Goal: Contribute content: Contribute content

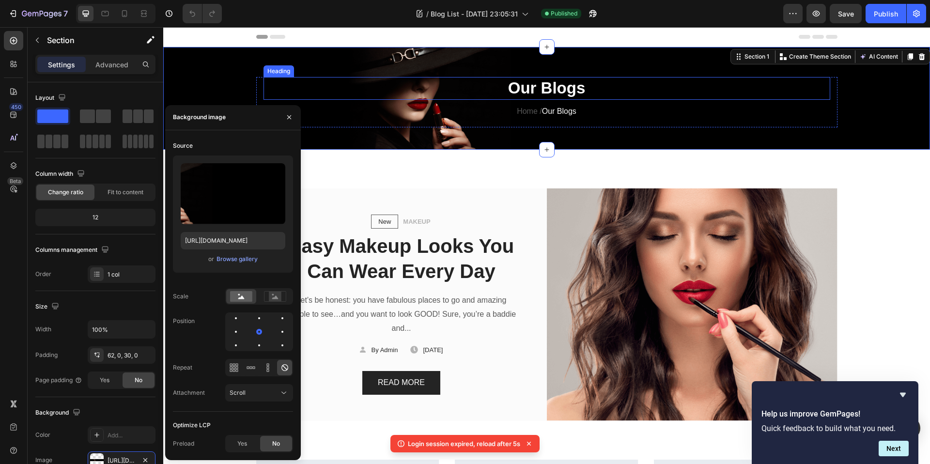
scroll to position [157, 0]
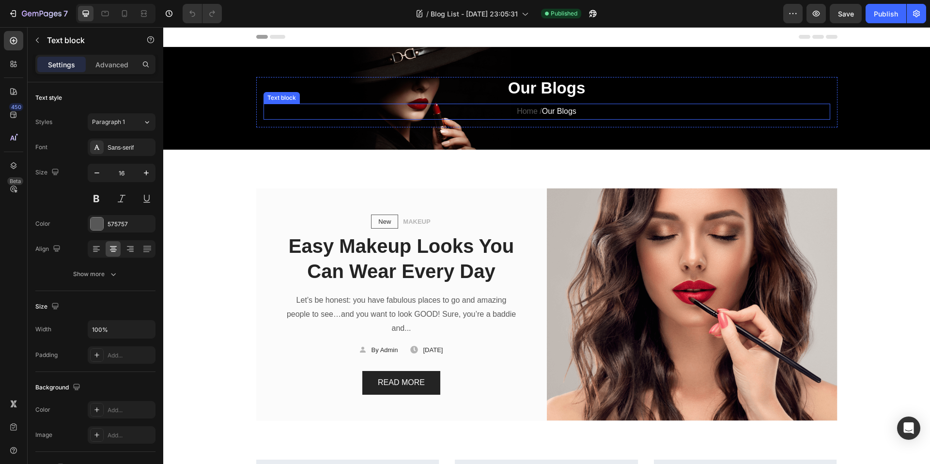
click at [523, 111] on p "Home / Our Blogs" at bounding box center [547, 112] width 565 height 14
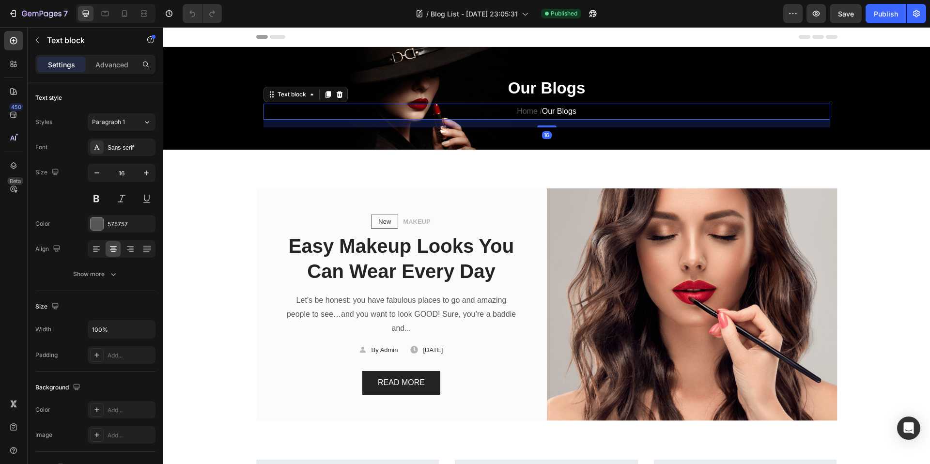
click at [579, 114] on p "Home / Our Blogs" at bounding box center [547, 112] width 565 height 14
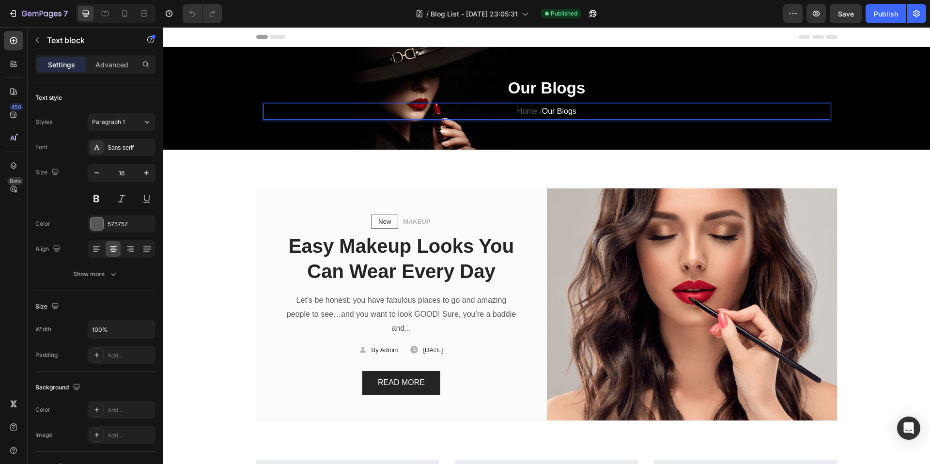
click at [556, 111] on span "Our Blogs" at bounding box center [559, 111] width 34 height 8
drag, startPoint x: 556, startPoint y: 111, endPoint x: 542, endPoint y: 111, distance: 14.1
click at [542, 111] on span "Our Blogs" at bounding box center [559, 111] width 34 height 8
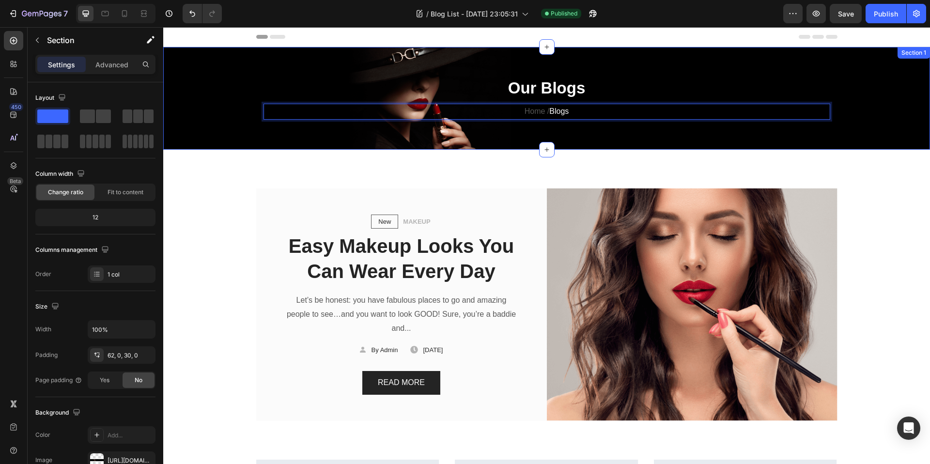
click at [610, 63] on div "Our Blogs Heading Home / Blogs Text block 16 Row Section 1" at bounding box center [546, 98] width 767 height 103
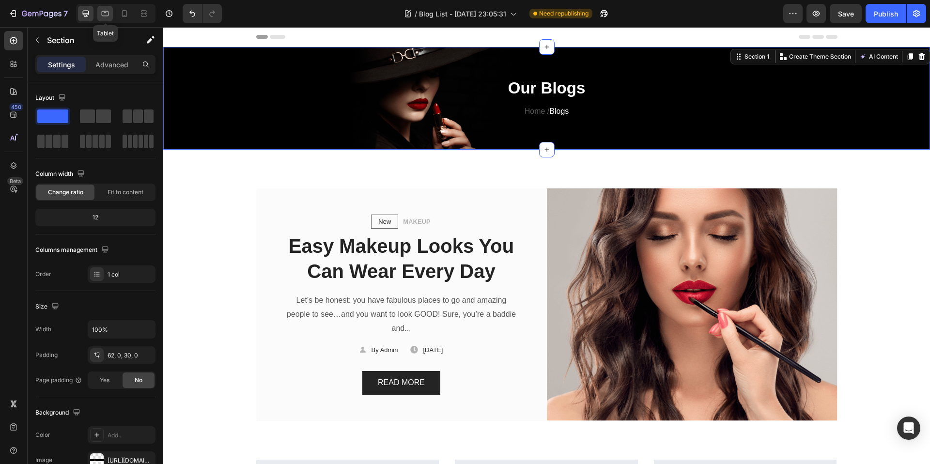
click at [99, 10] on div at bounding box center [105, 14] width 16 height 16
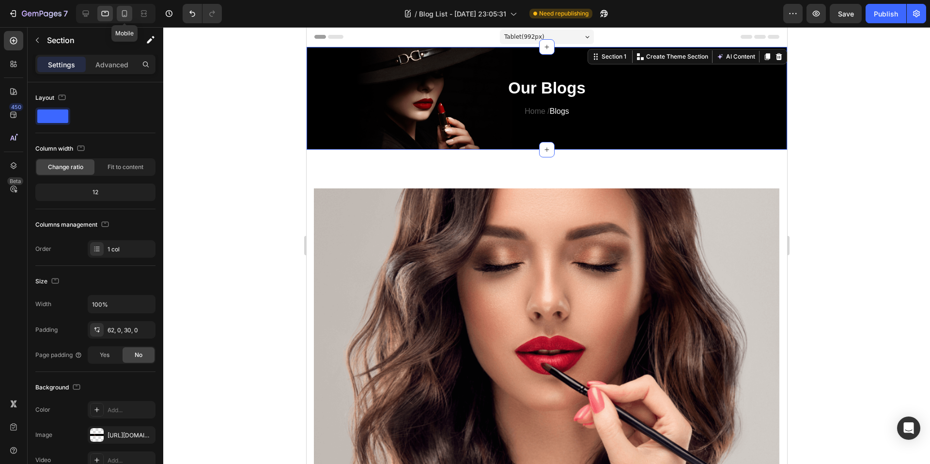
click at [125, 14] on icon at bounding box center [125, 14] width 10 height 10
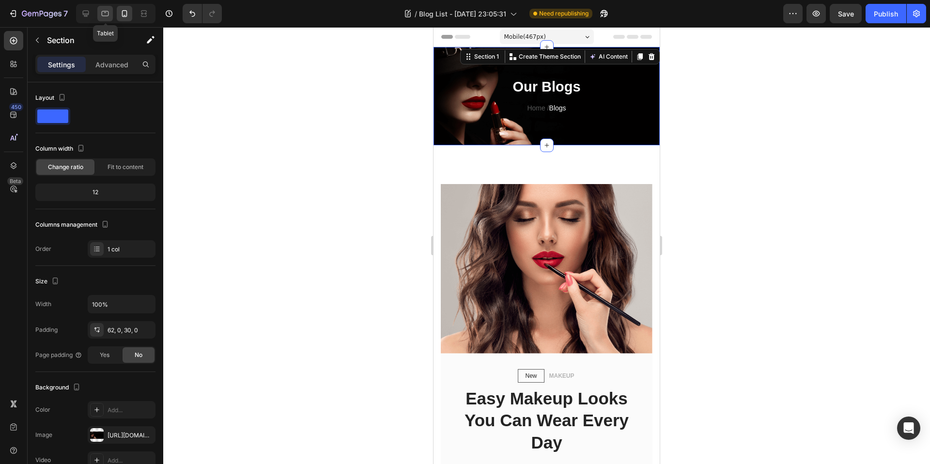
click at [110, 10] on div at bounding box center [105, 14] width 16 height 16
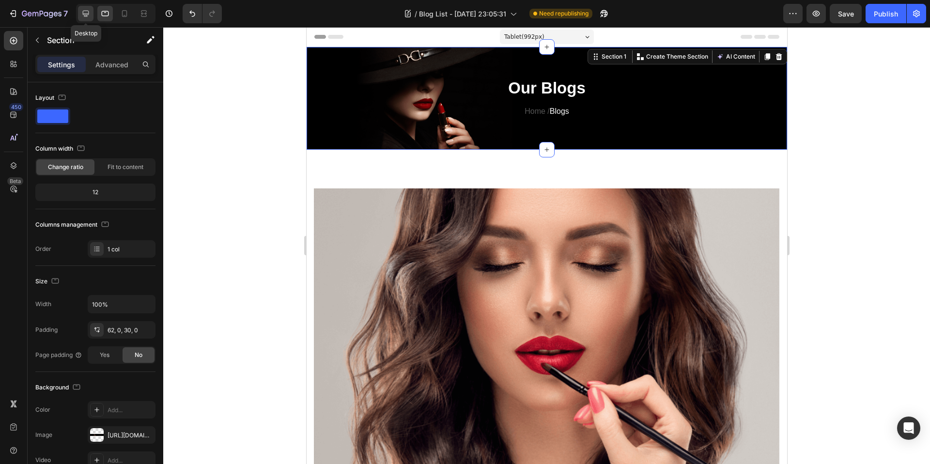
click at [88, 15] on icon at bounding box center [86, 14] width 10 height 10
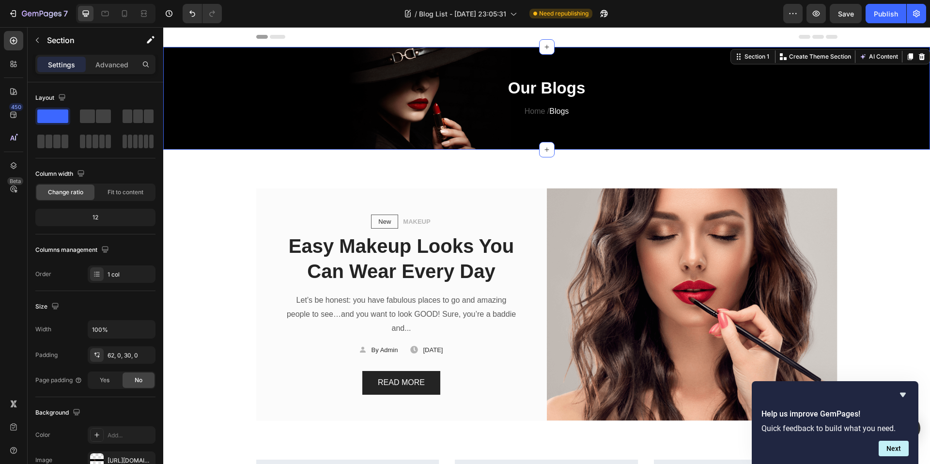
click at [377, 63] on div "Our Blogs Heading Home / Blogs Text block Row Section 1 You can create reusable…" at bounding box center [546, 98] width 767 height 103
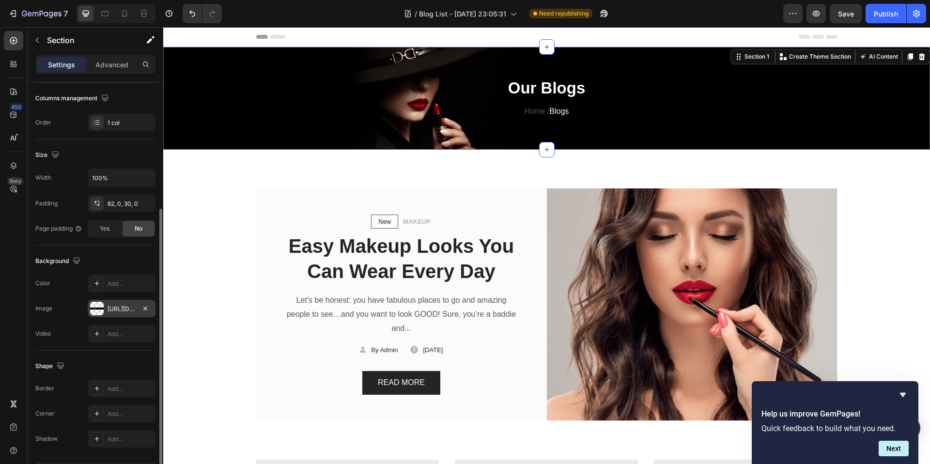
scroll to position [182, 0]
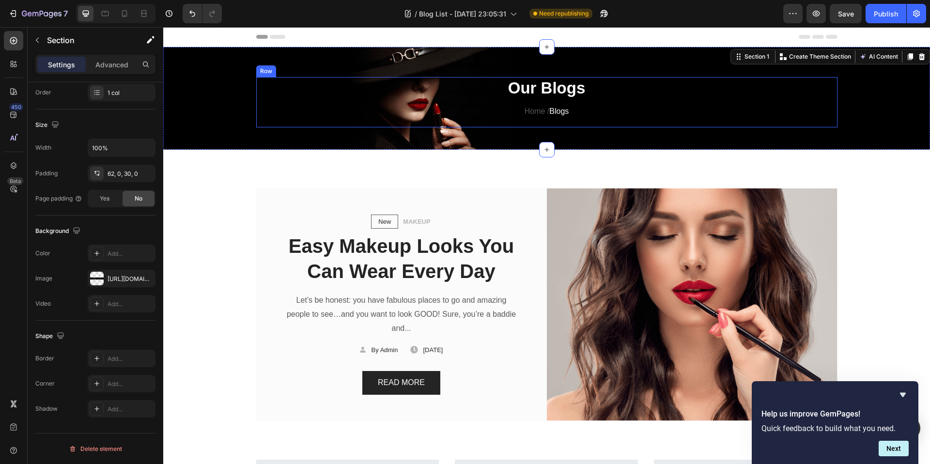
click at [232, 125] on div "Our Blogs Heading Home / Blogs Text block Row" at bounding box center [546, 106] width 767 height 58
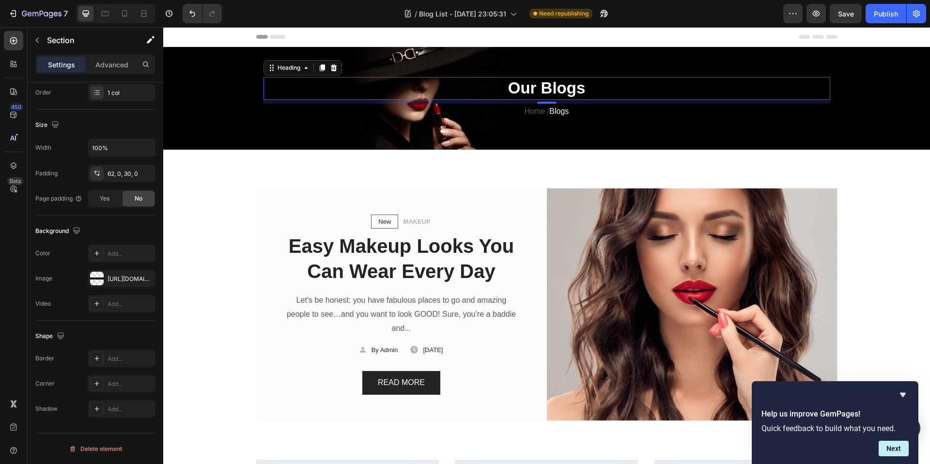
click at [530, 90] on p "Our Blogs" at bounding box center [547, 88] width 565 height 21
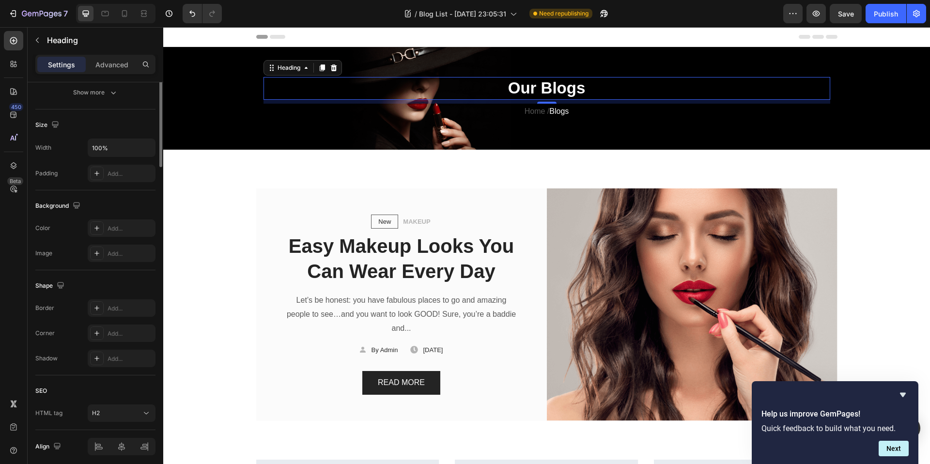
scroll to position [0, 0]
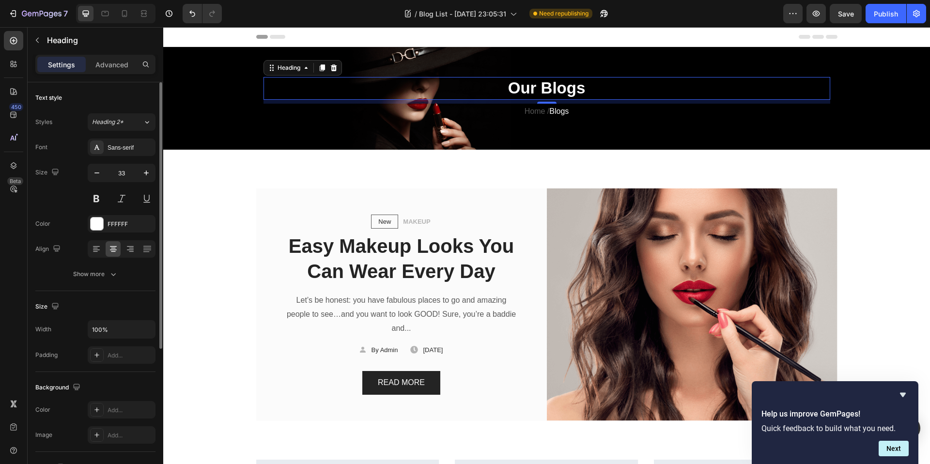
click at [530, 90] on p "Our Blogs" at bounding box center [547, 88] width 565 height 21
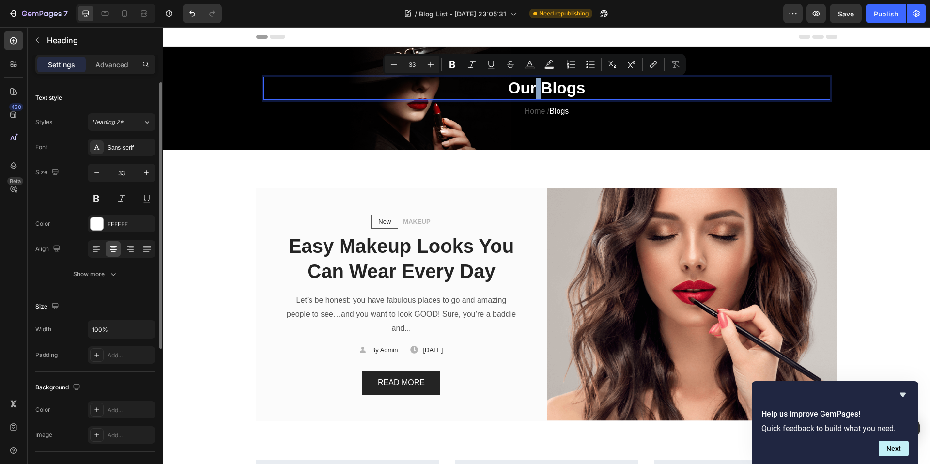
click at [533, 90] on p "Our Blogs" at bounding box center [547, 88] width 565 height 21
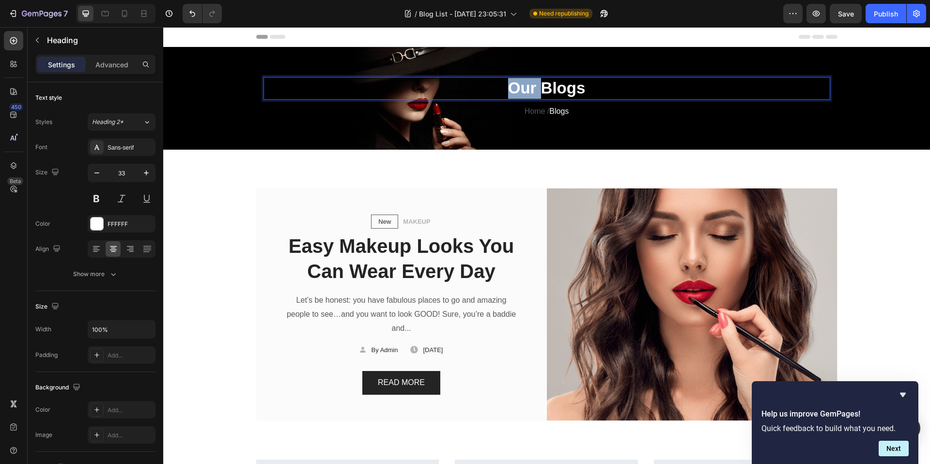
drag, startPoint x: 539, startPoint y: 89, endPoint x: 506, endPoint y: 86, distance: 33.1
click at [506, 86] on p "Our Blogs" at bounding box center [547, 88] width 565 height 21
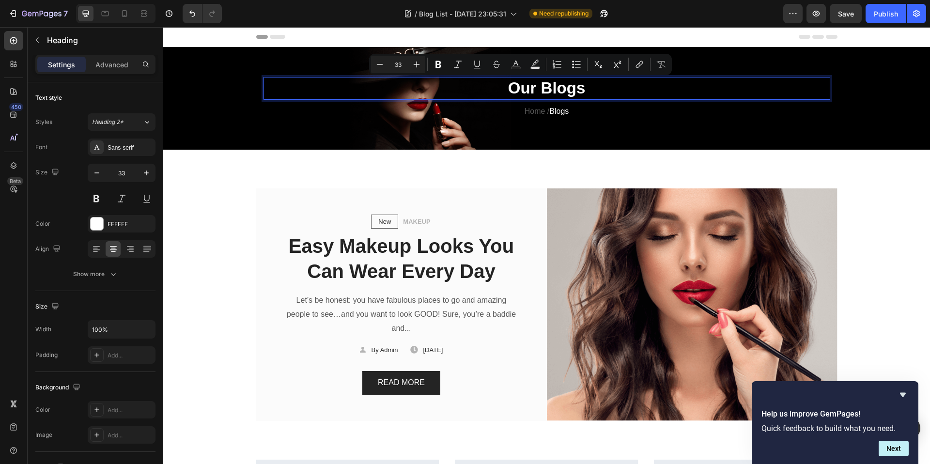
click at [585, 85] on p "Our Blogs" at bounding box center [547, 88] width 565 height 21
drag, startPoint x: 585, startPoint y: 85, endPoint x: 470, endPoint y: 86, distance: 115.3
click at [470, 86] on p "Our Blogs" at bounding box center [547, 88] width 565 height 21
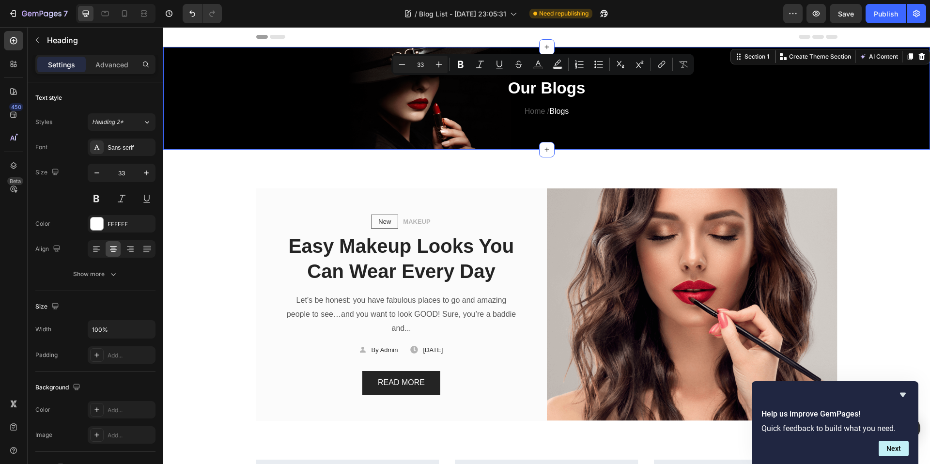
click at [268, 138] on div "Our Blogs Heading Home / Blogs Text block Row Section 1 You can create reusable…" at bounding box center [546, 98] width 767 height 103
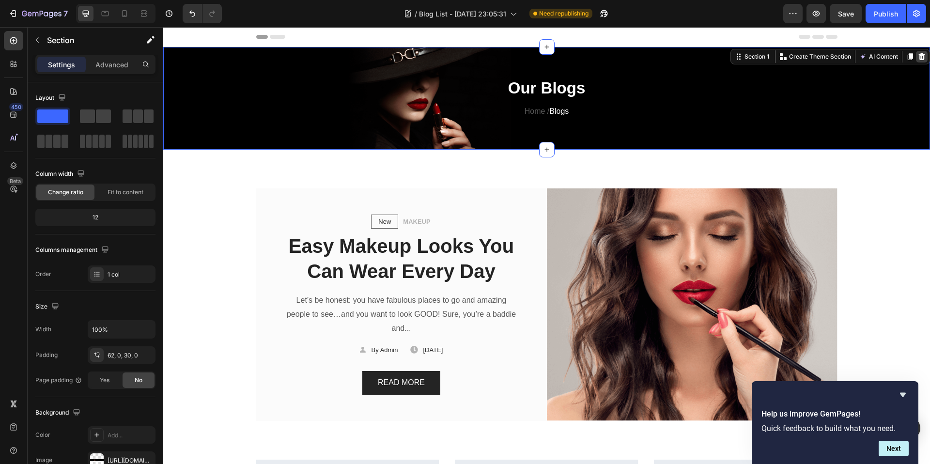
click at [919, 54] on icon at bounding box center [922, 56] width 6 height 7
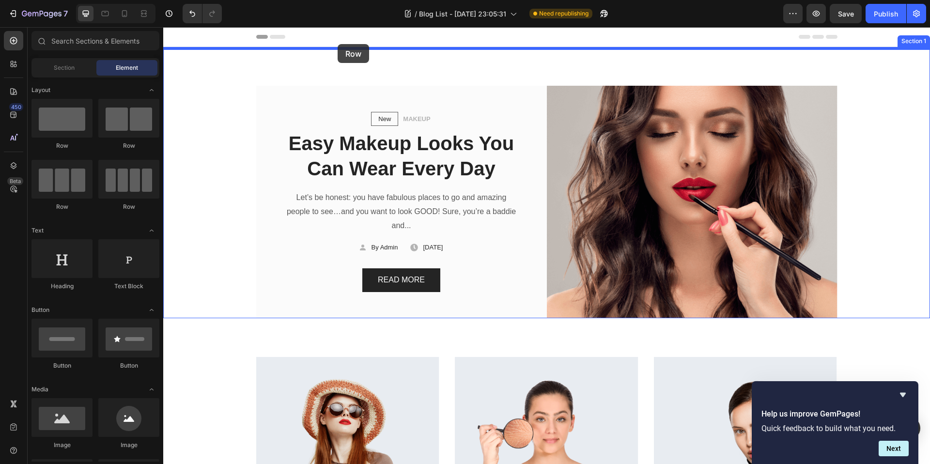
drag, startPoint x: 205, startPoint y: 160, endPoint x: 338, endPoint y: 44, distance: 176.5
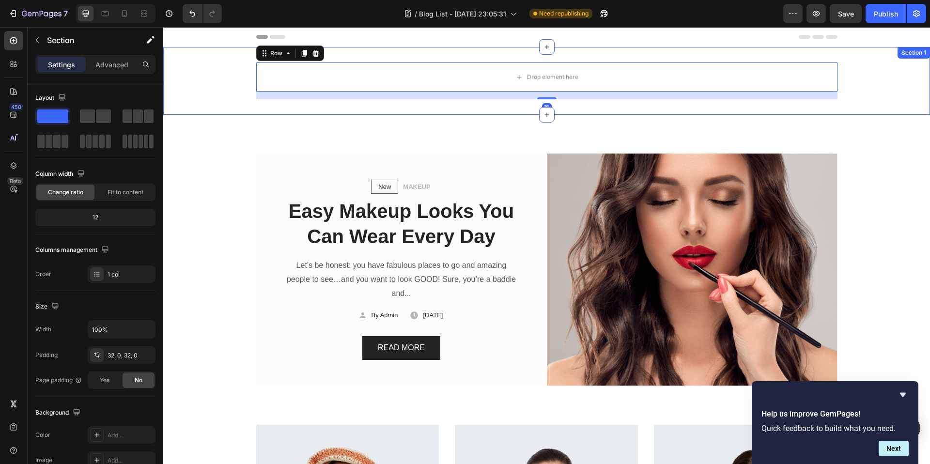
click at [200, 80] on div "Drop element here Row 16" at bounding box center [546, 81] width 767 height 37
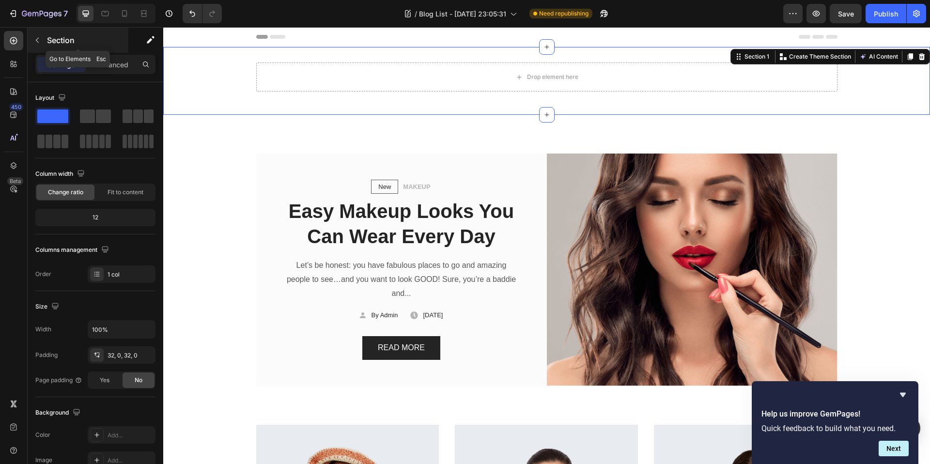
click at [37, 37] on icon "button" at bounding box center [37, 40] width 8 height 8
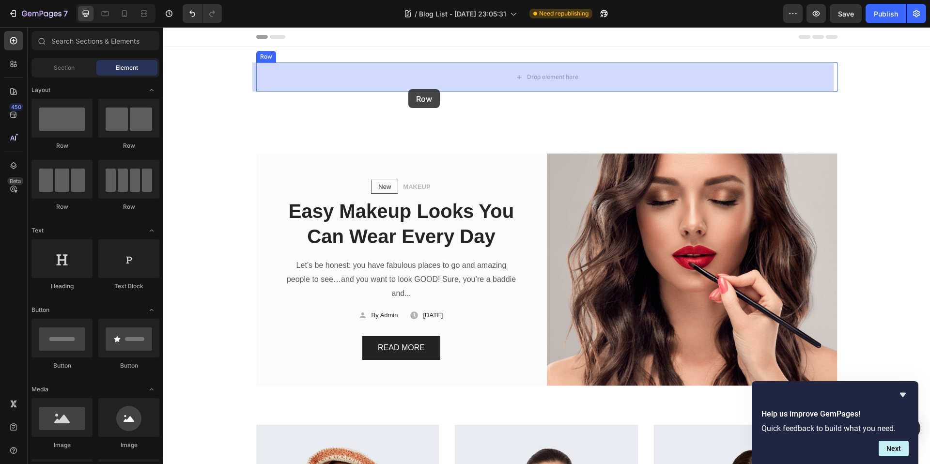
drag, startPoint x: 218, startPoint y: 150, endPoint x: 409, endPoint y: 80, distance: 203.3
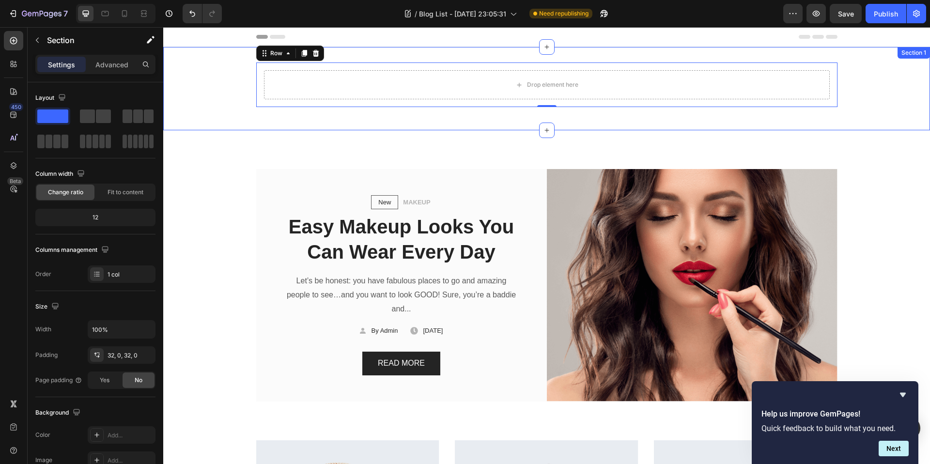
click at [199, 86] on div "Drop element here Row 0 Row" at bounding box center [546, 89] width 767 height 52
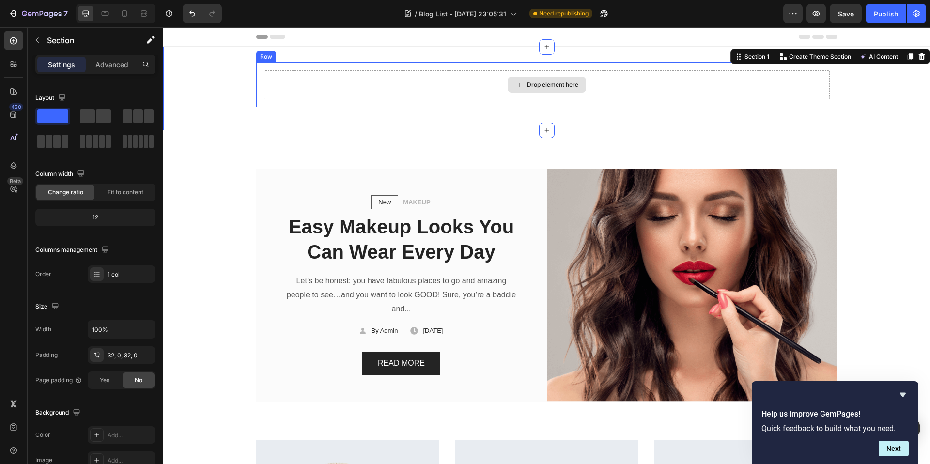
click at [314, 83] on div "Drop element here" at bounding box center [547, 84] width 566 height 29
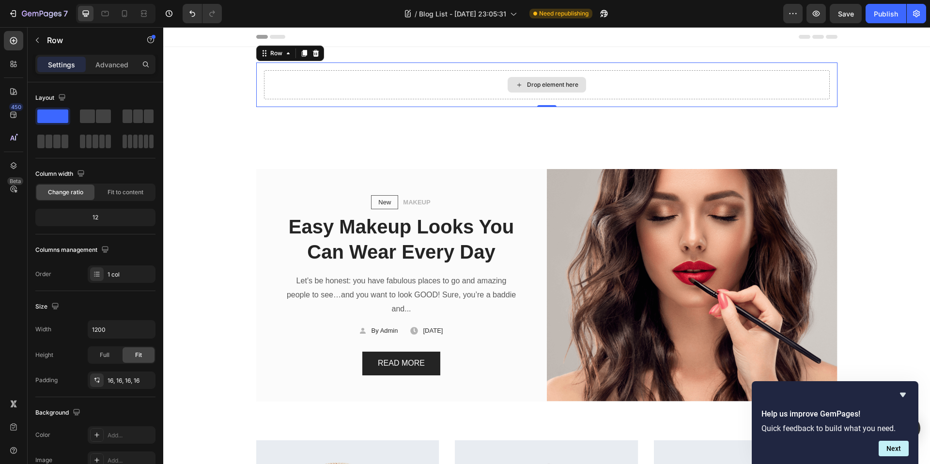
click at [378, 80] on div "Drop element here" at bounding box center [547, 84] width 566 height 29
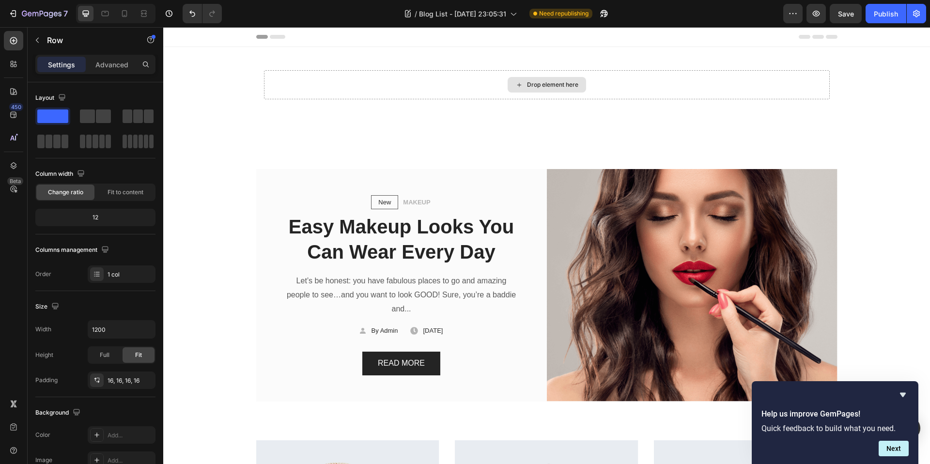
click at [366, 80] on div "Drop element here" at bounding box center [547, 84] width 566 height 29
click at [33, 39] on icon "button" at bounding box center [37, 40] width 8 height 8
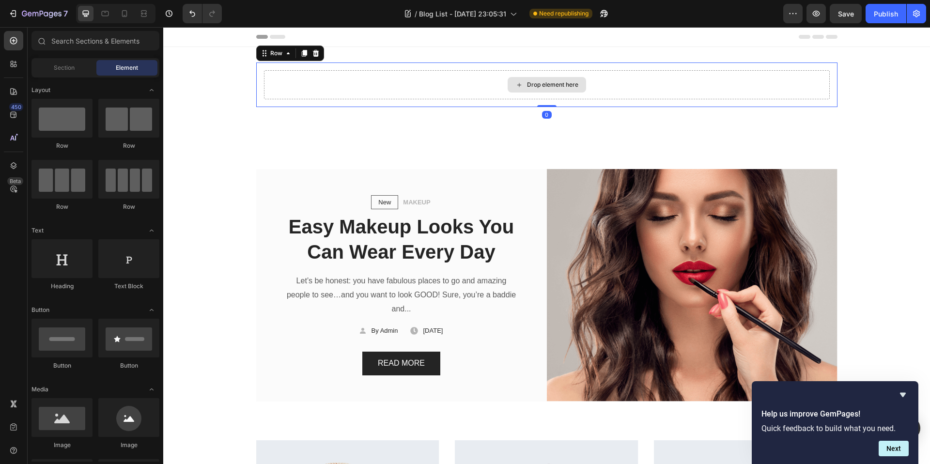
click at [294, 84] on div "Drop element here" at bounding box center [547, 84] width 566 height 29
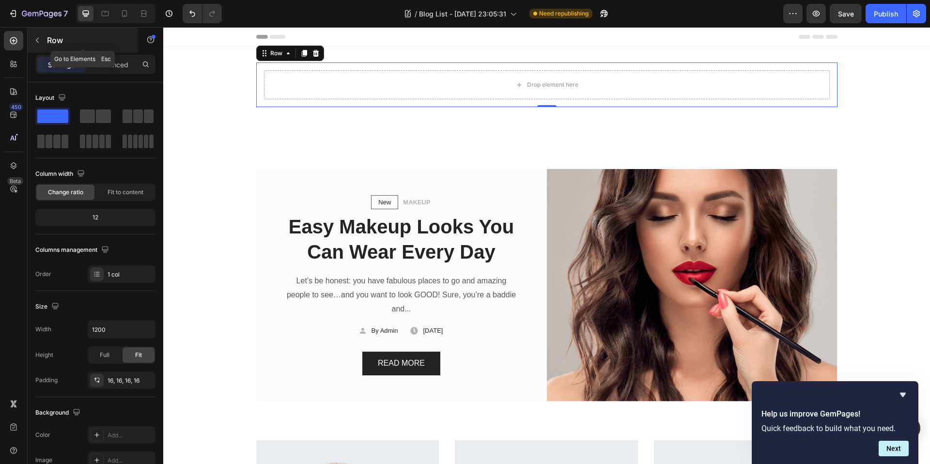
click at [35, 37] on icon "button" at bounding box center [37, 40] width 8 height 8
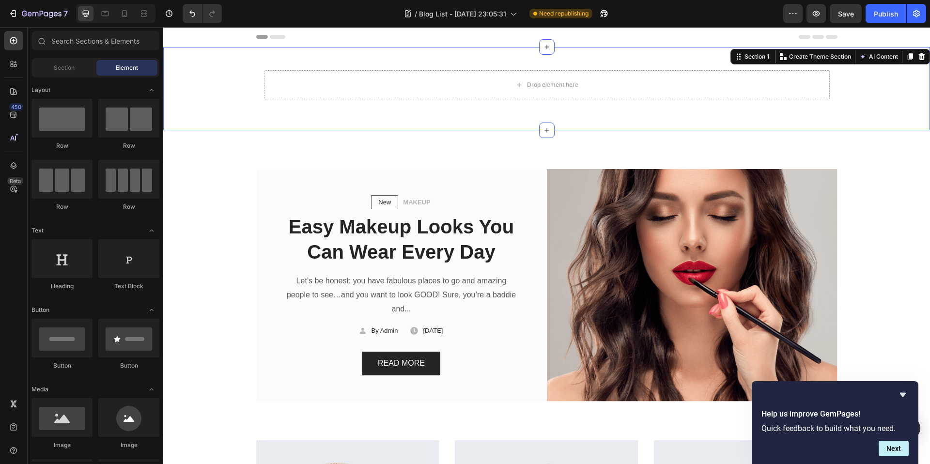
click at [237, 110] on div "Drop element here Row Row" at bounding box center [546, 89] width 767 height 52
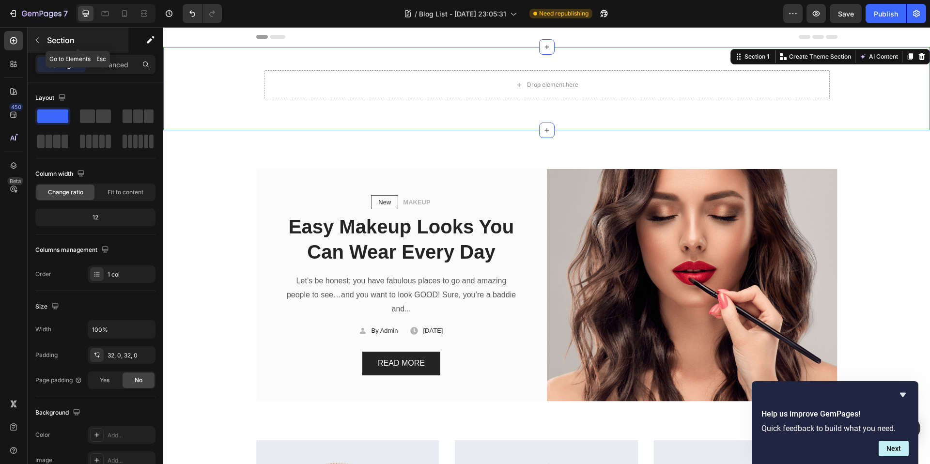
click at [40, 36] on button "button" at bounding box center [38, 40] width 16 height 16
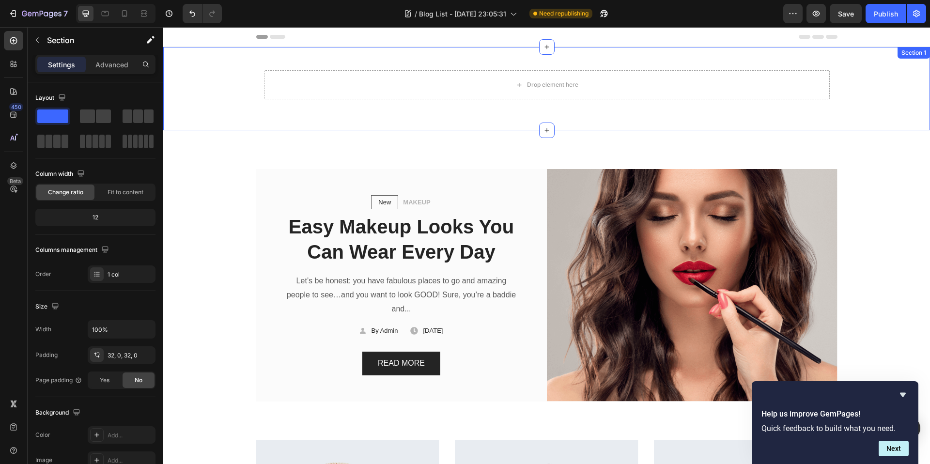
click at [213, 84] on div "Drop element here Row Row" at bounding box center [546, 89] width 767 height 52
click at [115, 63] on p "Advanced" at bounding box center [111, 65] width 33 height 10
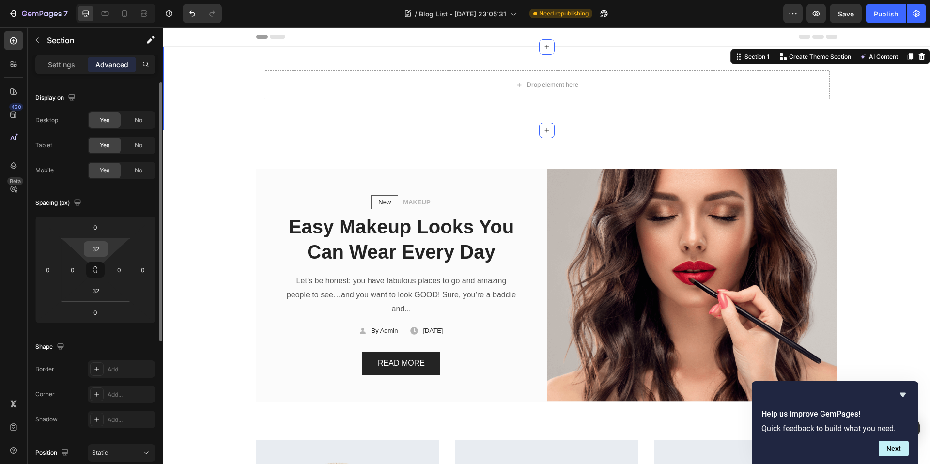
click at [96, 248] on input "32" at bounding box center [95, 249] width 19 height 15
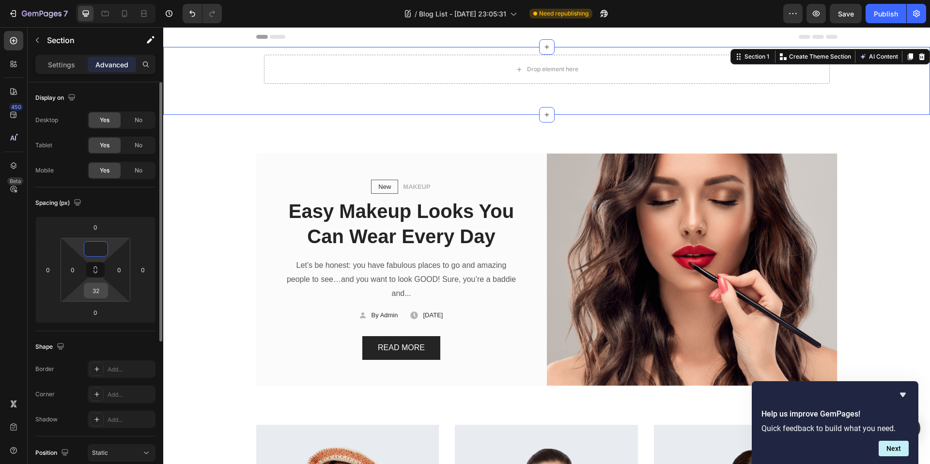
type input "0"
click at [101, 294] on input "32" at bounding box center [95, 290] width 19 height 15
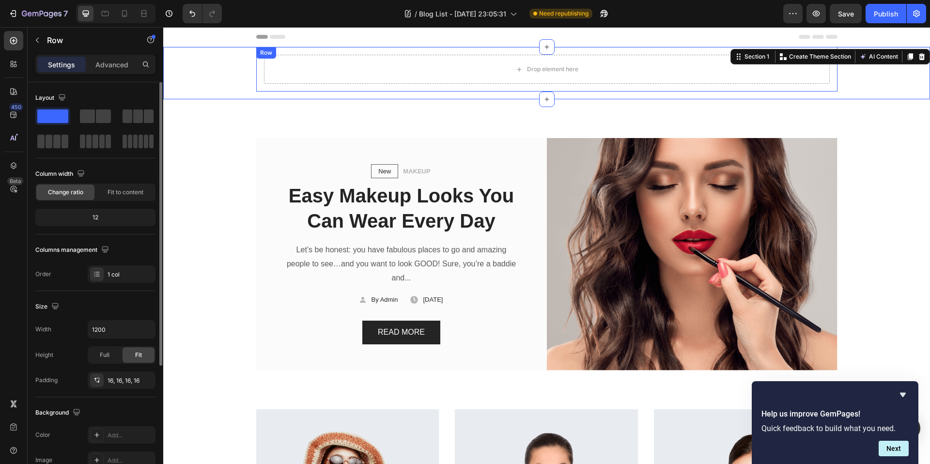
click at [273, 86] on div "Drop element here Row" at bounding box center [546, 69] width 581 height 45
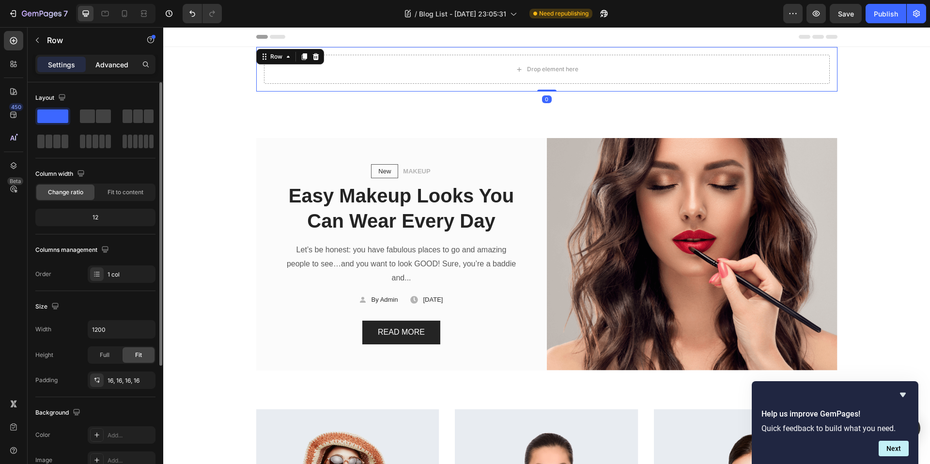
drag, startPoint x: 117, startPoint y: 54, endPoint x: 118, endPoint y: 63, distance: 8.8
click at [117, 57] on div "Settings Advanced" at bounding box center [95, 64] width 120 height 19
click at [115, 70] on div "Advanced" at bounding box center [112, 65] width 48 height 16
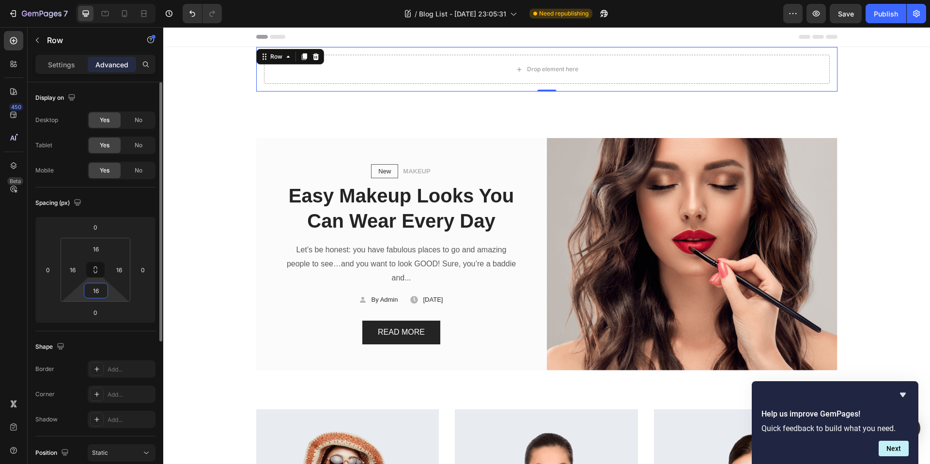
click at [102, 290] on input "16" at bounding box center [95, 290] width 19 height 15
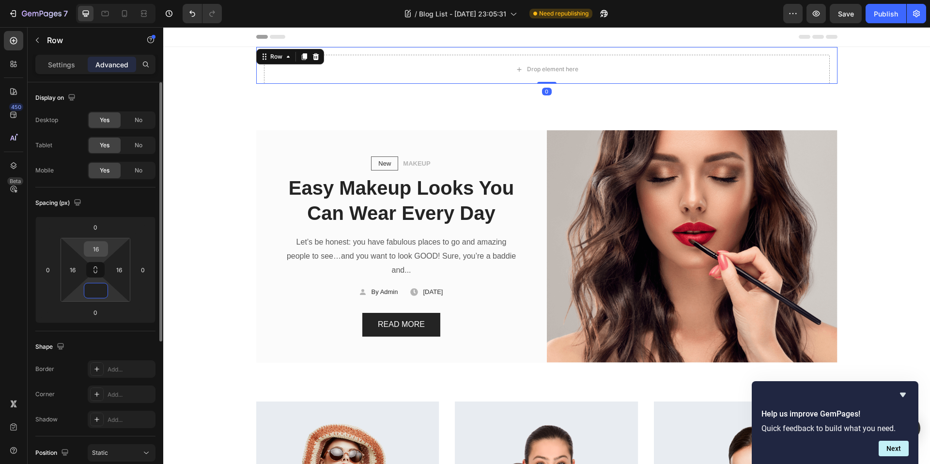
type input "0"
click at [105, 244] on input "16" at bounding box center [95, 249] width 19 height 15
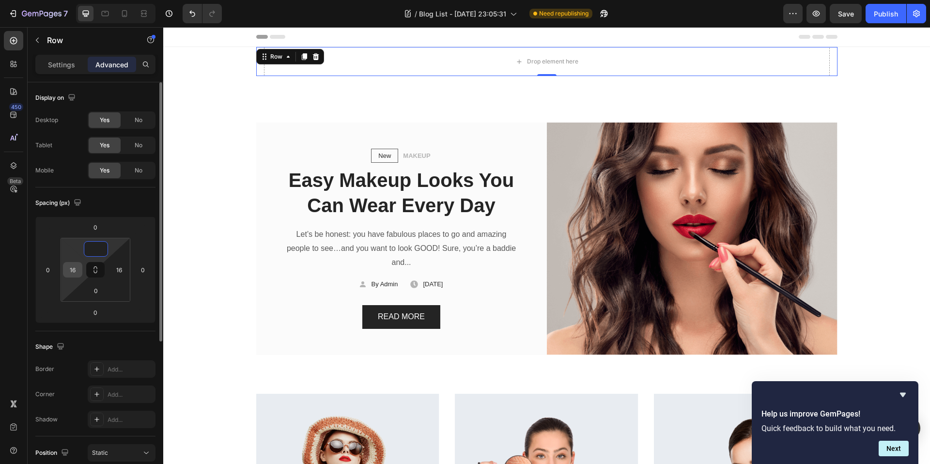
type input "0"
click at [76, 273] on input "16" at bounding box center [72, 270] width 15 height 15
type input "0"
click at [127, 269] on div "16" at bounding box center [119, 270] width 19 height 16
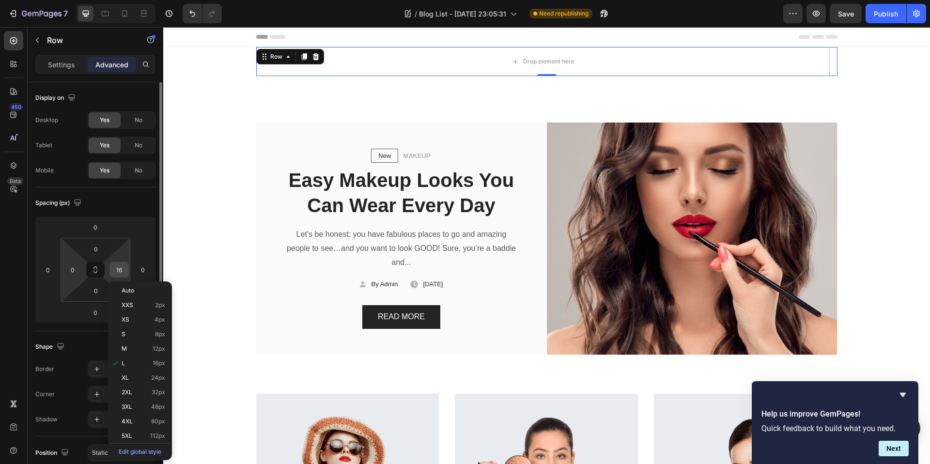
click at [121, 270] on input "16" at bounding box center [119, 270] width 15 height 15
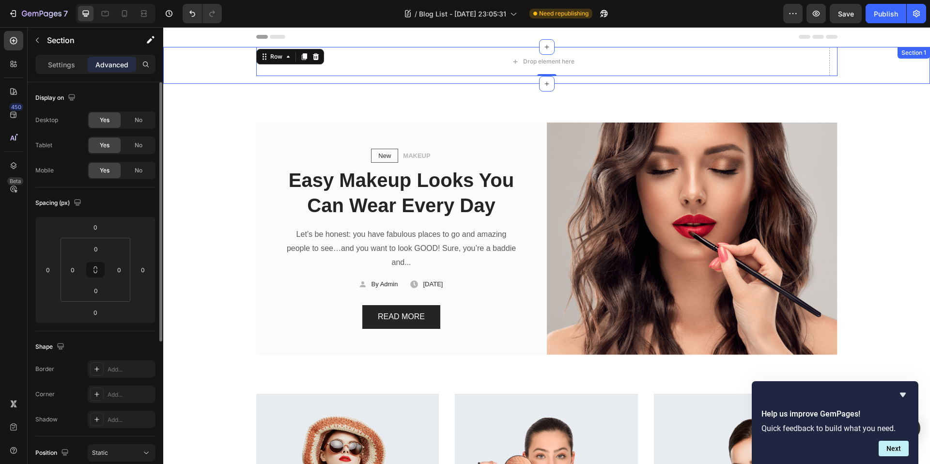
click at [216, 74] on div "Drop element here Row 0 Row" at bounding box center [546, 65] width 767 height 37
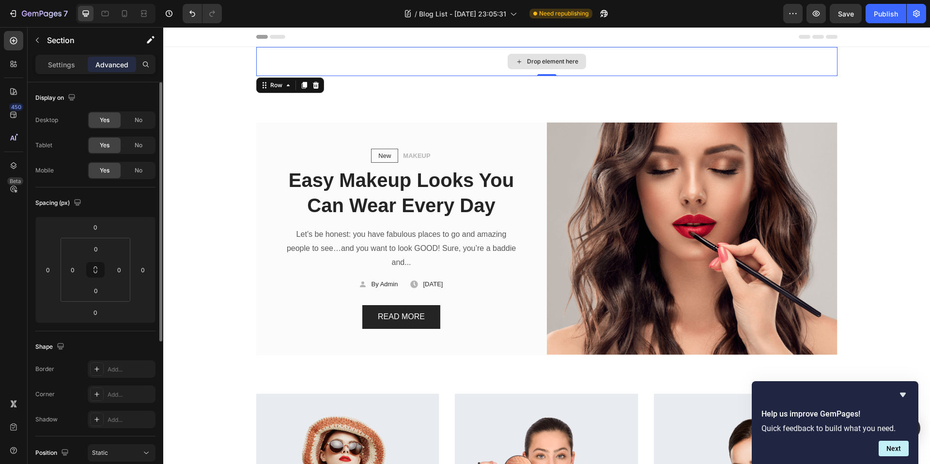
click at [301, 72] on div "Drop element here" at bounding box center [546, 61] width 581 height 29
click at [357, 82] on div "Drop element here Row 0 Row" at bounding box center [546, 65] width 767 height 37
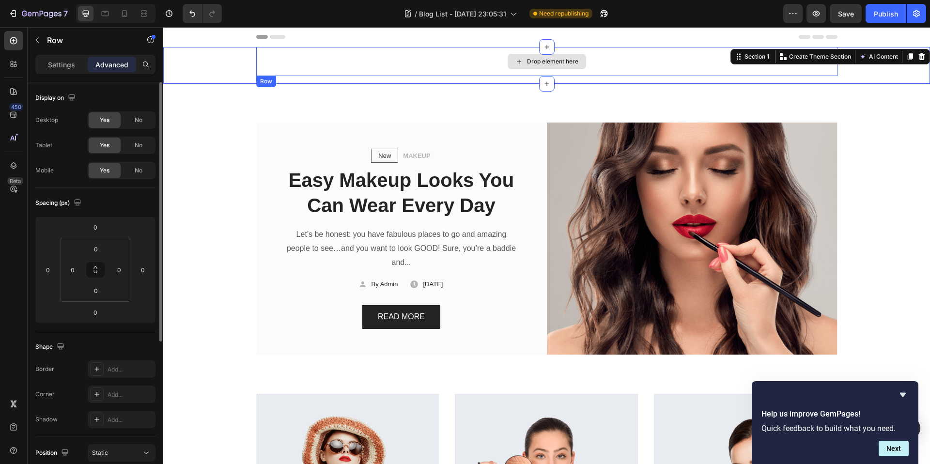
click at [289, 73] on div "Drop element here" at bounding box center [546, 61] width 581 height 29
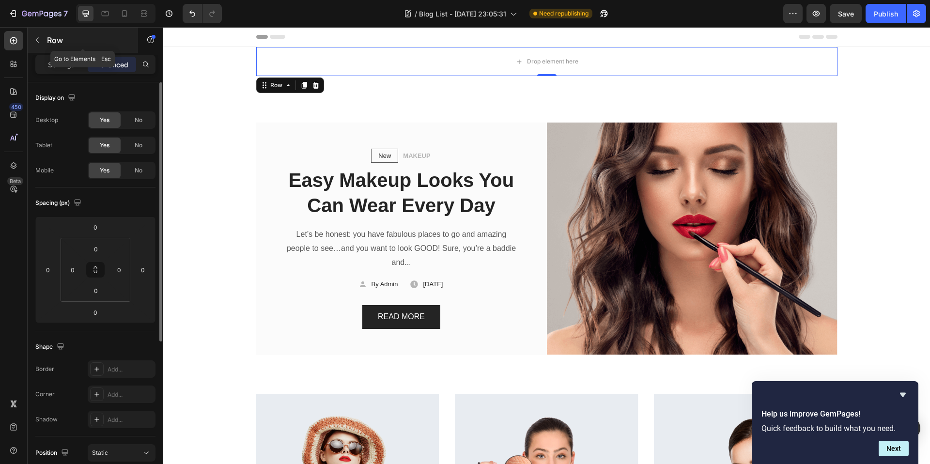
click at [37, 36] on icon "button" at bounding box center [37, 40] width 8 height 8
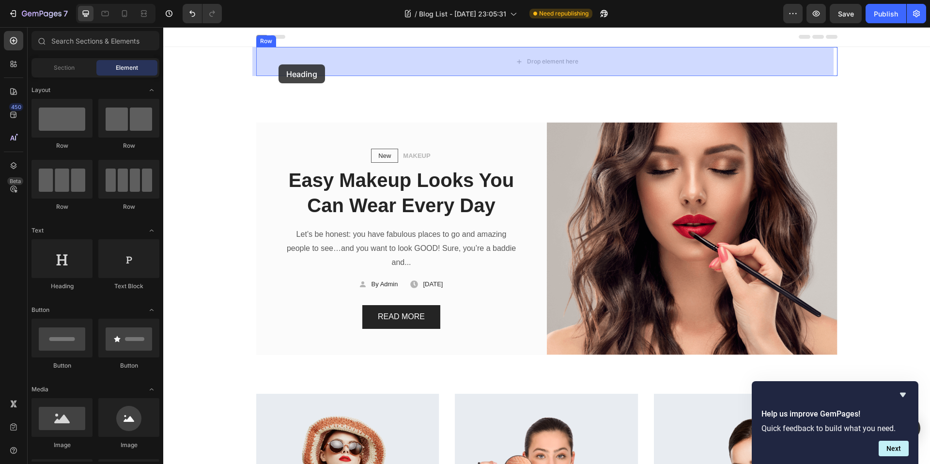
drag, startPoint x: 243, startPoint y: 297, endPoint x: 279, endPoint y: 64, distance: 235.3
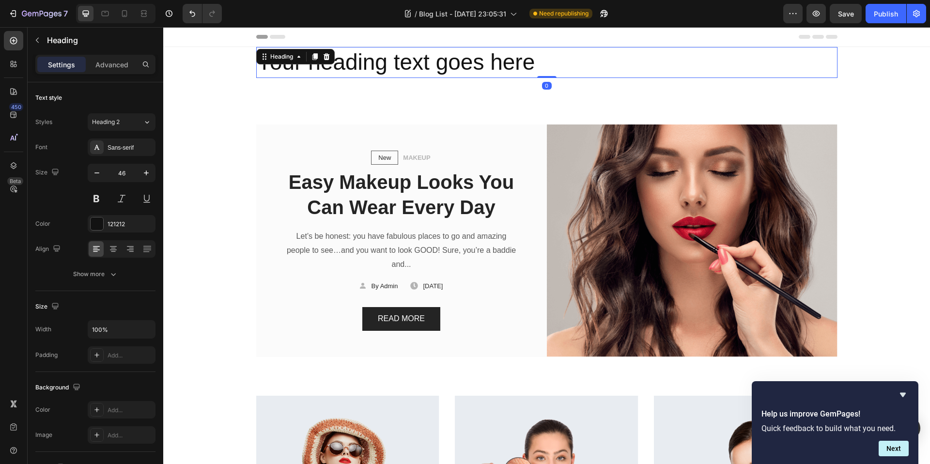
click at [397, 57] on h2 "Your heading text goes here" at bounding box center [546, 62] width 581 height 31
click at [397, 57] on p "Your heading text goes here" at bounding box center [547, 62] width 580 height 29
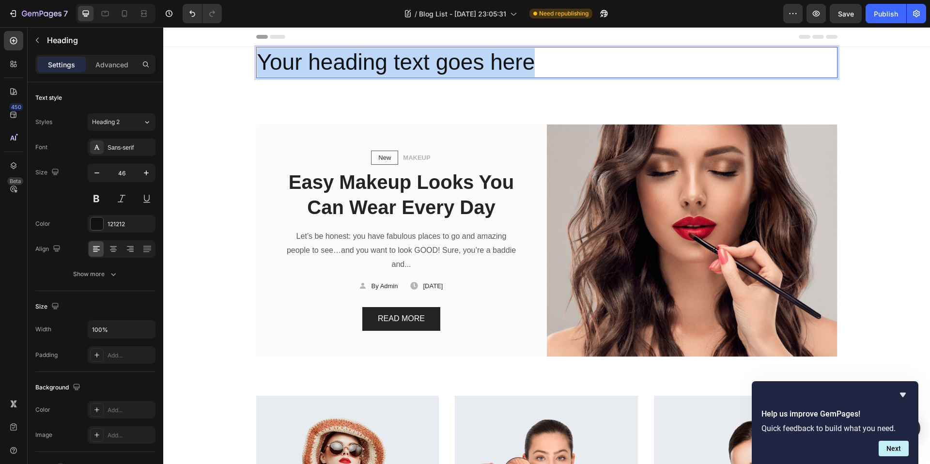
click at [446, 61] on p "Your heading text goes here" at bounding box center [547, 62] width 580 height 29
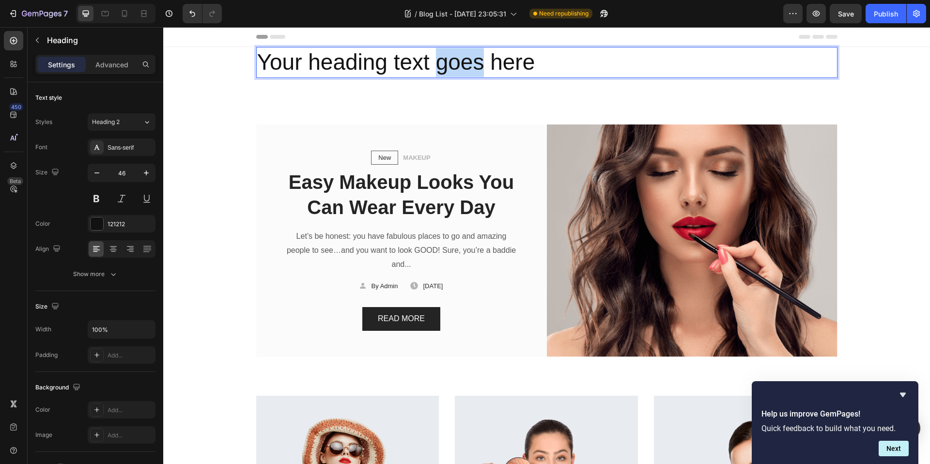
click at [446, 61] on p "Your heading text goes here" at bounding box center [547, 62] width 580 height 29
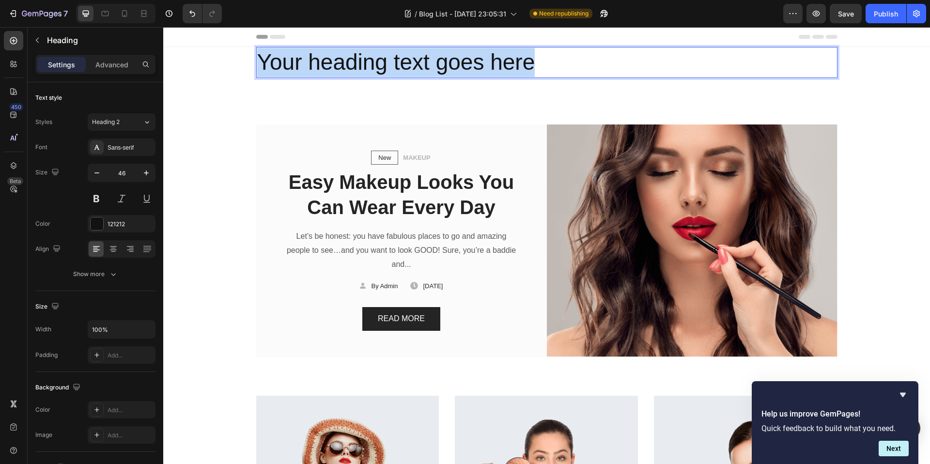
click at [446, 61] on p "Your heading text goes here" at bounding box center [547, 62] width 580 height 29
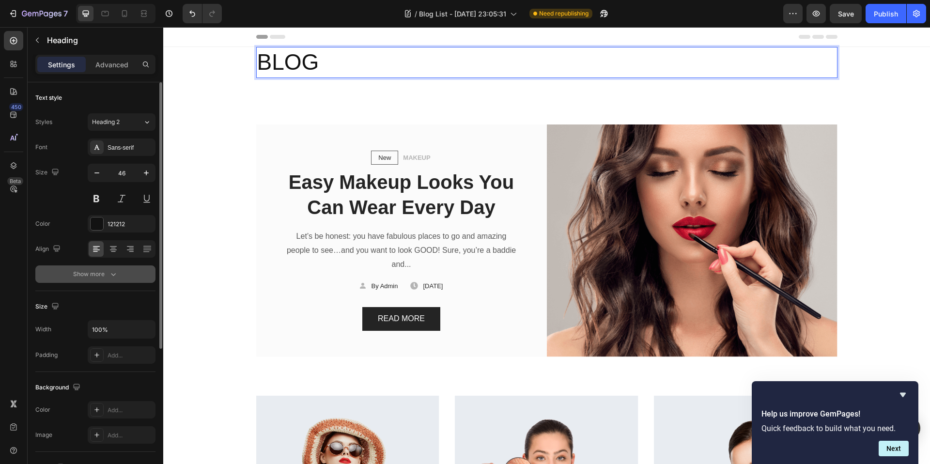
click at [115, 277] on icon "button" at bounding box center [114, 274] width 10 height 10
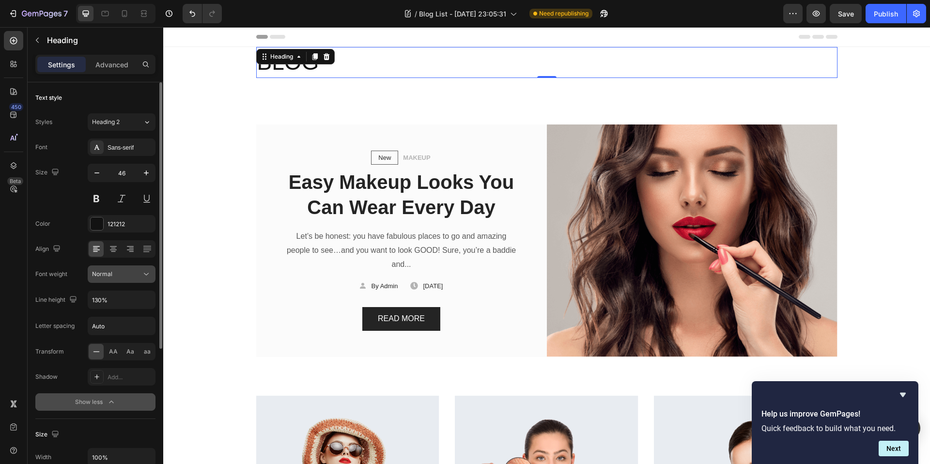
click at [107, 280] on button "Normal" at bounding box center [122, 274] width 68 height 17
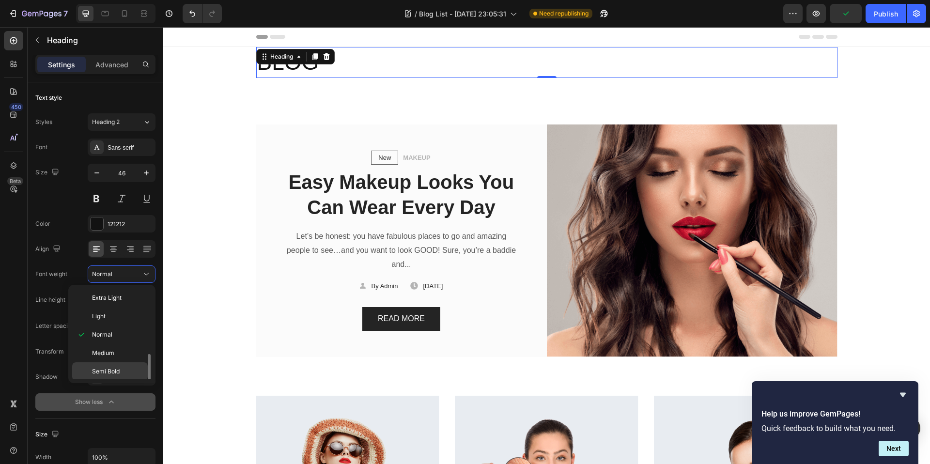
scroll to position [38, 0]
click at [110, 368] on span "Extra Bold" at bounding box center [106, 370] width 28 height 9
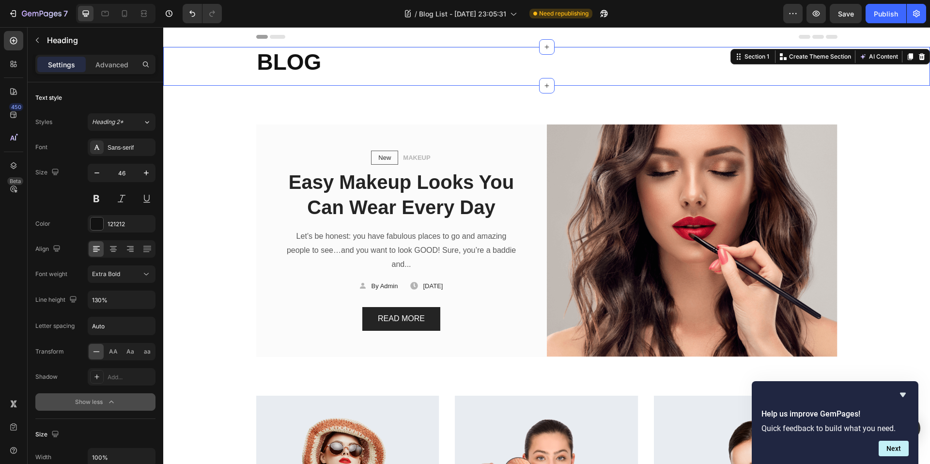
click at [206, 53] on div "BLOG Heading Row Row" at bounding box center [546, 66] width 767 height 39
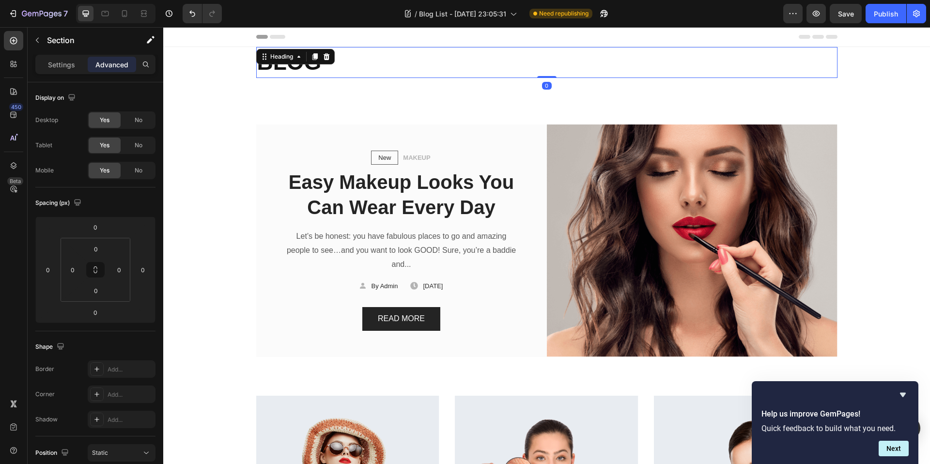
click at [414, 64] on p "BLOG" at bounding box center [547, 62] width 580 height 29
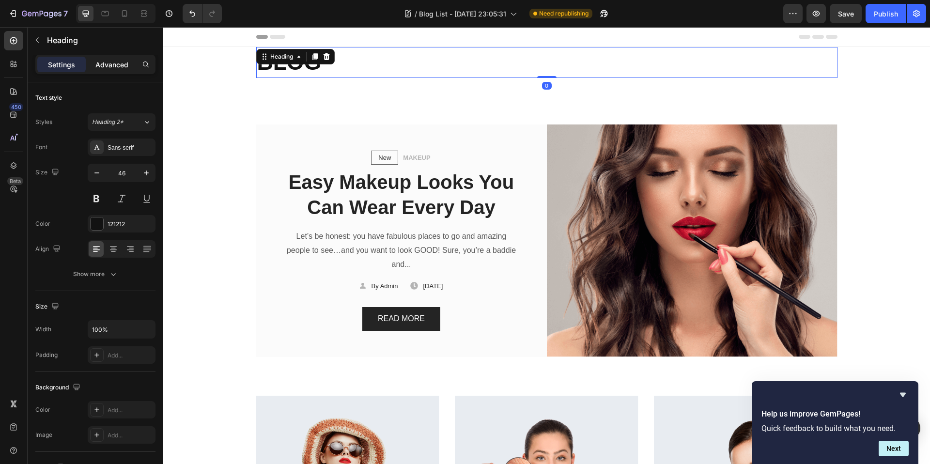
click at [110, 64] on p "Advanced" at bounding box center [111, 65] width 33 height 10
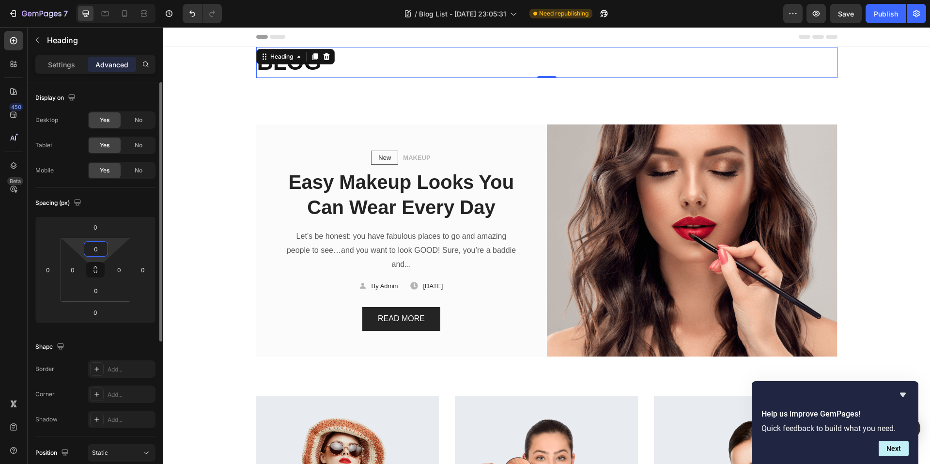
click at [97, 0] on html "7 Version history / Blog List - [DATE] 23:05:31 Need republishing Preview Save …" at bounding box center [465, 0] width 930 height 0
click at [96, 249] on input "0" at bounding box center [95, 249] width 19 height 15
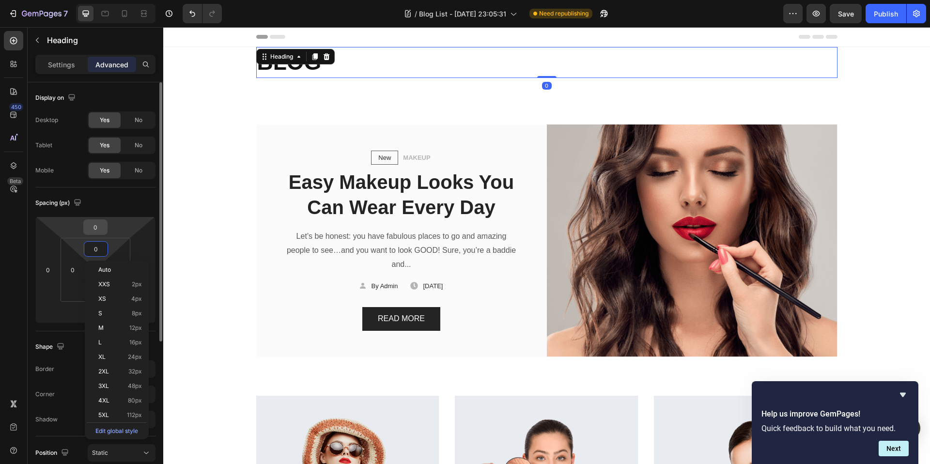
click at [93, 226] on input "0" at bounding box center [95, 227] width 19 height 15
click at [97, 229] on input "0" at bounding box center [95, 227] width 19 height 15
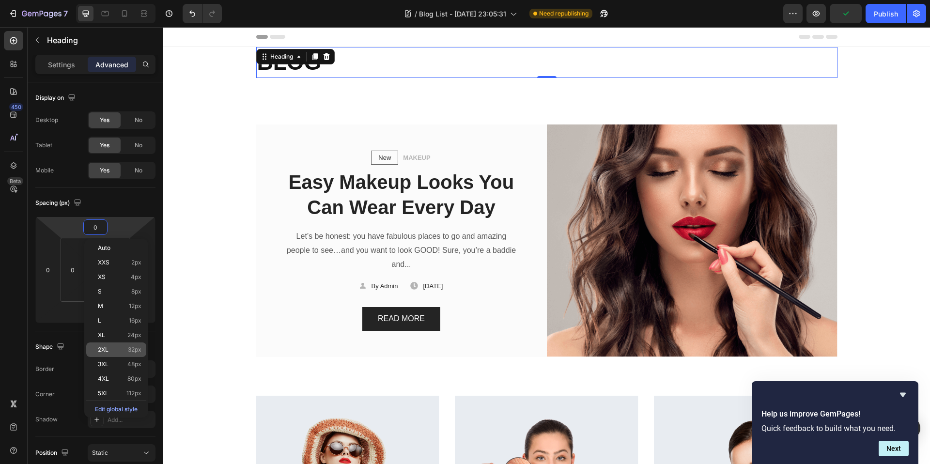
click at [121, 356] on div "2XL 32px" at bounding box center [116, 350] width 60 height 15
type input "32"
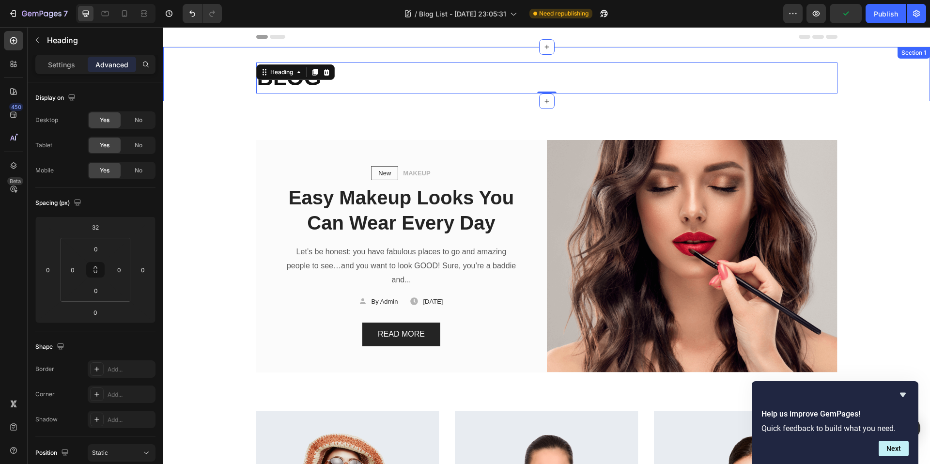
click at [264, 95] on div "BLOG Heading 0 Row Row" at bounding box center [546, 74] width 767 height 54
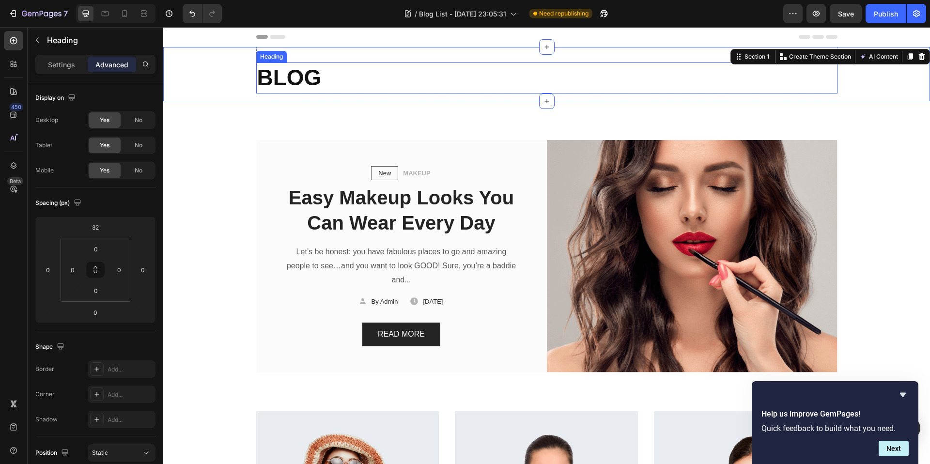
click at [345, 75] on p "BLOG" at bounding box center [547, 77] width 580 height 29
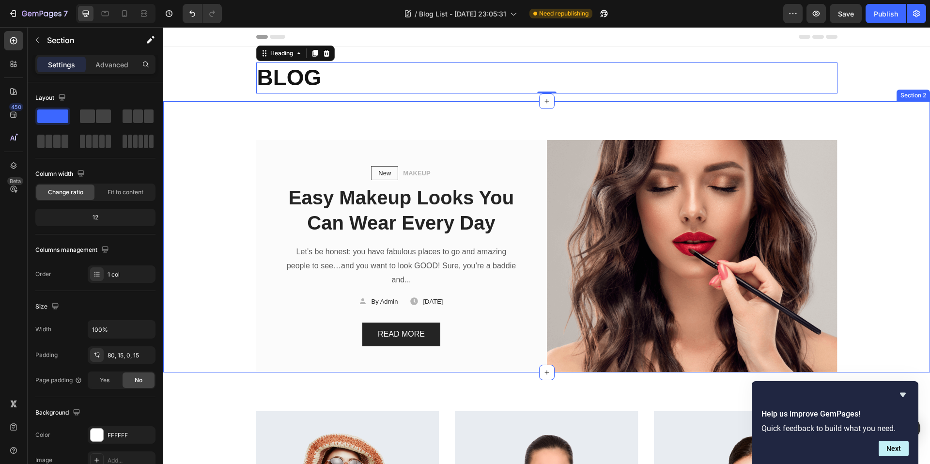
click at [383, 112] on div "New Text block Row MAKEUP Text block Row Easy Makeup Looks You Can Wear Every D…" at bounding box center [546, 236] width 767 height 271
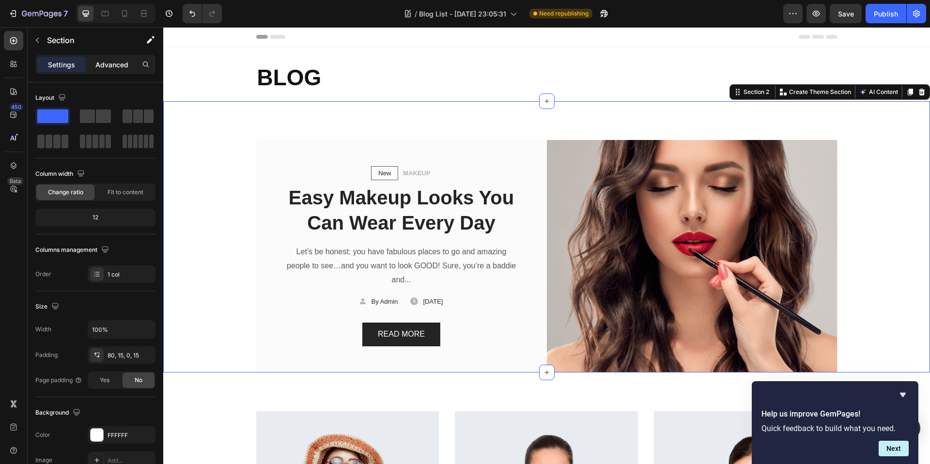
click at [119, 63] on p "Advanced" at bounding box center [111, 65] width 33 height 10
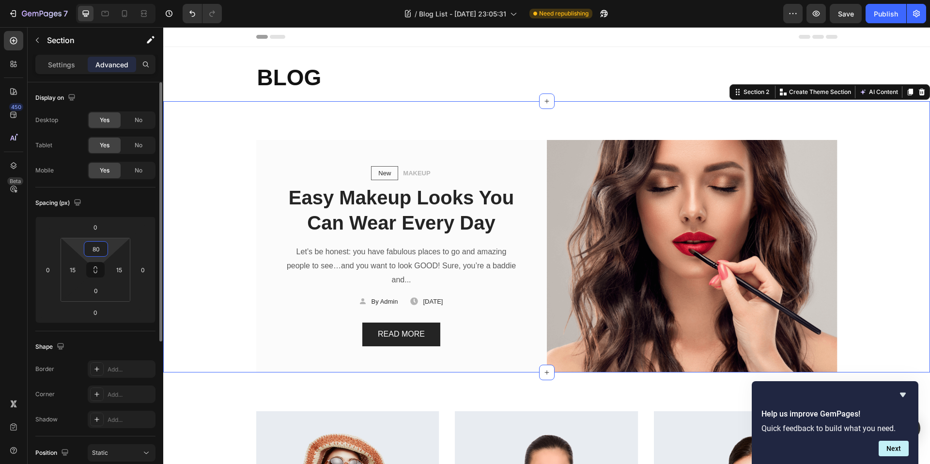
click at [99, 250] on input "80" at bounding box center [95, 249] width 19 height 15
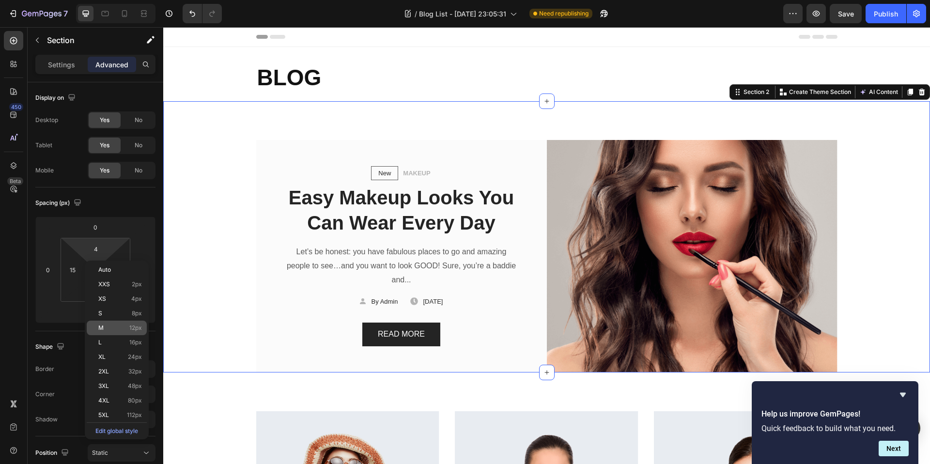
click at [122, 326] on p "M 12px" at bounding box center [120, 328] width 44 height 7
type input "12"
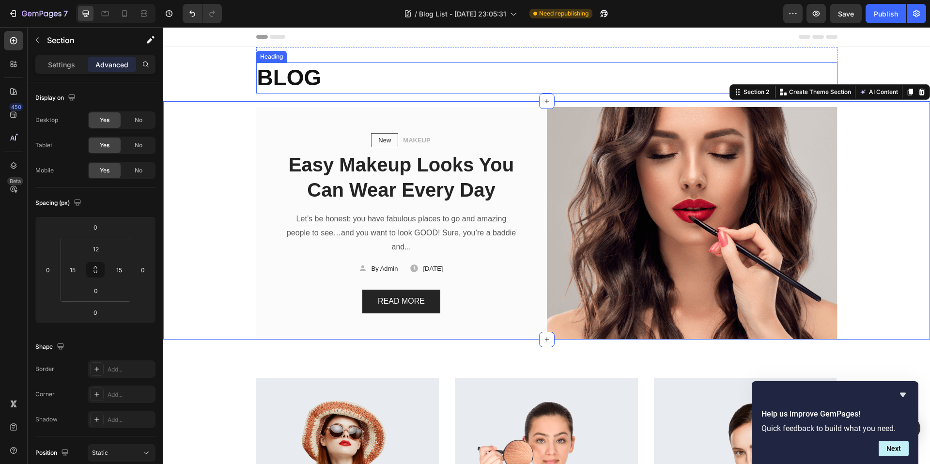
click at [336, 73] on p "BLOG" at bounding box center [547, 77] width 580 height 29
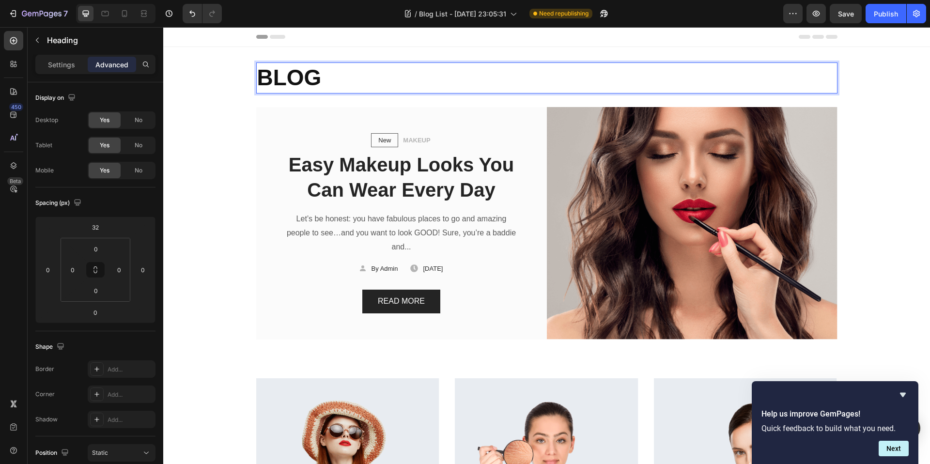
click at [326, 75] on p "BLOG" at bounding box center [547, 77] width 580 height 29
click at [41, 35] on button "button" at bounding box center [38, 40] width 16 height 16
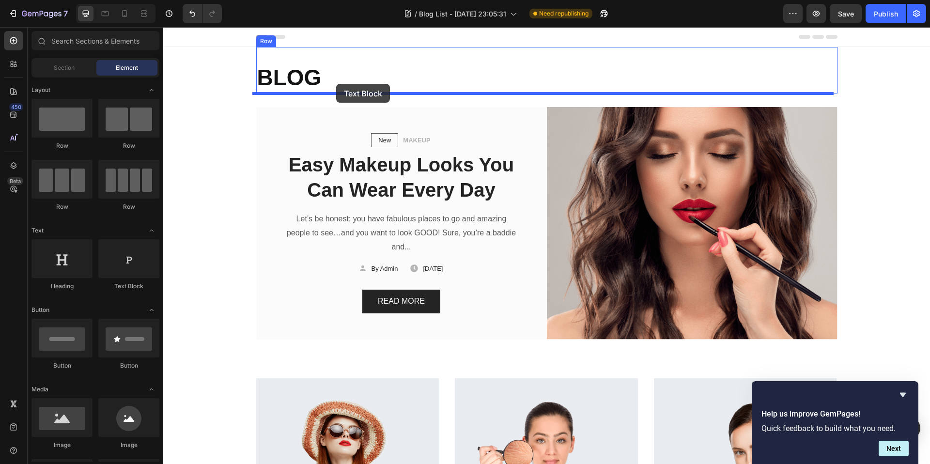
drag, startPoint x: 287, startPoint y: 290, endPoint x: 336, endPoint y: 84, distance: 211.7
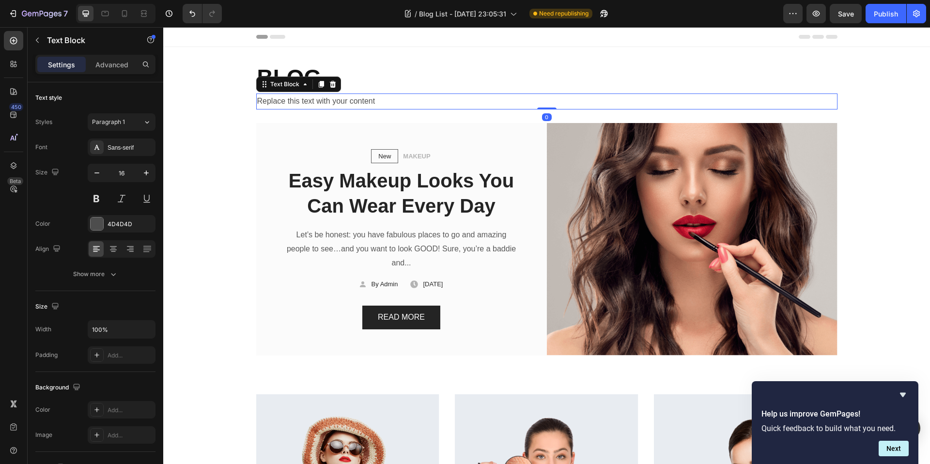
click at [336, 107] on div "Replace this text with your content" at bounding box center [546, 102] width 581 height 16
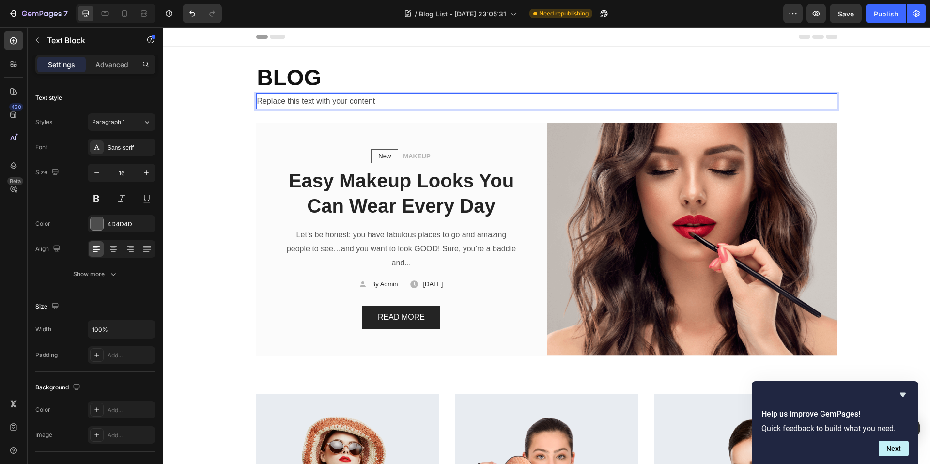
drag, startPoint x: 336, startPoint y: 107, endPoint x: 336, endPoint y: 102, distance: 4.9
click at [336, 102] on p "Replace this text with your content" at bounding box center [547, 101] width 580 height 14
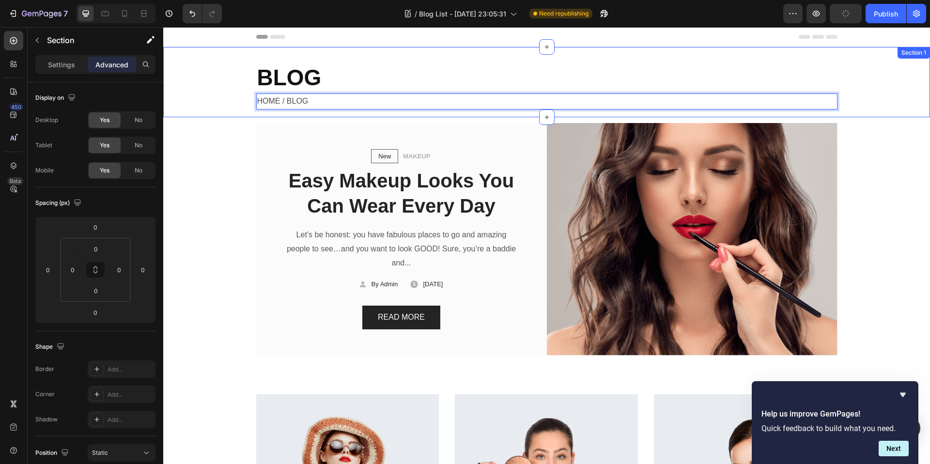
click at [202, 114] on div "BLOG Heading HOME / BLOG Text Block 0 Row Row" at bounding box center [546, 82] width 767 height 70
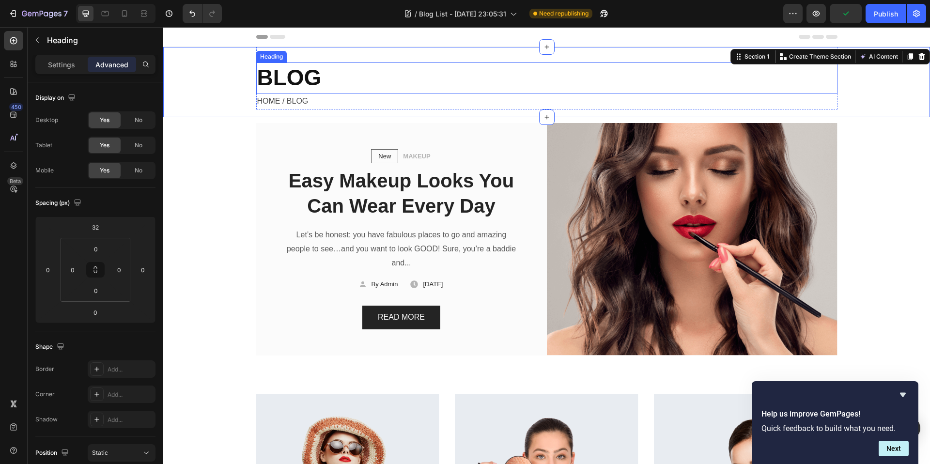
click at [291, 70] on p "BLOG" at bounding box center [547, 77] width 580 height 29
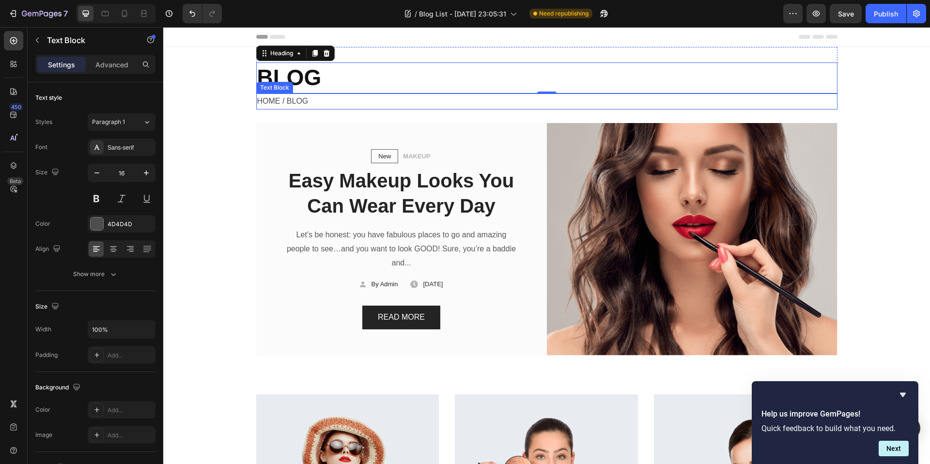
click at [290, 100] on p "HOME / BLOG" at bounding box center [547, 101] width 580 height 14
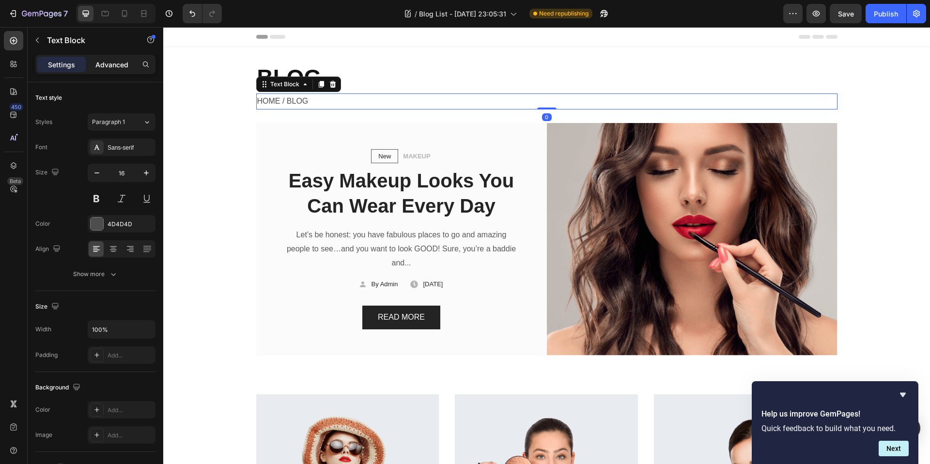
click at [109, 68] on p "Advanced" at bounding box center [111, 65] width 33 height 10
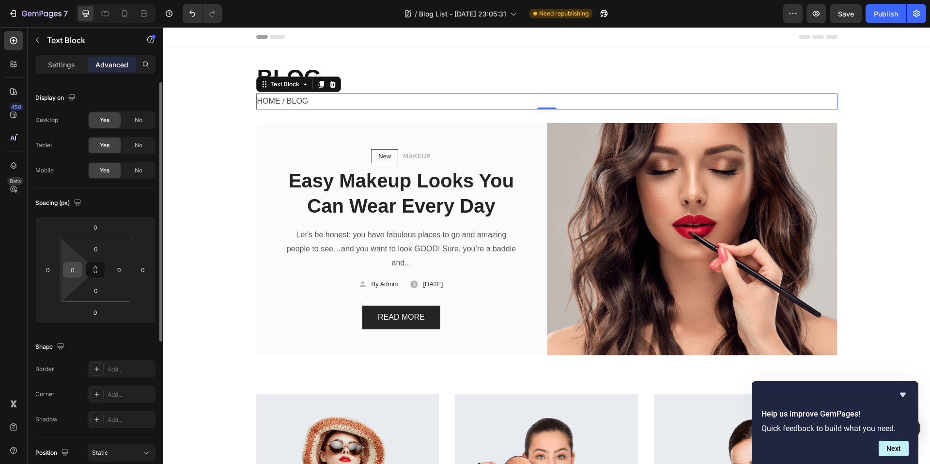
click at [73, 270] on input "0" at bounding box center [72, 270] width 15 height 15
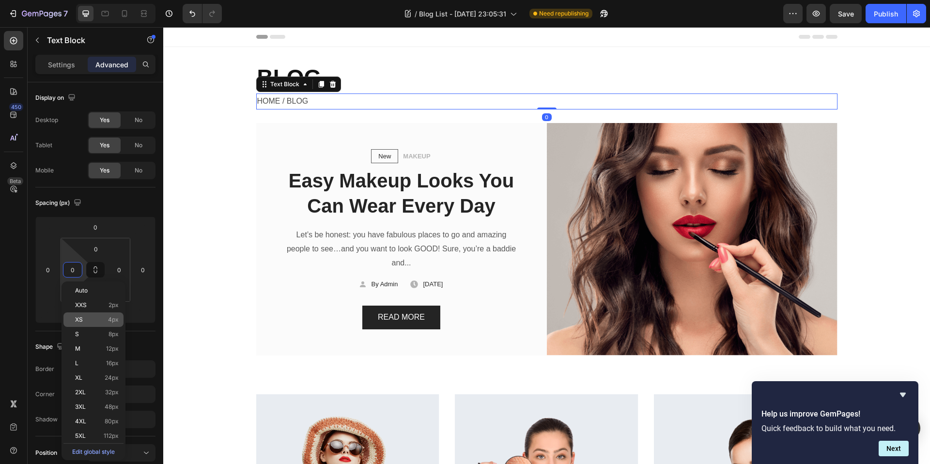
click at [103, 320] on p "XS 4px" at bounding box center [97, 319] width 44 height 7
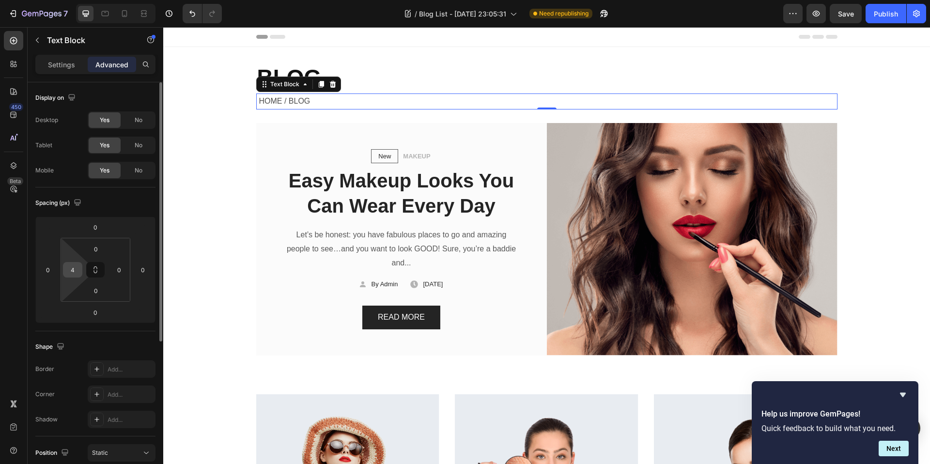
click at [74, 270] on input "4" at bounding box center [72, 270] width 15 height 15
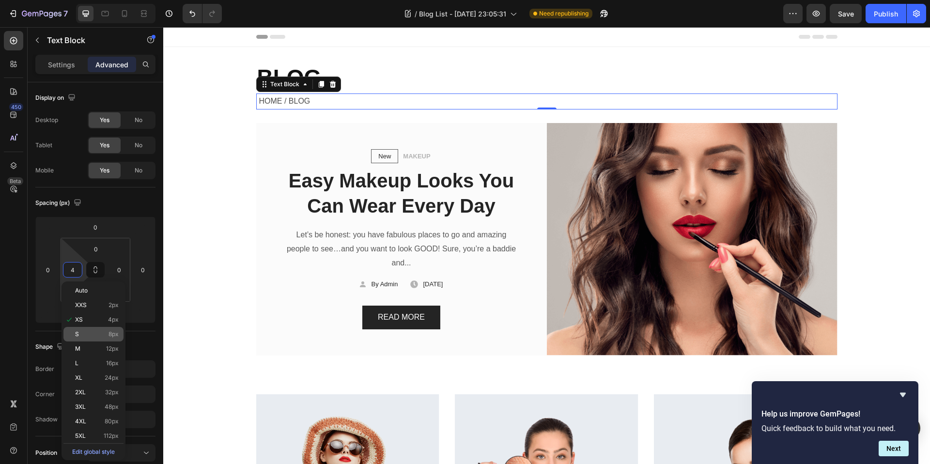
click at [97, 338] on div "S 8px" at bounding box center [93, 334] width 60 height 15
type input "8"
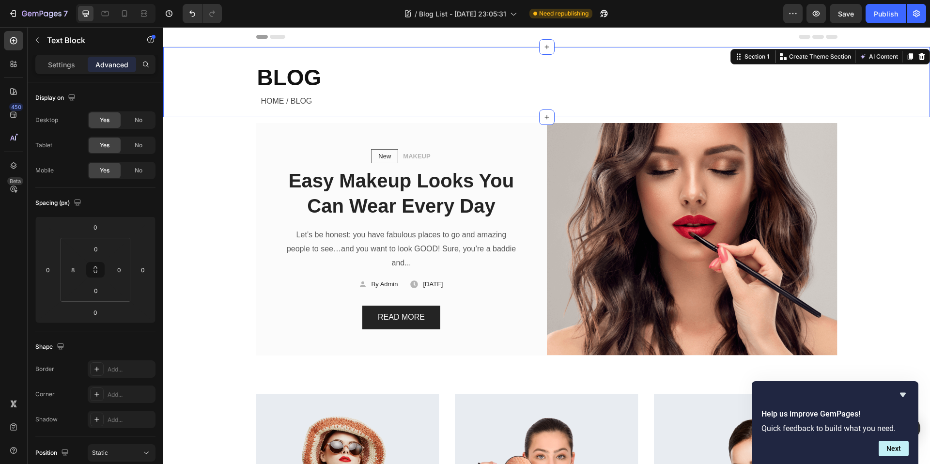
click at [218, 104] on div "BLOG Heading HOME / BLOG Text Block Row Row" at bounding box center [546, 82] width 767 height 70
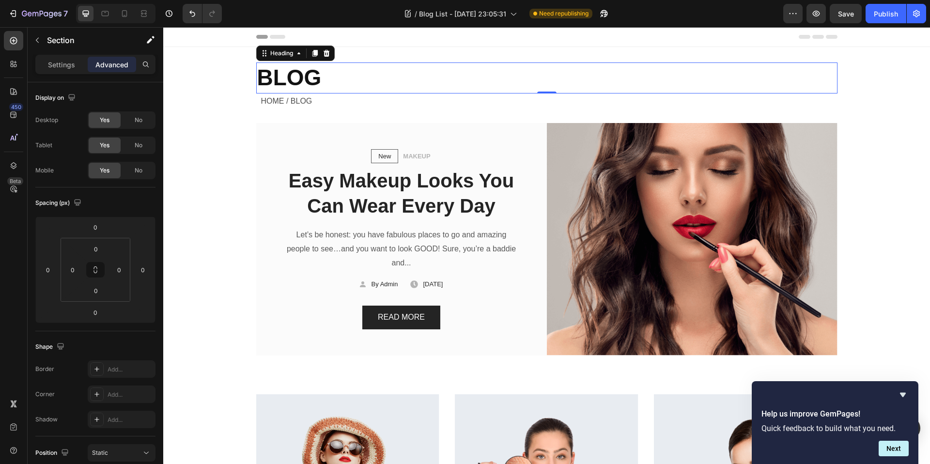
click at [268, 72] on p "BLOG" at bounding box center [547, 77] width 580 height 29
click at [368, 73] on p "BLOG" at bounding box center [547, 77] width 580 height 29
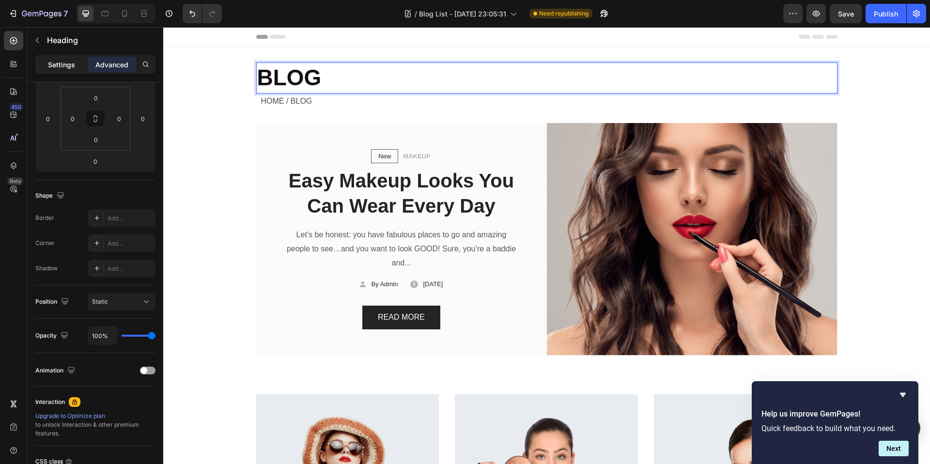
click at [64, 63] on p "Settings" at bounding box center [61, 65] width 27 height 10
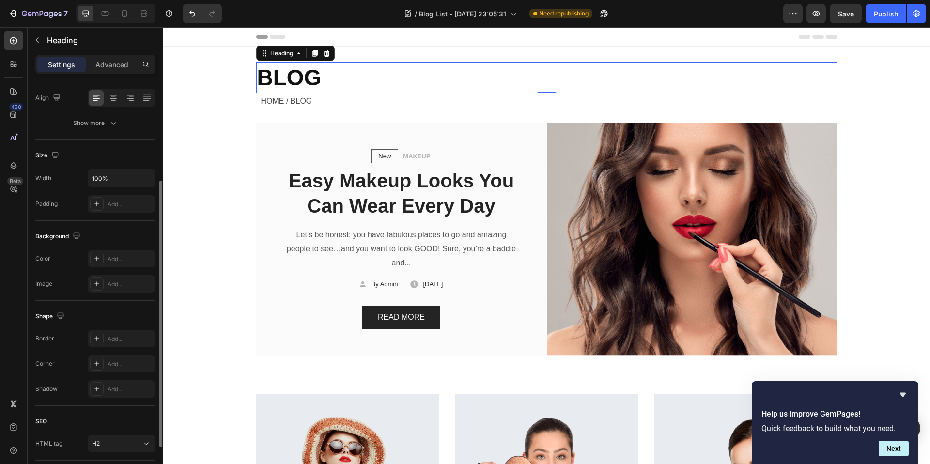
scroll to position [0, 0]
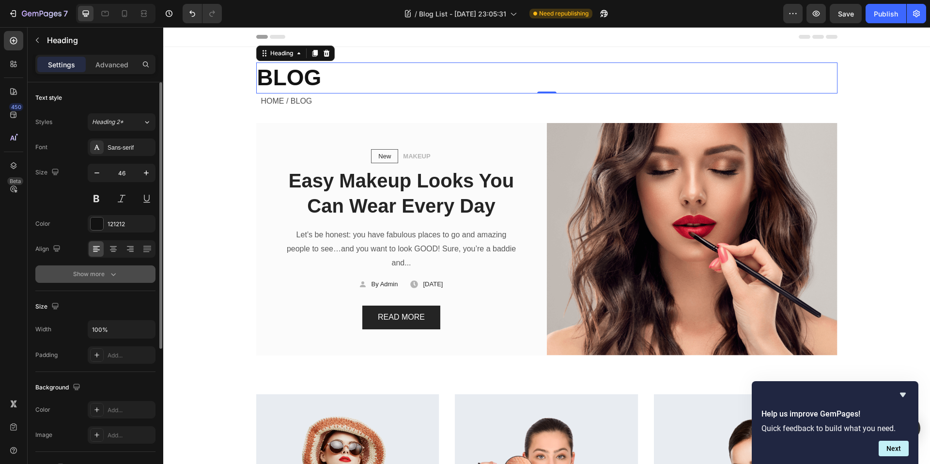
click at [79, 275] on div "Show more" at bounding box center [95, 274] width 45 height 10
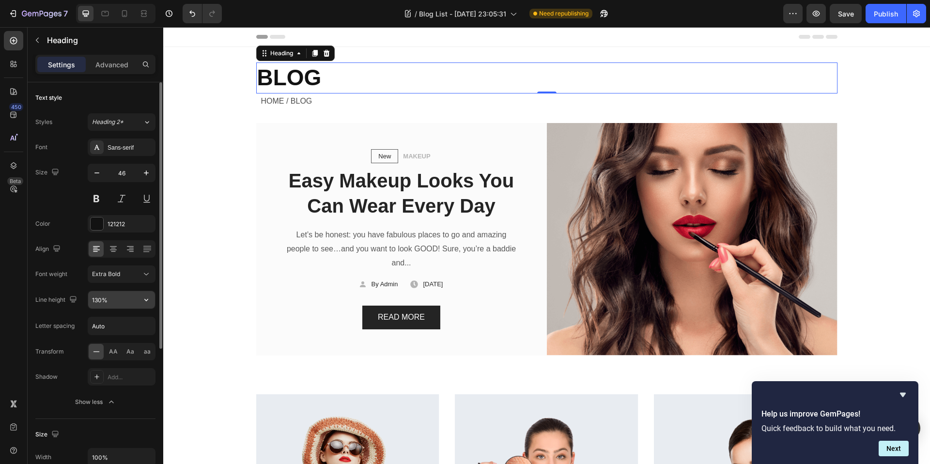
click at [126, 305] on input "130%" at bounding box center [121, 299] width 67 height 17
click at [148, 304] on icon "button" at bounding box center [146, 300] width 10 height 10
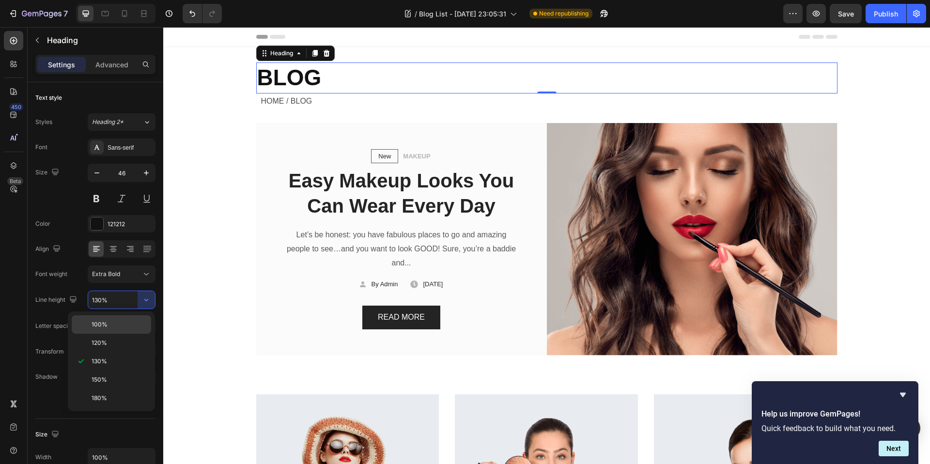
click at [113, 328] on p "100%" at bounding box center [119, 324] width 55 height 9
type input "100%"
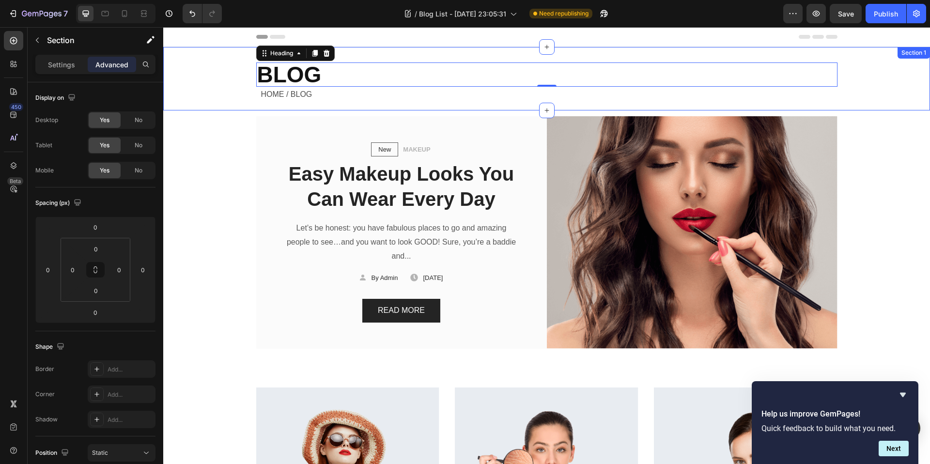
click at [235, 84] on div "BLOG Heading 0 HOME / BLOG Text Block Row Row" at bounding box center [546, 78] width 767 height 63
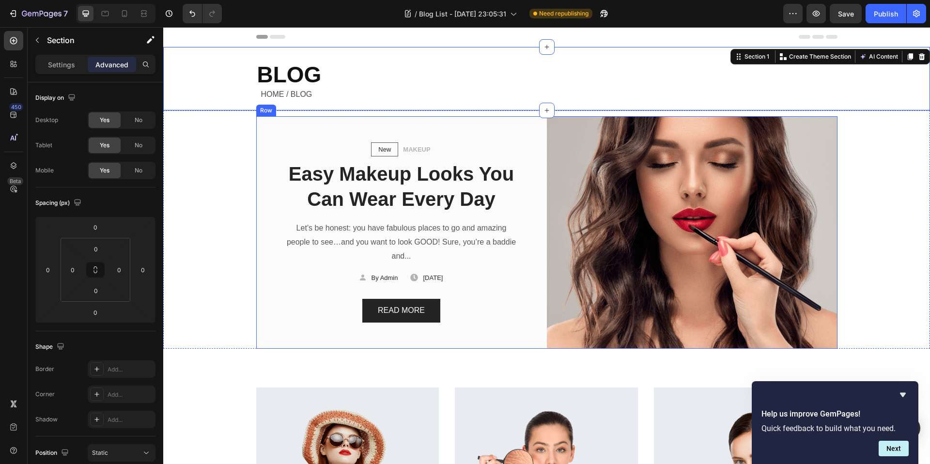
click at [312, 126] on div "New Text block Row MAKEUP Text block Row Easy Makeup Looks You Can Wear Every D…" at bounding box center [401, 232] width 291 height 233
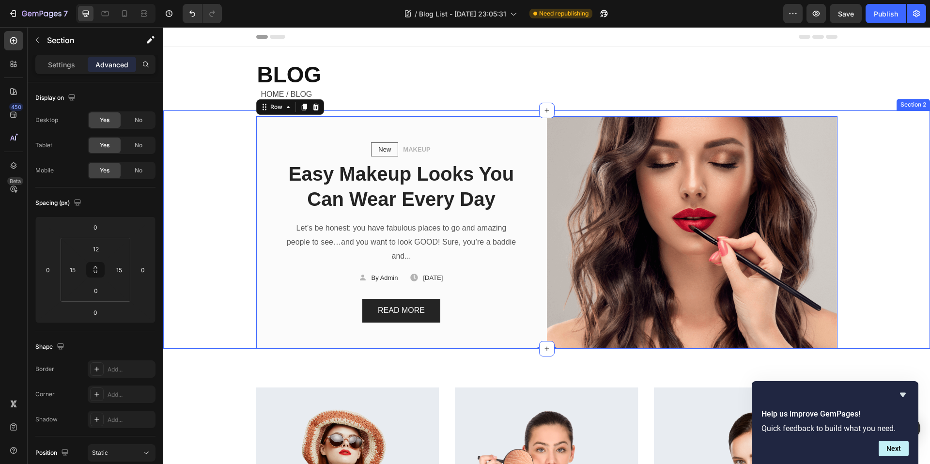
click at [213, 205] on div "New Text block Row MAKEUP Text block Row Easy Makeup Looks You Can Wear Every D…" at bounding box center [547, 232] width 753 height 233
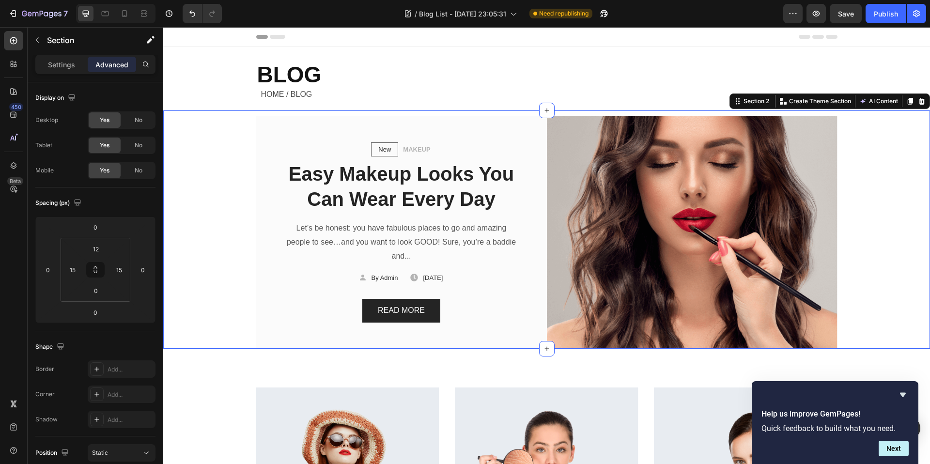
click at [893, 234] on div "New Text block Row MAKEUP Text block Row Easy Makeup Looks You Can Wear Every D…" at bounding box center [547, 232] width 753 height 233
click at [99, 248] on input "12" at bounding box center [95, 249] width 19 height 15
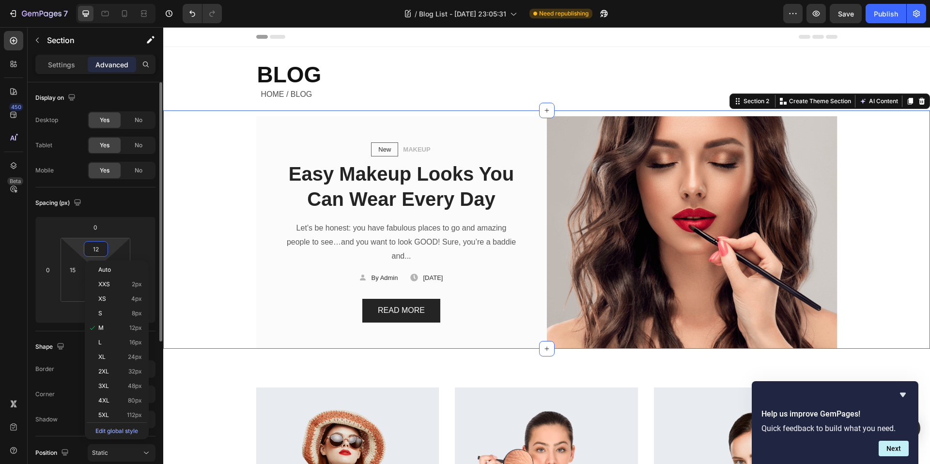
click at [99, 248] on input "12" at bounding box center [95, 249] width 19 height 15
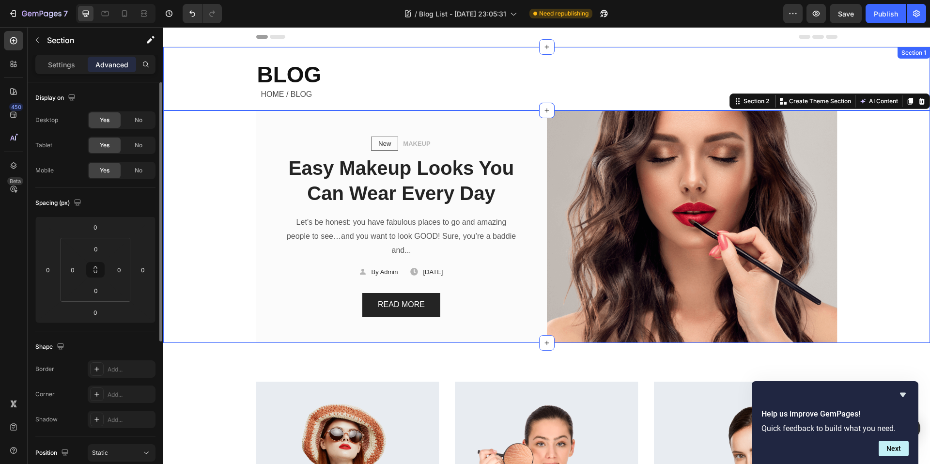
click at [212, 82] on div "BLOG Heading HOME / BLOG Text Block Row Row" at bounding box center [546, 78] width 767 height 63
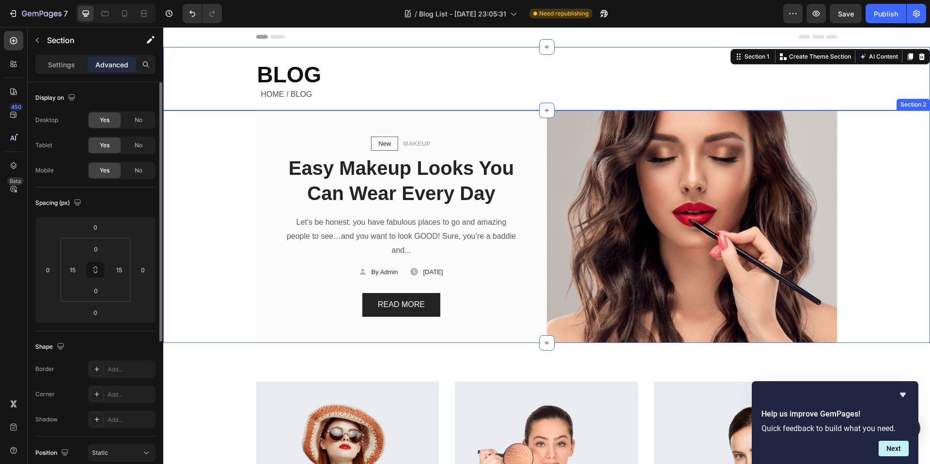
click at [214, 164] on div "New Text block Row MAKEUP Text block Row Easy Makeup Looks You Can Wear Every D…" at bounding box center [547, 226] width 753 height 233
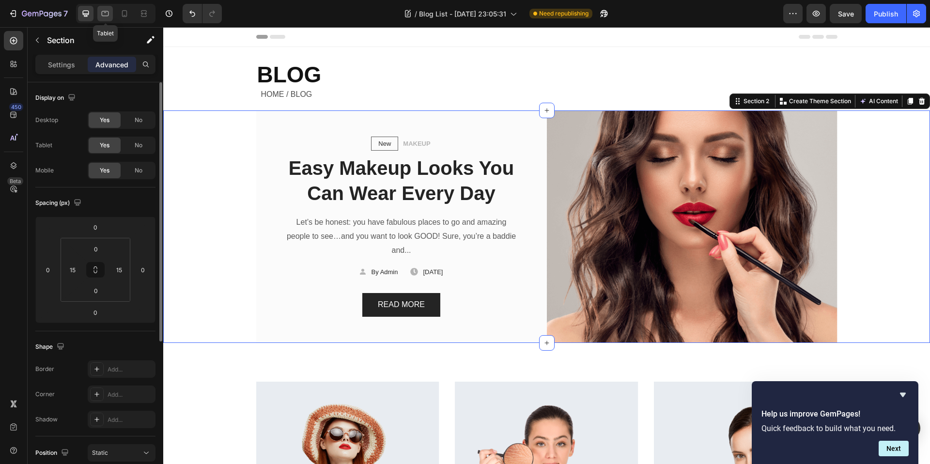
click at [108, 10] on icon at bounding box center [105, 14] width 10 height 10
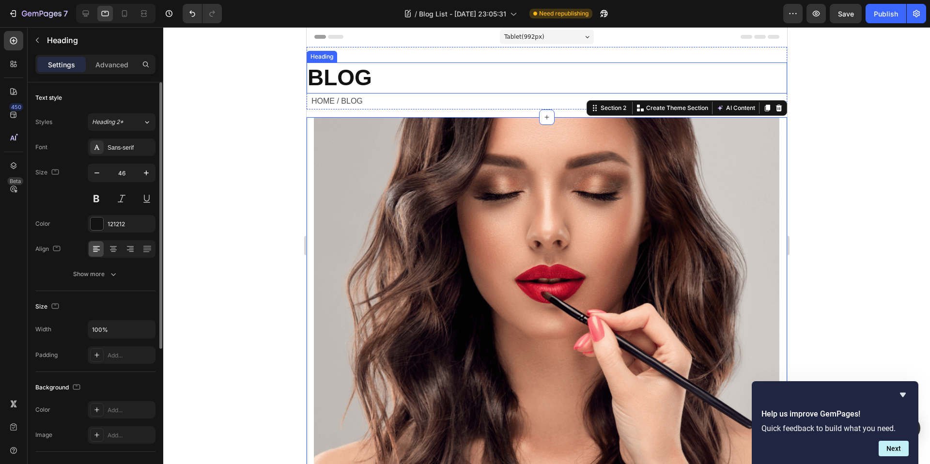
click at [417, 76] on p "BLOG" at bounding box center [546, 77] width 479 height 29
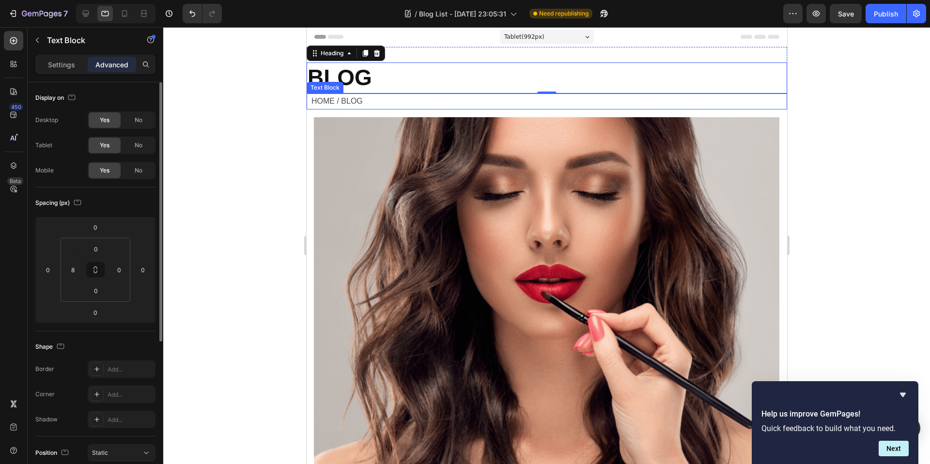
click at [404, 98] on p "HOME / BLOG" at bounding box center [548, 101] width 475 height 14
click at [469, 70] on p "BLOG" at bounding box center [546, 77] width 479 height 29
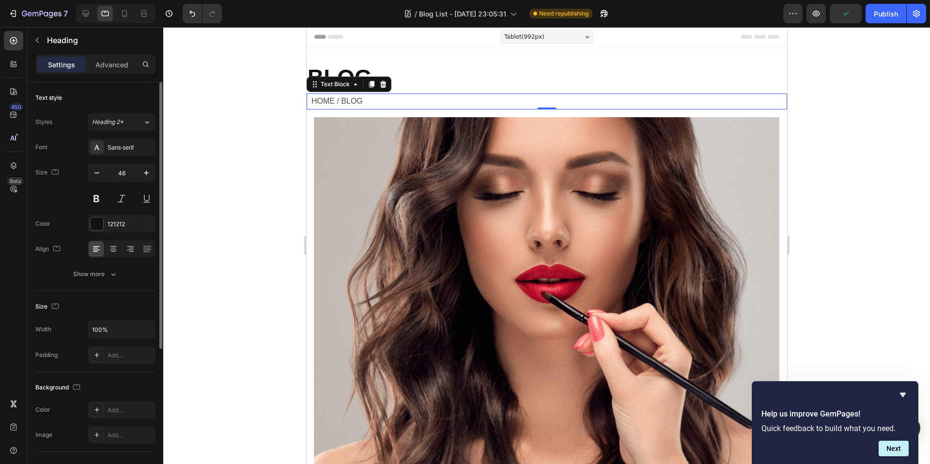
click at [425, 104] on p "HOME / BLOG" at bounding box center [548, 101] width 475 height 14
click at [439, 78] on p "BLOG" at bounding box center [546, 77] width 479 height 29
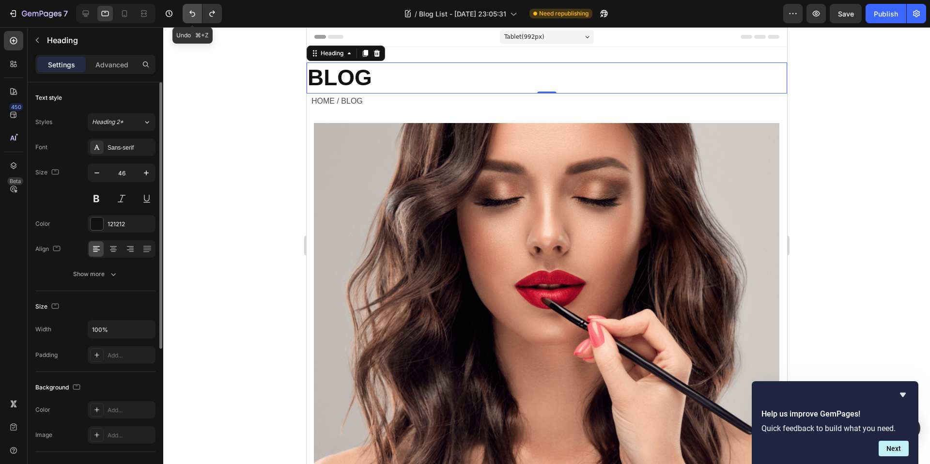
click at [188, 11] on icon "Undo/Redo" at bounding box center [193, 14] width 10 height 10
click at [91, 12] on div at bounding box center [86, 14] width 16 height 16
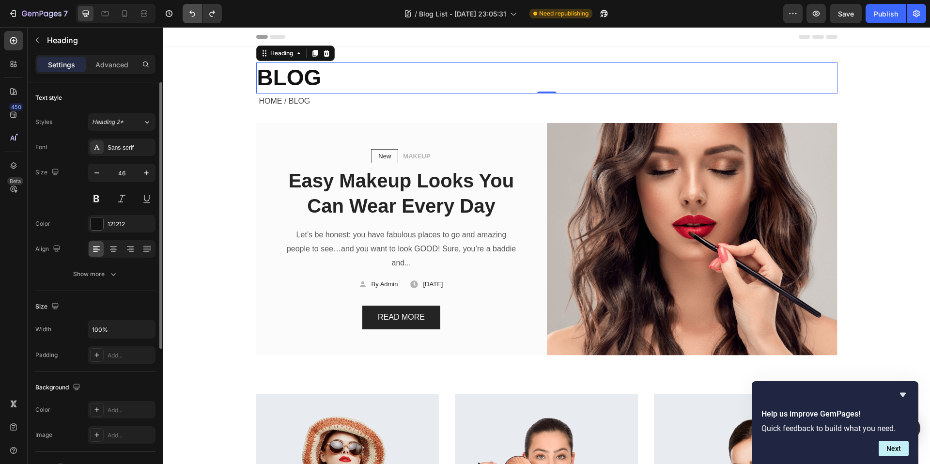
scroll to position [1, 0]
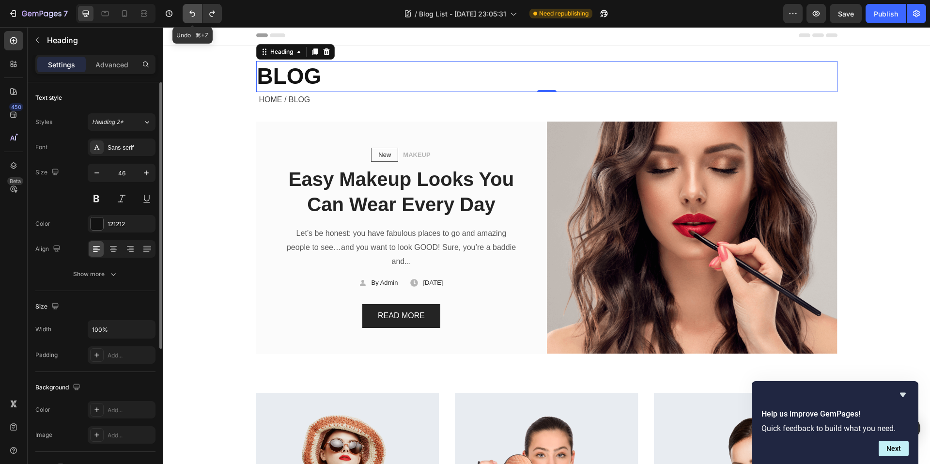
click at [185, 14] on button "Undo/Redo" at bounding box center [192, 13] width 19 height 19
click at [187, 14] on button "Undo/Redo" at bounding box center [192, 13] width 19 height 19
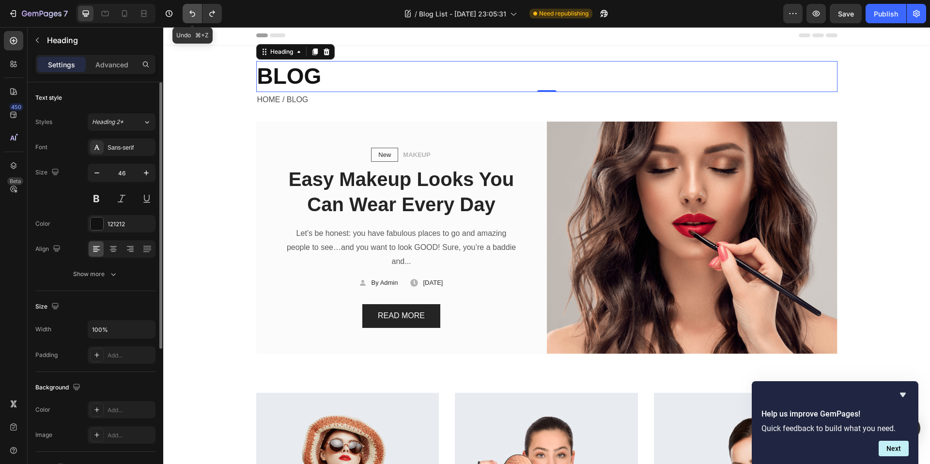
click at [189, 16] on icon "Undo/Redo" at bounding box center [193, 14] width 10 height 10
click at [192, 16] on icon "Undo/Redo" at bounding box center [193, 14] width 10 height 10
click at [198, 7] on button "Undo/Redo" at bounding box center [192, 13] width 19 height 19
click at [197, 10] on icon "Undo/Redo" at bounding box center [193, 14] width 10 height 10
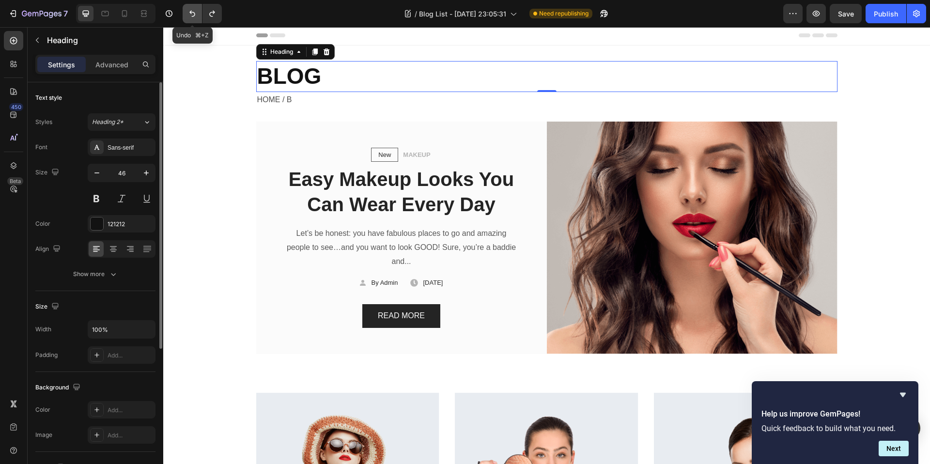
click at [197, 10] on icon "Undo/Redo" at bounding box center [193, 14] width 10 height 10
click at [190, 11] on icon "Undo/Redo" at bounding box center [193, 14] width 10 height 10
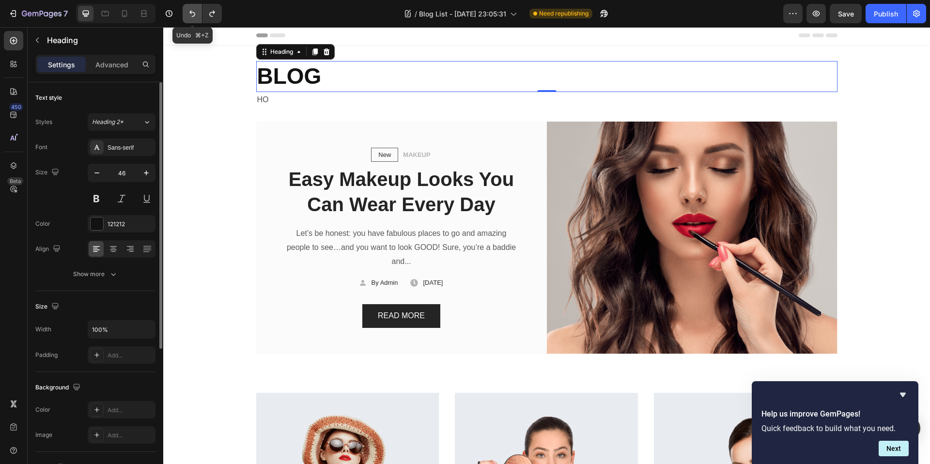
click at [190, 11] on icon "Undo/Redo" at bounding box center [193, 14] width 10 height 10
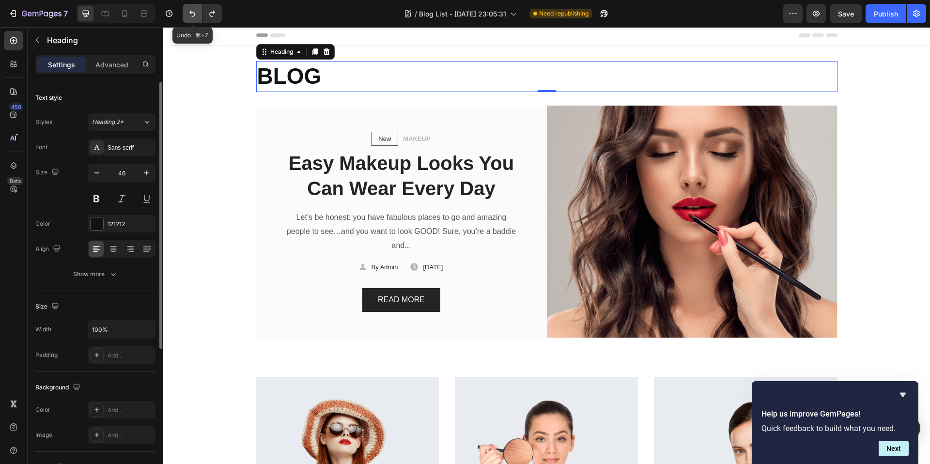
click at [190, 11] on icon "Undo/Redo" at bounding box center [193, 14] width 10 height 10
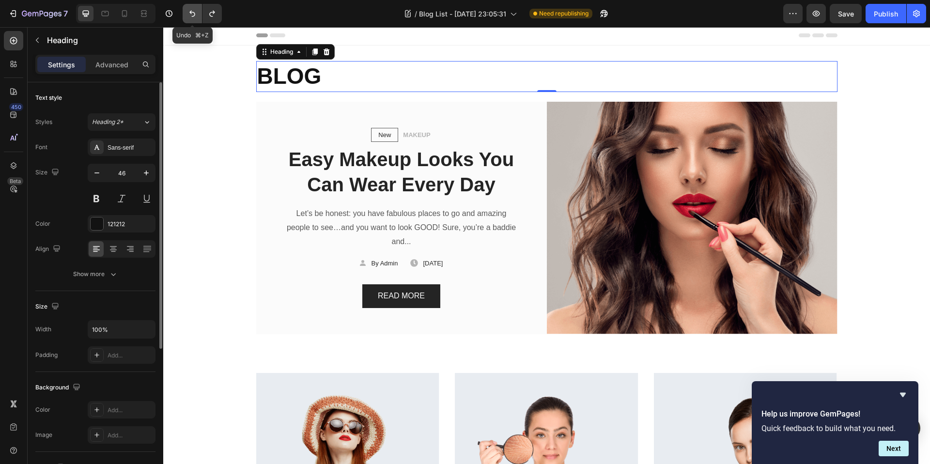
click at [190, 11] on icon "Undo/Redo" at bounding box center [193, 14] width 10 height 10
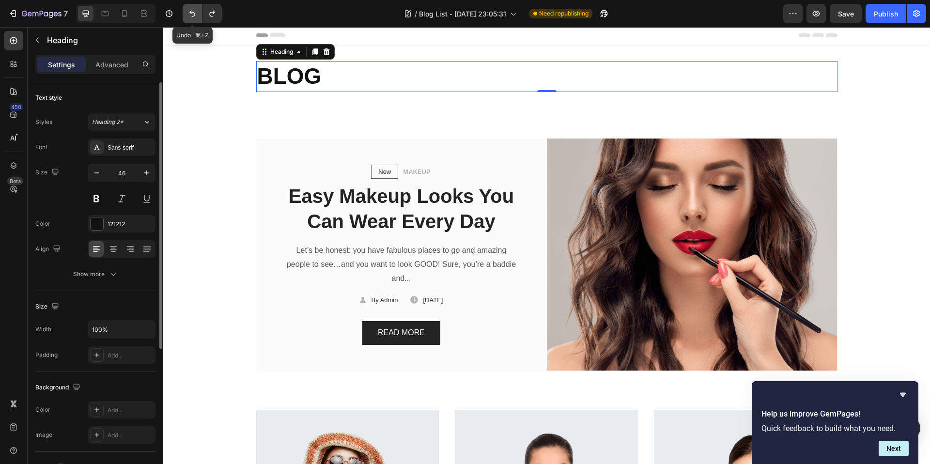
click at [190, 11] on icon "Undo/Redo" at bounding box center [193, 14] width 10 height 10
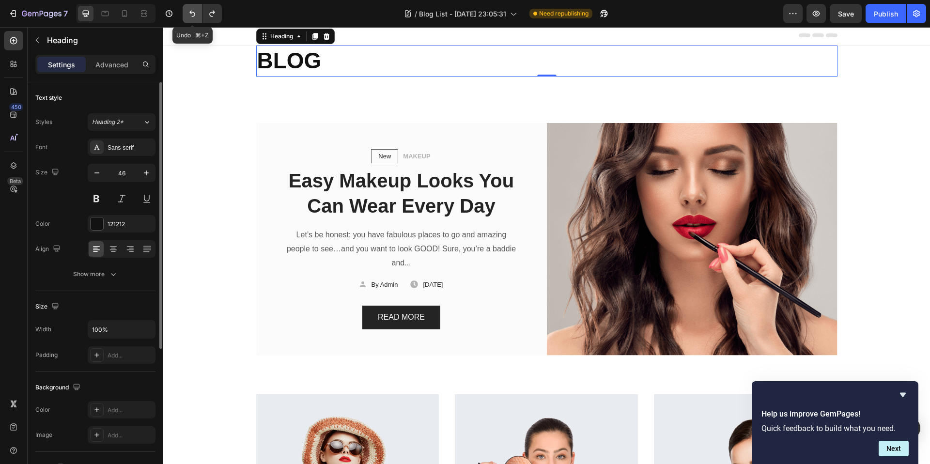
click at [190, 11] on icon "Undo/Redo" at bounding box center [193, 14] width 10 height 10
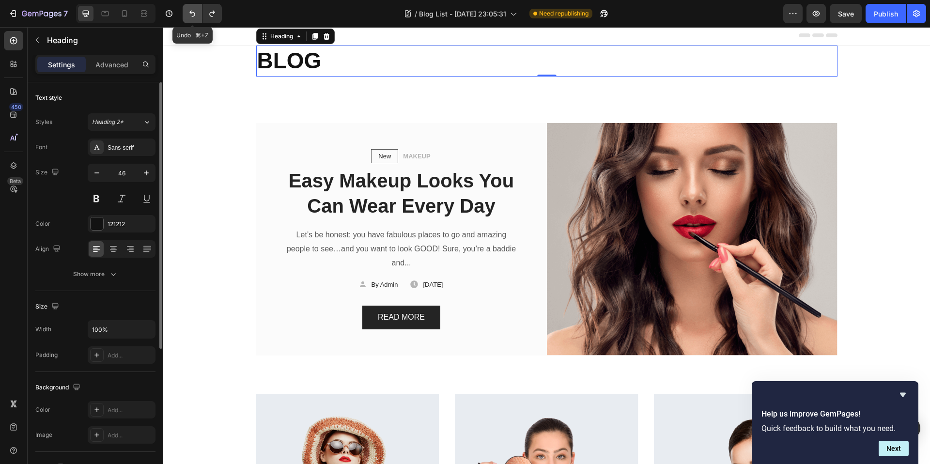
click at [190, 11] on icon "Undo/Redo" at bounding box center [193, 14] width 10 height 10
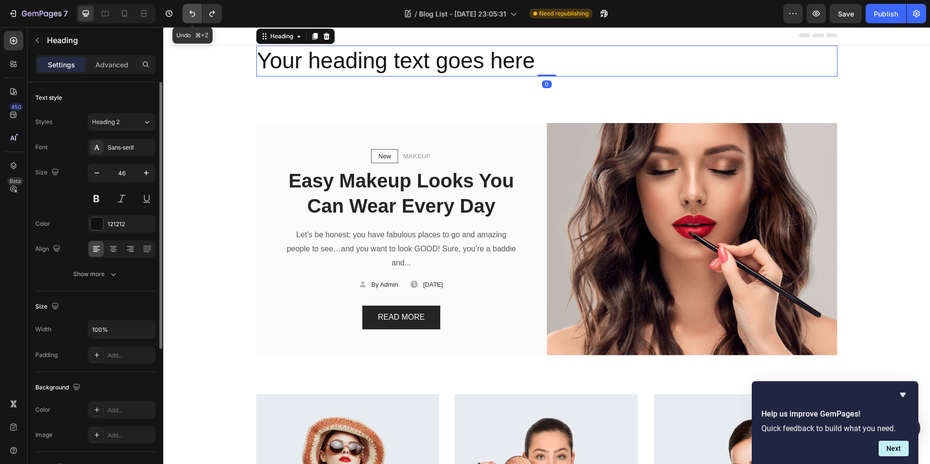
click at [190, 11] on icon "Undo/Redo" at bounding box center [193, 14] width 10 height 10
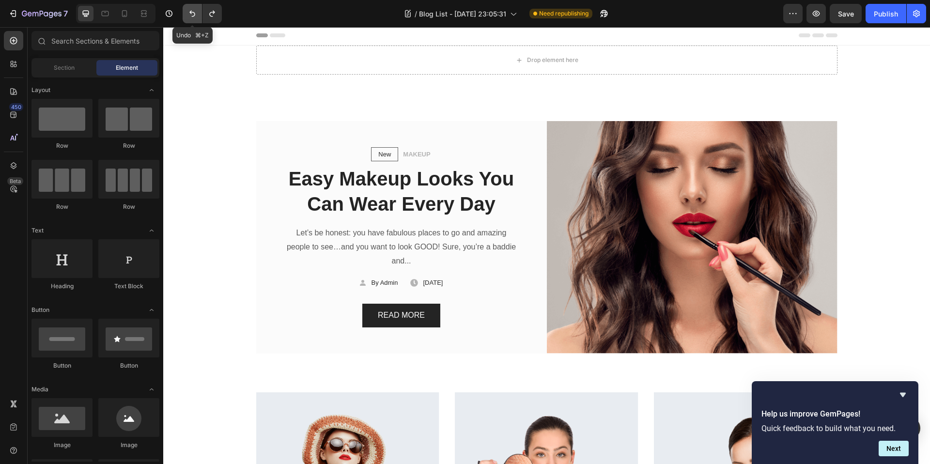
click at [190, 11] on icon "Undo/Redo" at bounding box center [193, 14] width 10 height 10
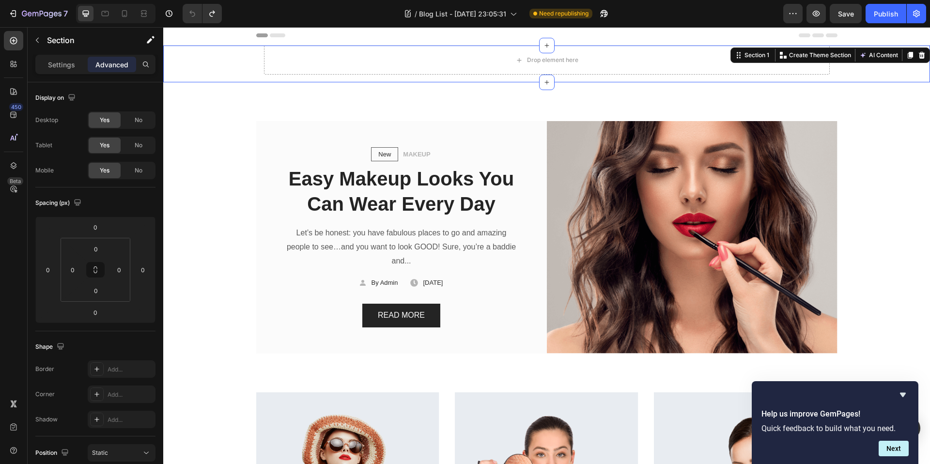
click at [223, 62] on div "Drop element here Row Row" at bounding box center [546, 64] width 767 height 37
click at [918, 56] on div at bounding box center [922, 55] width 12 height 12
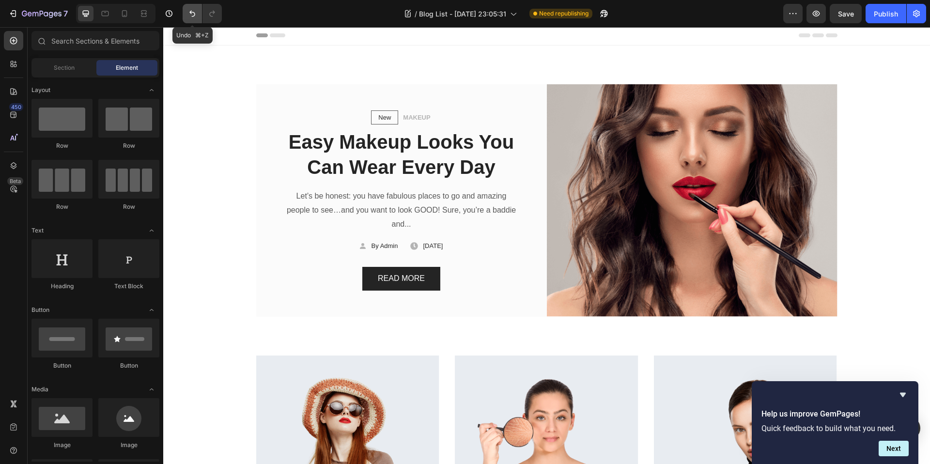
drag, startPoint x: 195, startPoint y: 14, endPoint x: 189, endPoint y: 14, distance: 5.8
click at [195, 14] on icon "Undo/Redo" at bounding box center [193, 14] width 10 height 10
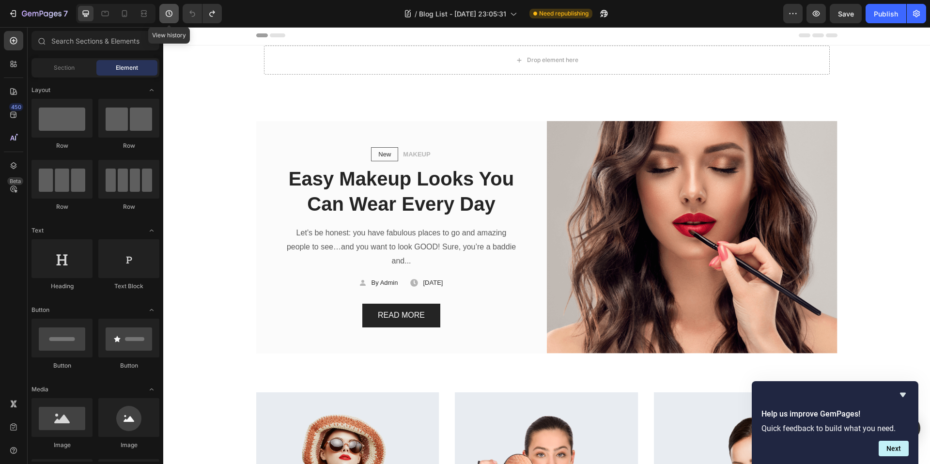
click at [176, 11] on button "button" at bounding box center [168, 13] width 19 height 19
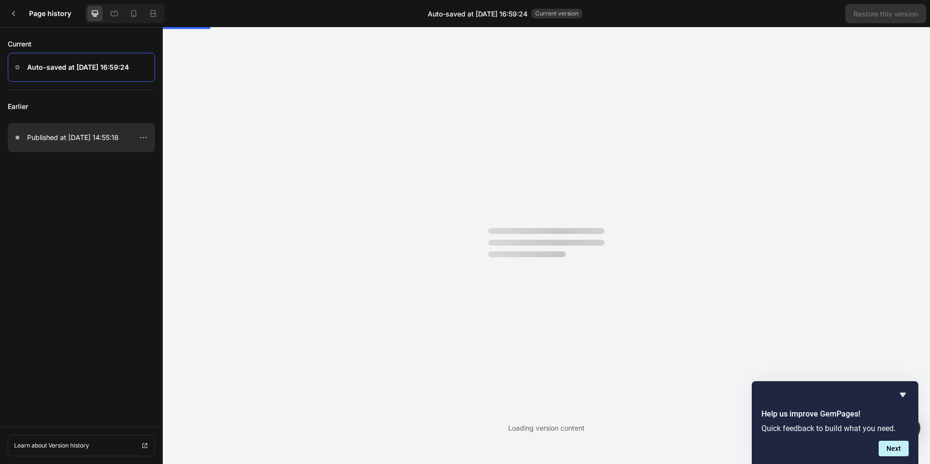
scroll to position [0, 0]
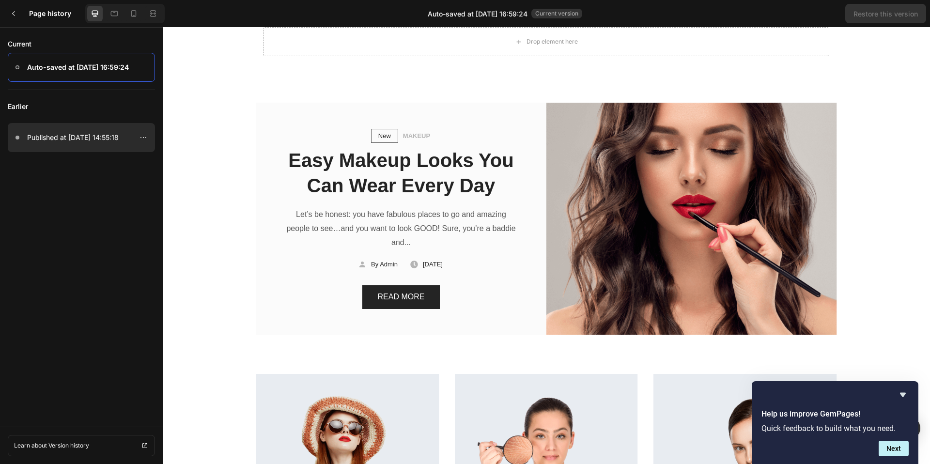
click at [87, 147] on div at bounding box center [81, 137] width 147 height 29
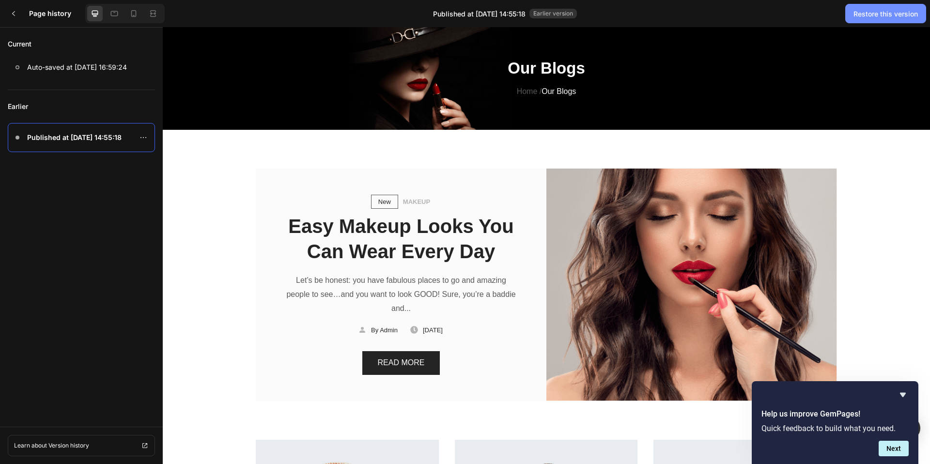
click at [881, 14] on div "Restore this version" at bounding box center [886, 14] width 64 height 10
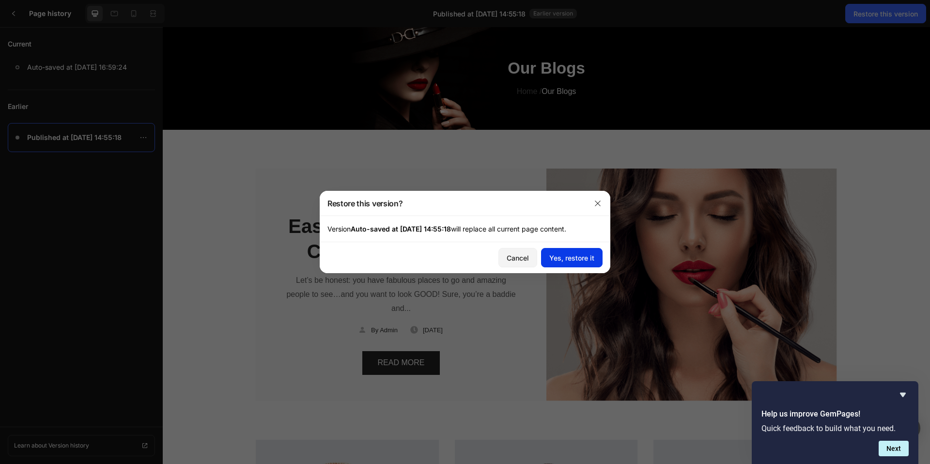
click at [565, 258] on div "Yes, restore it" at bounding box center [571, 258] width 45 height 10
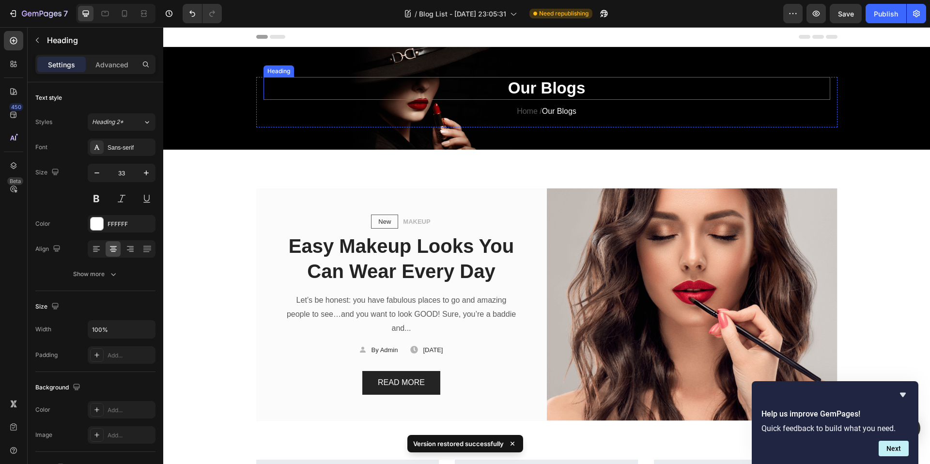
click at [414, 82] on p "Our Blogs" at bounding box center [547, 88] width 565 height 21
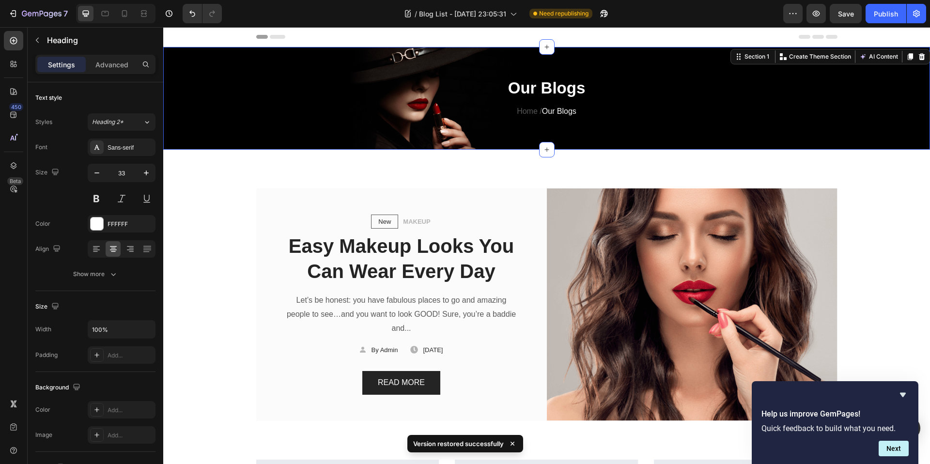
click at [533, 57] on div "Our Blogs Heading Home / Our Blogs Text block Row Section 1 You can create reus…" at bounding box center [546, 98] width 767 height 103
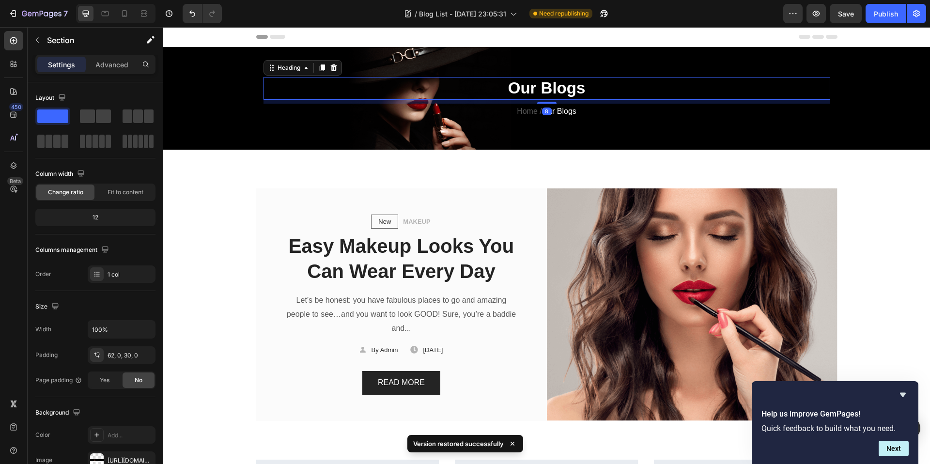
click at [488, 92] on p "Our Blogs" at bounding box center [547, 88] width 565 height 21
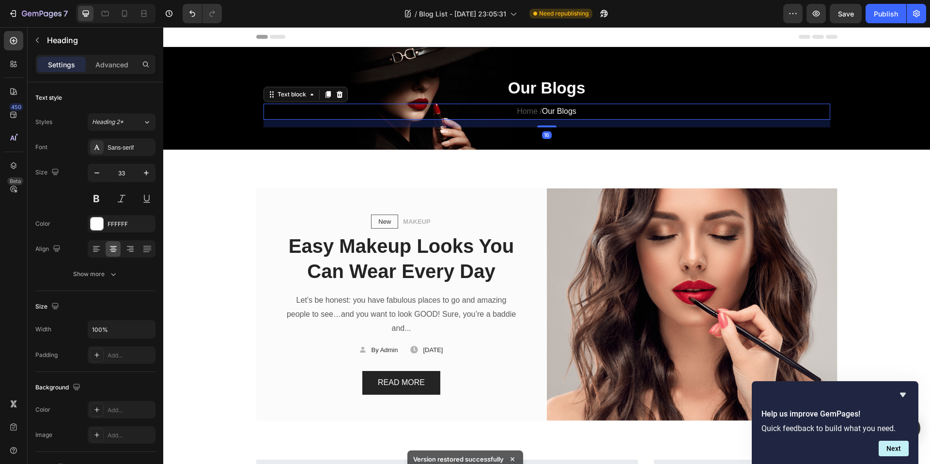
click at [638, 115] on p "Home / Our Blogs" at bounding box center [547, 112] width 565 height 14
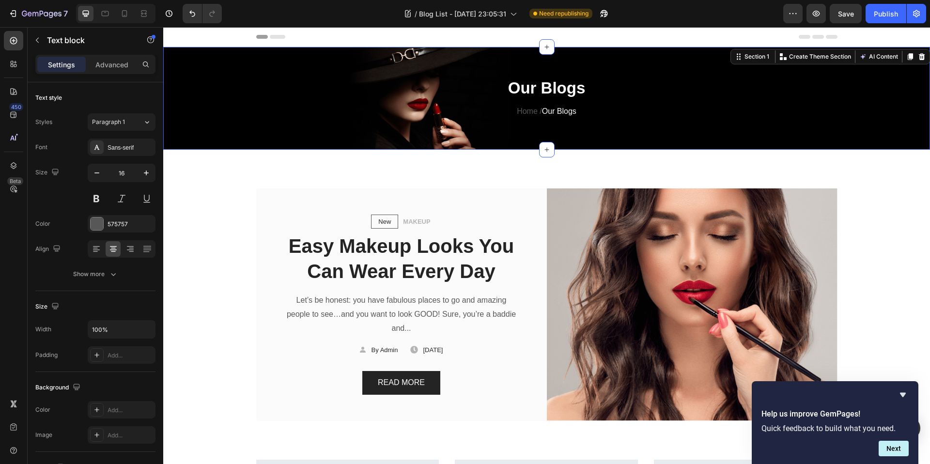
click at [230, 102] on div "Our Blogs Heading Home / Our Blogs Text block Row" at bounding box center [546, 106] width 767 height 58
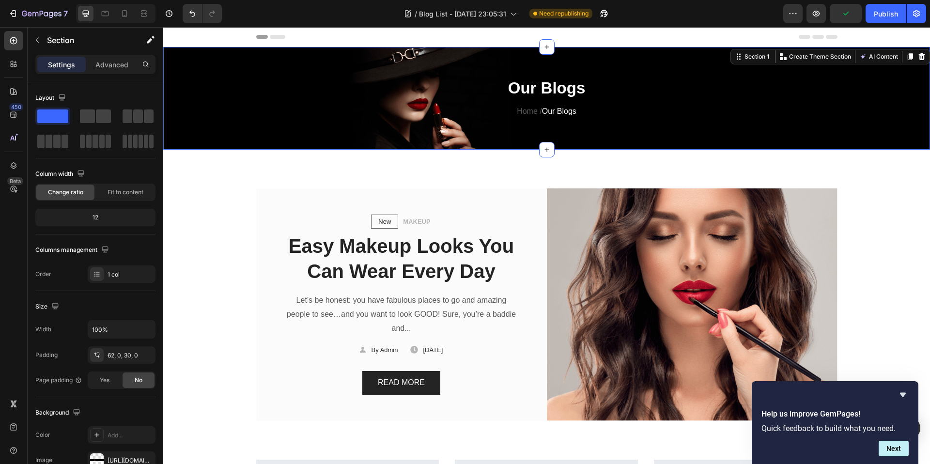
click at [199, 88] on div "Our Blogs Heading Home / Our Blogs Text block Row" at bounding box center [546, 106] width 767 height 58
click at [560, 55] on div "Our Blogs Heading Home / Our Blogs Text block Row Section 1 You can create reus…" at bounding box center [546, 98] width 767 height 103
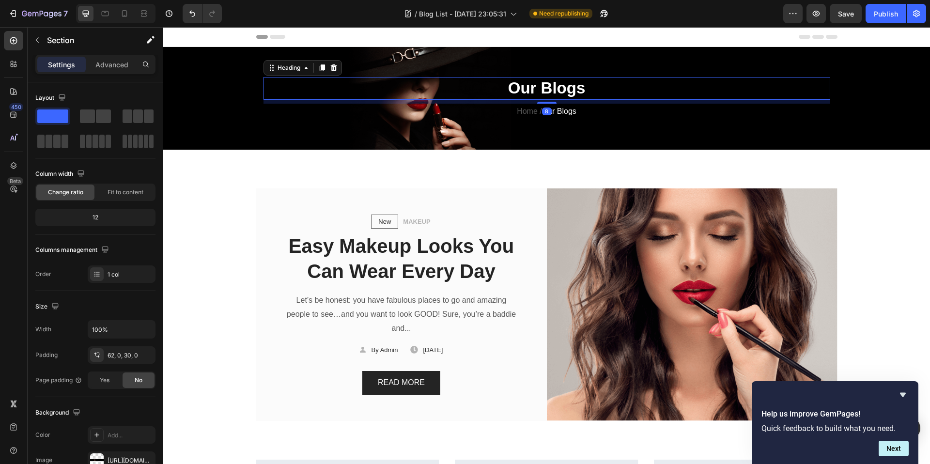
click at [532, 93] on p "Our Blogs" at bounding box center [547, 88] width 565 height 21
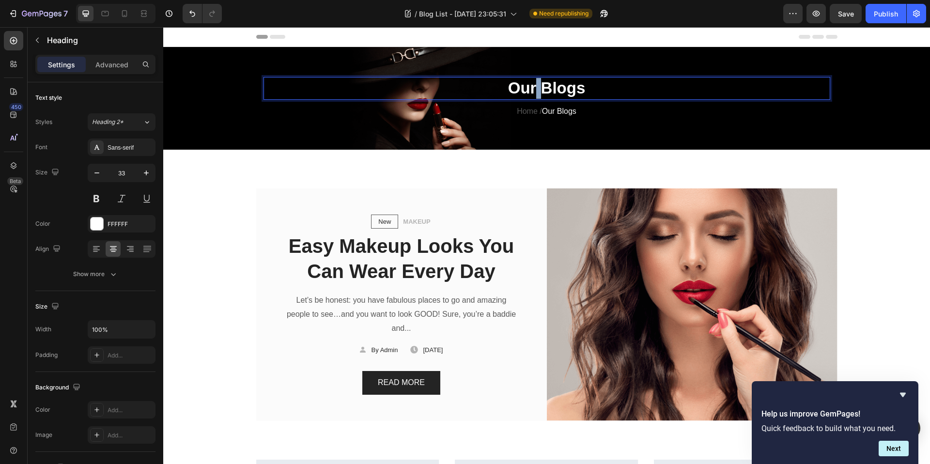
click at [532, 93] on p "Our Blogs" at bounding box center [547, 88] width 565 height 21
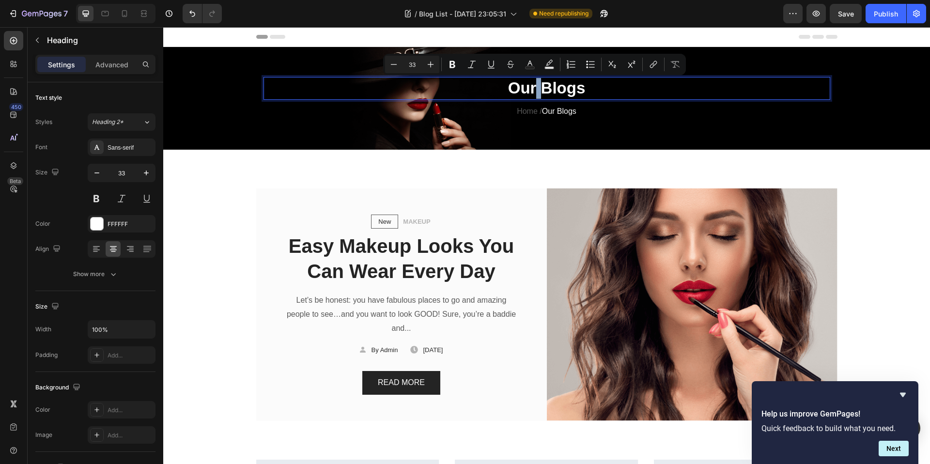
click at [549, 93] on p "Our Blogs" at bounding box center [547, 88] width 565 height 21
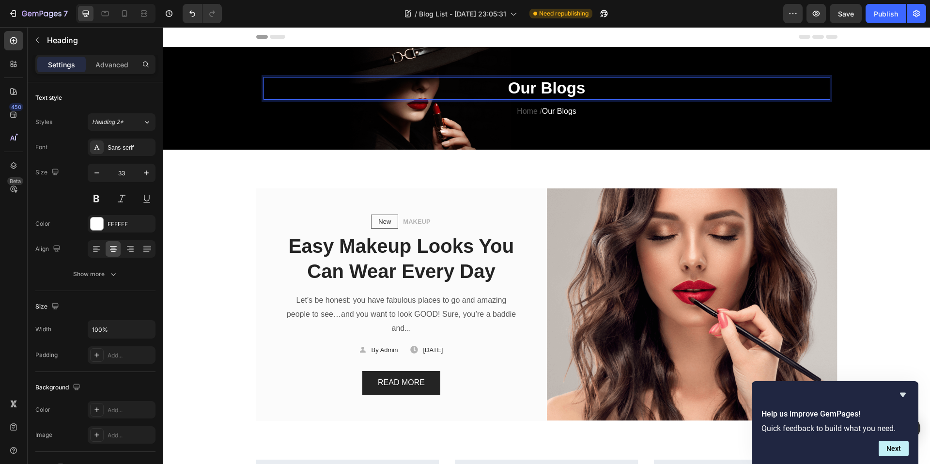
click at [582, 91] on p "Our Blogs" at bounding box center [547, 88] width 565 height 21
click at [581, 91] on p "Our Blogs" at bounding box center [547, 88] width 565 height 21
click at [124, 14] on icon at bounding box center [125, 14] width 10 height 10
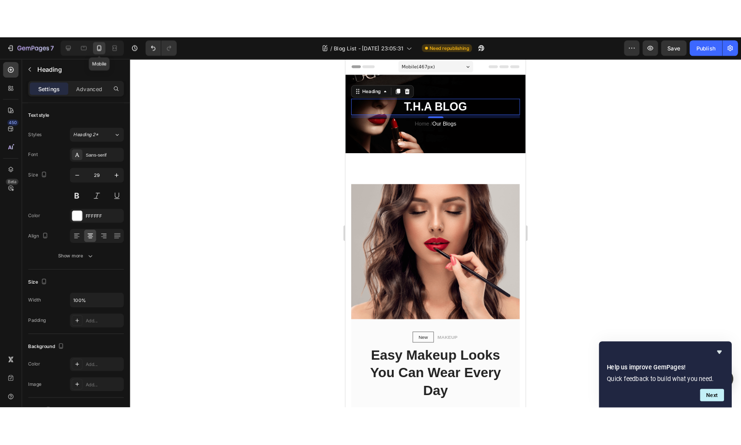
scroll to position [16, 0]
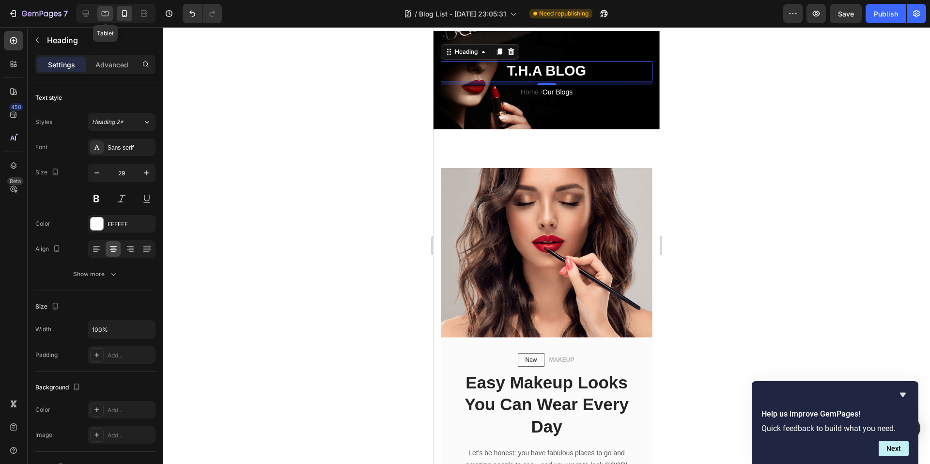
click at [108, 16] on icon at bounding box center [105, 13] width 7 height 5
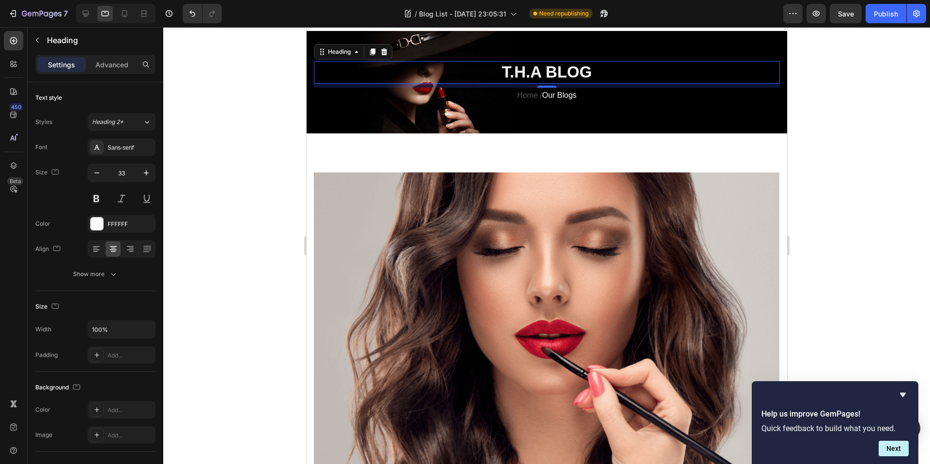
click at [95, 16] on div at bounding box center [115, 13] width 79 height 19
click at [92, 13] on div at bounding box center [86, 14] width 16 height 16
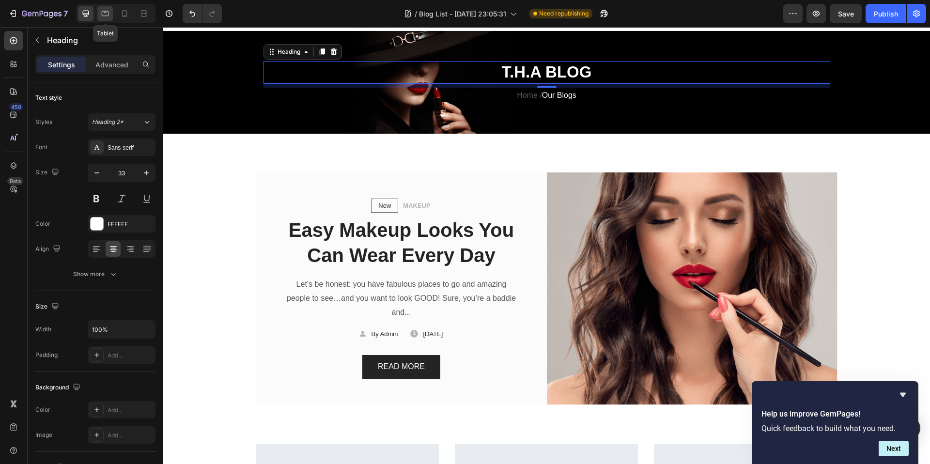
click at [101, 16] on icon at bounding box center [105, 14] width 10 height 10
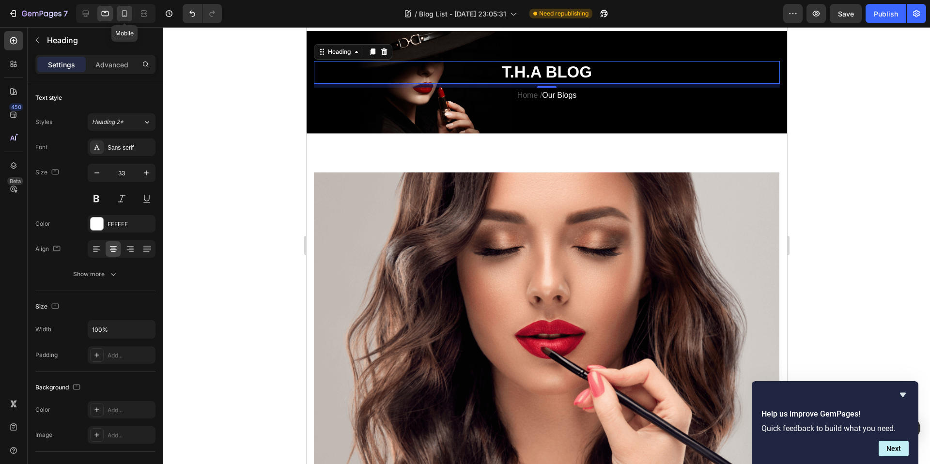
click at [121, 14] on icon at bounding box center [125, 14] width 10 height 10
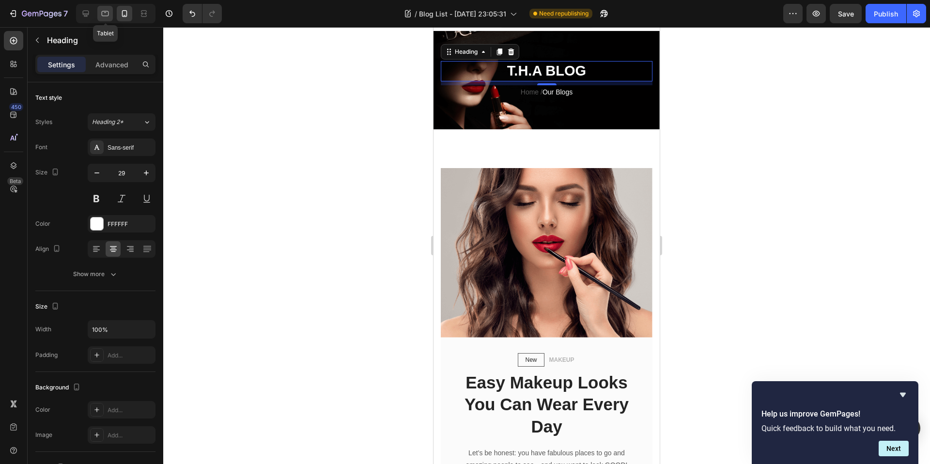
click at [107, 16] on icon at bounding box center [105, 13] width 7 height 5
type input "33"
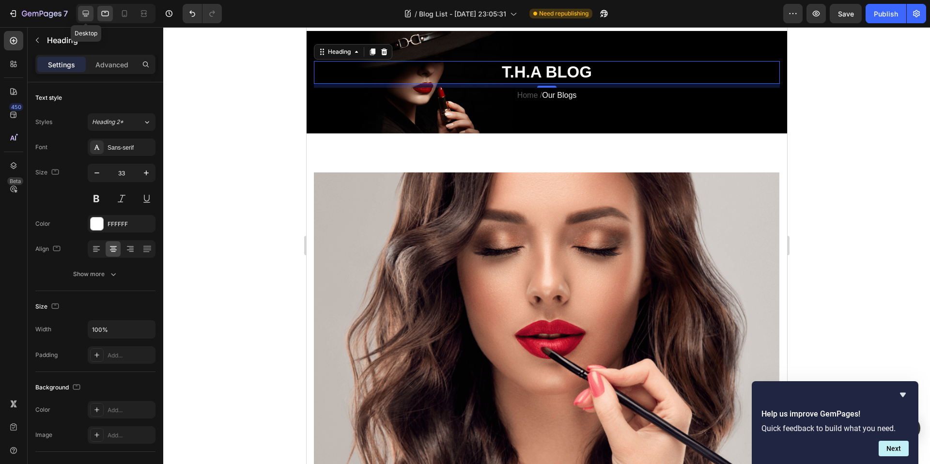
click at [92, 16] on div at bounding box center [86, 14] width 16 height 16
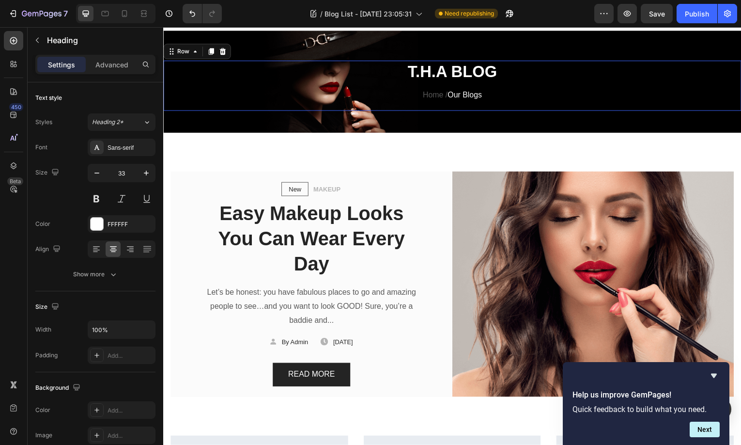
click at [243, 110] on div "T.H.A BLOG Heading Home / Our Blogs Text block" at bounding box center [454, 86] width 567 height 50
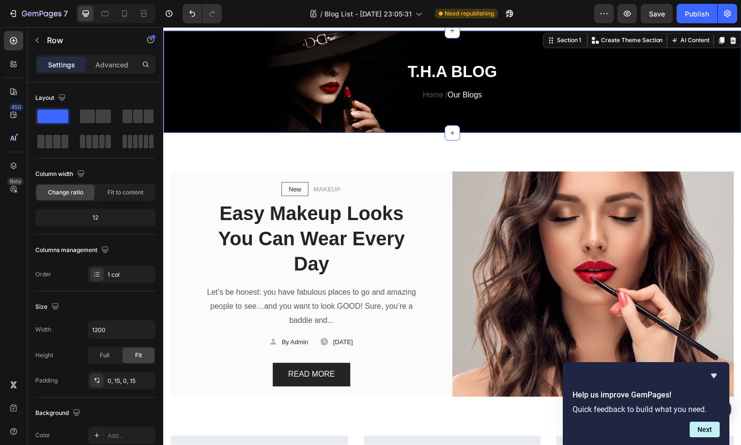
click at [242, 128] on div "T.H.A BLOG Heading Home / Our Blogs Text block Row Section 1 You can create reu…" at bounding box center [453, 82] width 581 height 103
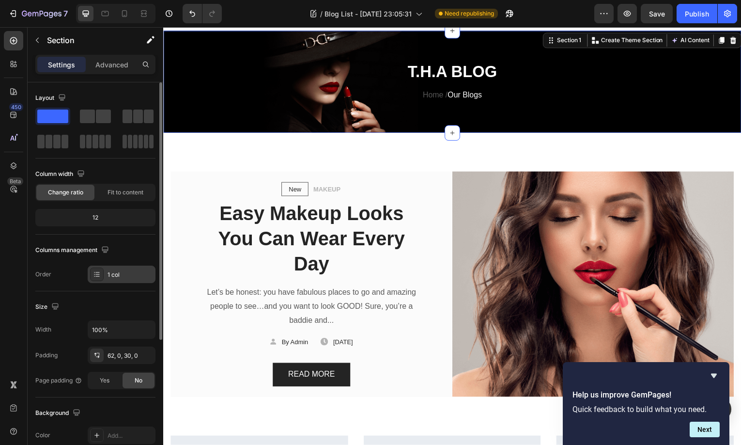
scroll to position [201, 0]
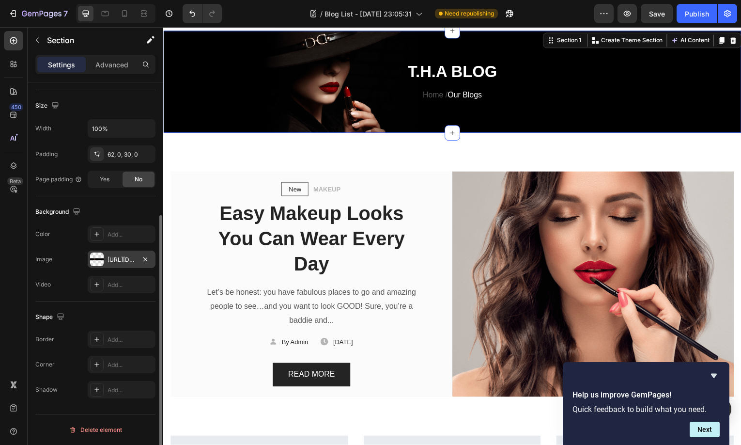
click at [126, 260] on div "[URL][DOMAIN_NAME]" at bounding box center [122, 259] width 28 height 9
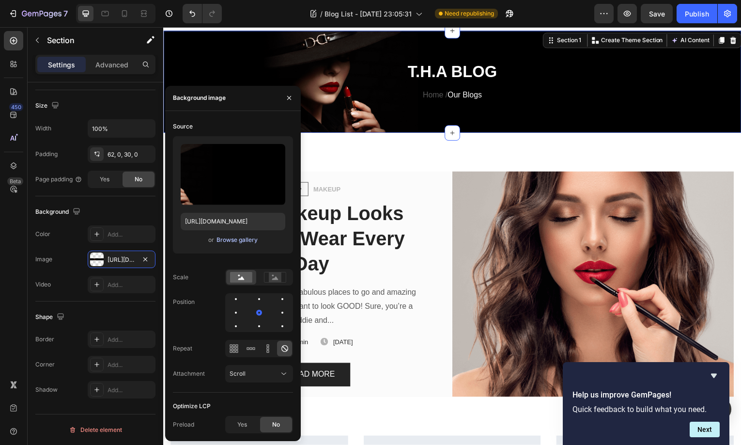
click at [221, 238] on div "Browse gallery" at bounding box center [237, 239] width 41 height 9
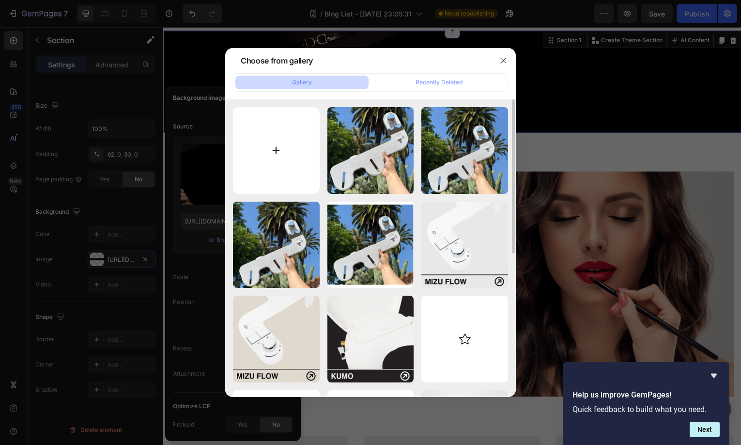
type input "C:\fakepath\BLOG HEADER.webp"
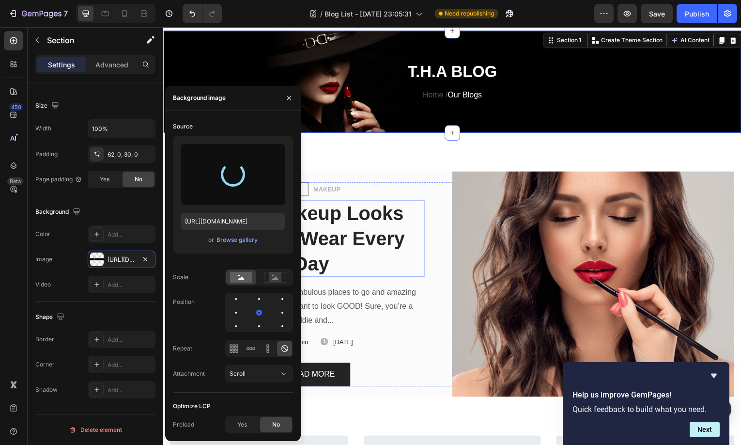
type input "[URL][DOMAIN_NAME]"
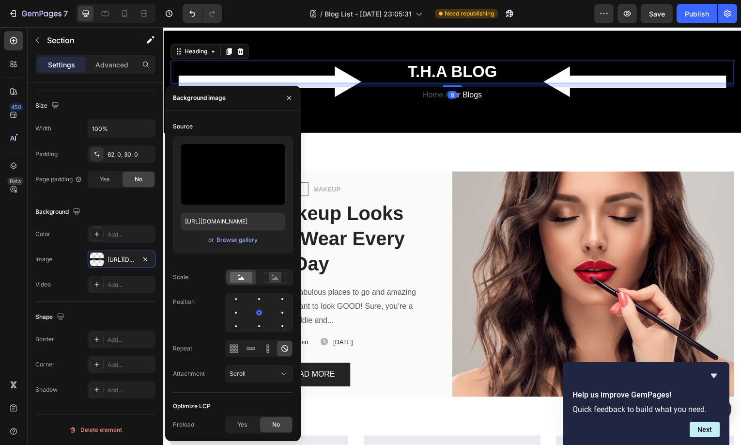
click at [477, 70] on p "T.H.A BLOG" at bounding box center [454, 72] width 565 height 21
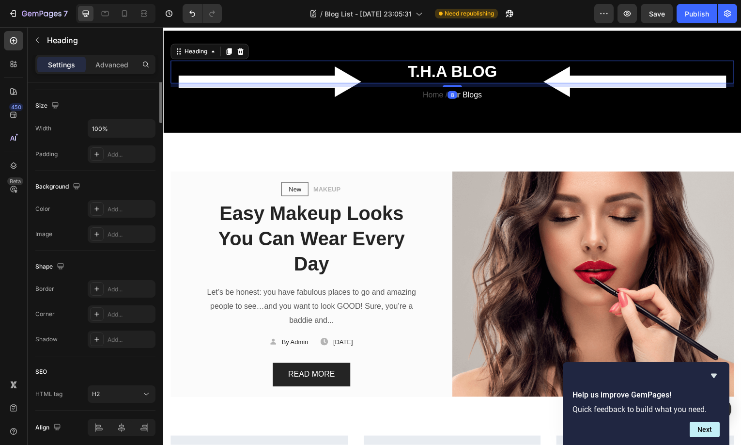
scroll to position [0, 0]
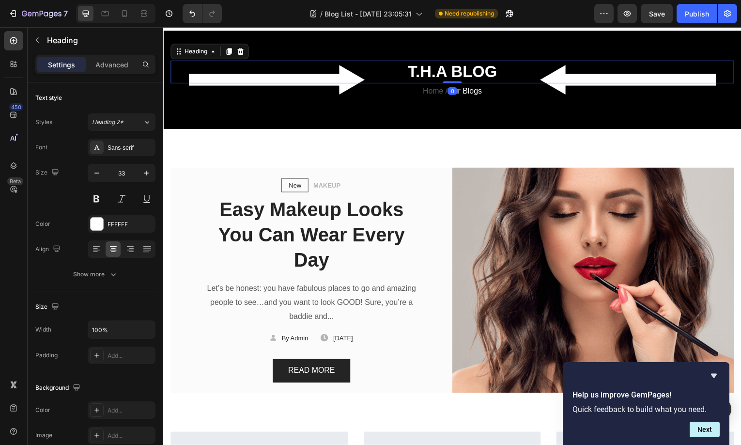
drag, startPoint x: 451, startPoint y: 87, endPoint x: 456, endPoint y: 64, distance: 23.4
click at [456, 64] on div "T.H.A BLOG Heading 0" at bounding box center [454, 72] width 567 height 23
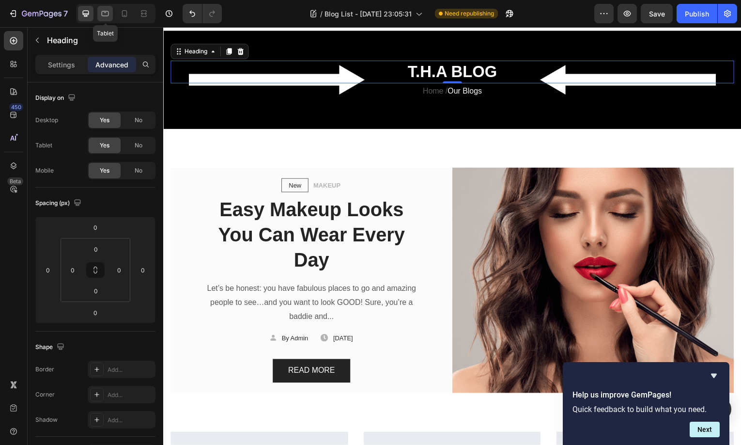
click at [97, 15] on div at bounding box center [105, 14] width 16 height 16
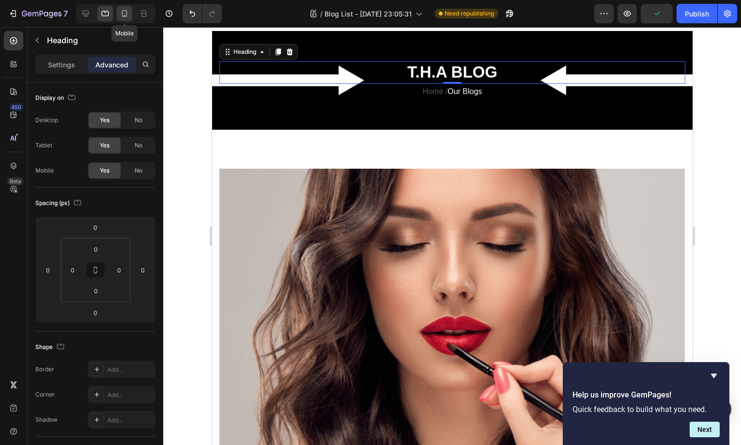
click at [126, 14] on icon at bounding box center [124, 13] width 5 height 7
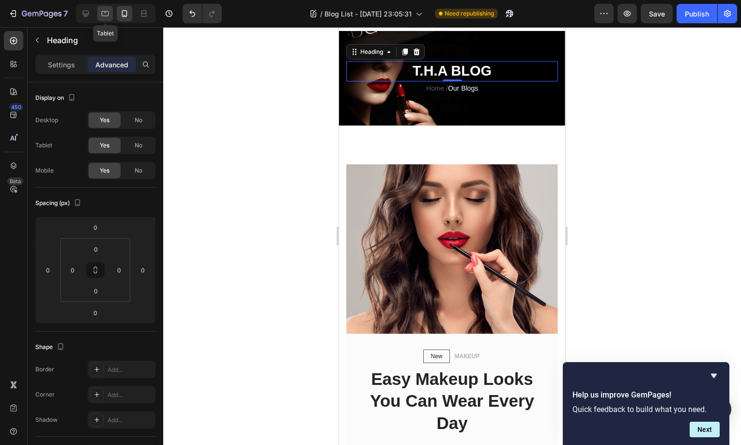
click at [106, 16] on icon at bounding box center [105, 14] width 10 height 10
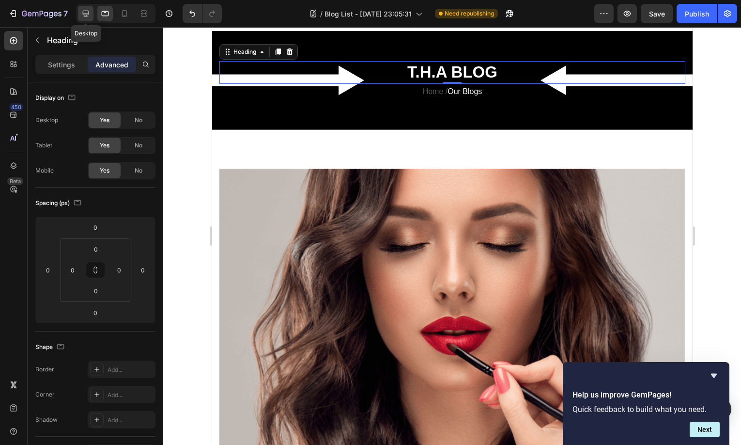
click at [83, 14] on icon at bounding box center [86, 14] width 6 height 6
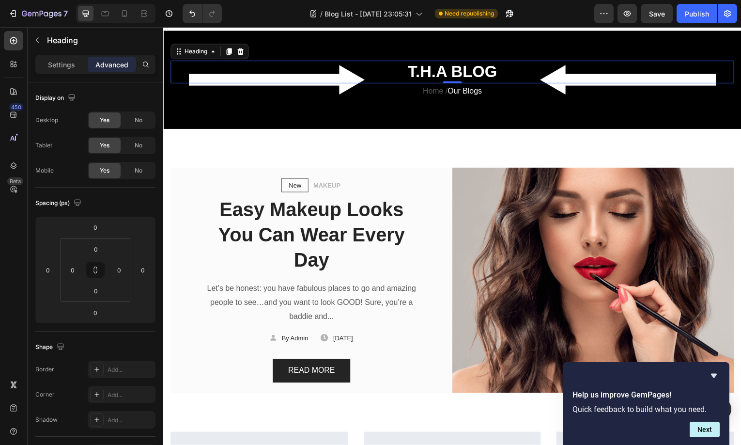
click at [115, 15] on div at bounding box center [115, 13] width 79 height 19
click at [109, 16] on icon at bounding box center [105, 14] width 10 height 10
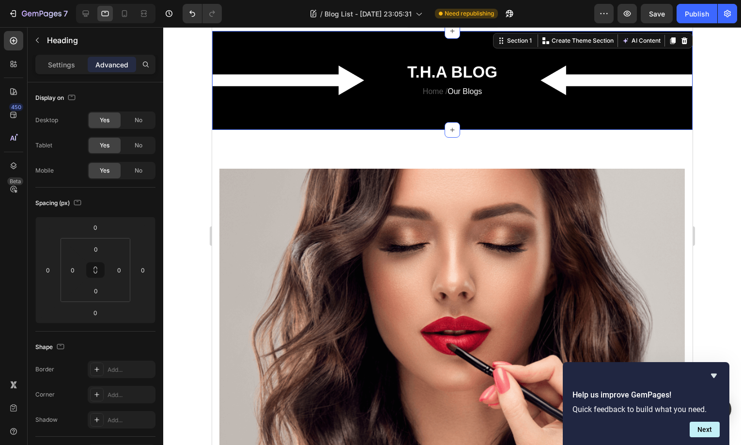
click at [403, 118] on div "T.H.A BLOG Heading Home / Our Blogs Text block Row Section 1 You can create reu…" at bounding box center [452, 80] width 481 height 99
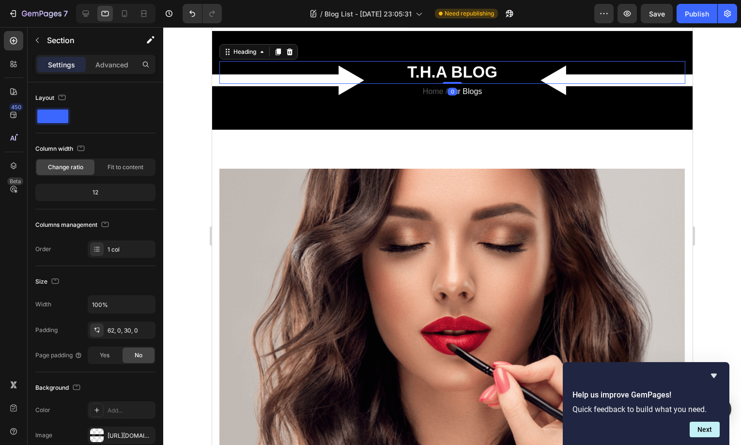
click at [474, 79] on p "T.H.A BLOG" at bounding box center [452, 72] width 464 height 21
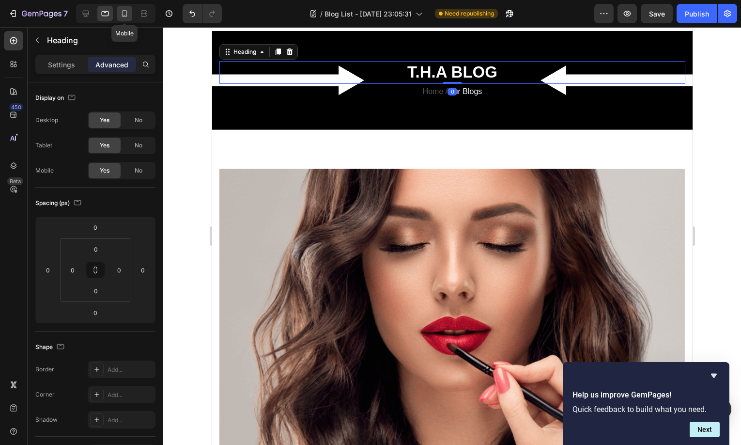
click at [121, 15] on icon at bounding box center [125, 14] width 10 height 10
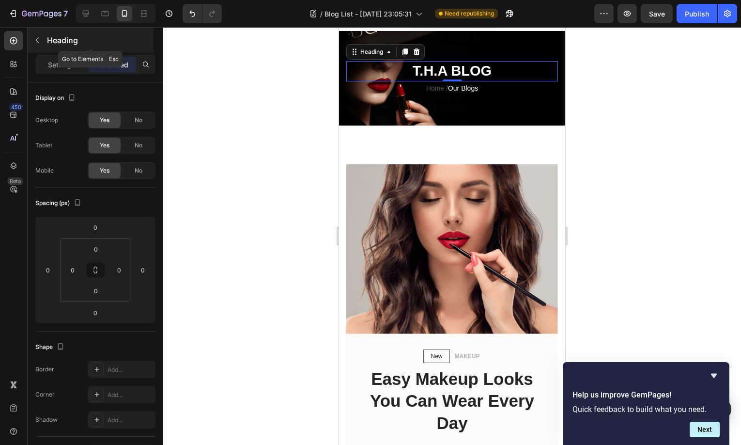
click at [44, 41] on button "button" at bounding box center [38, 40] width 16 height 16
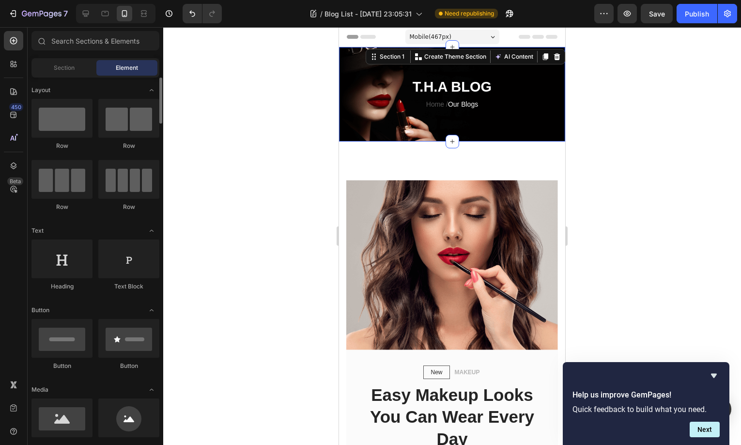
click at [365, 58] on div "T.H.A BLOG Heading Home / Our Blogs Text block Row Section 1 You can create reu…" at bounding box center [452, 94] width 226 height 94
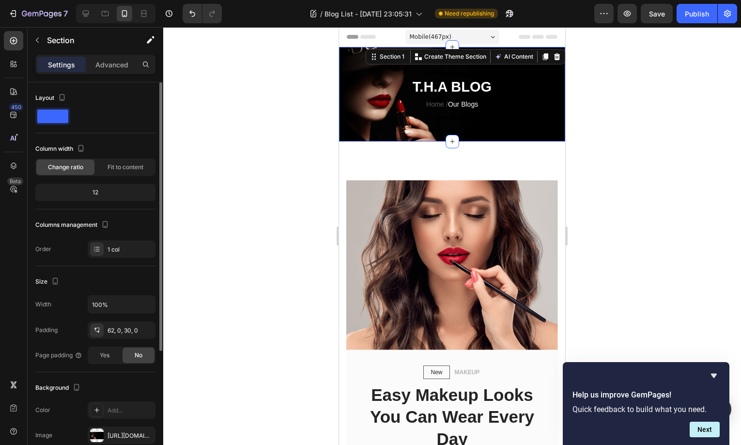
scroll to position [140, 0]
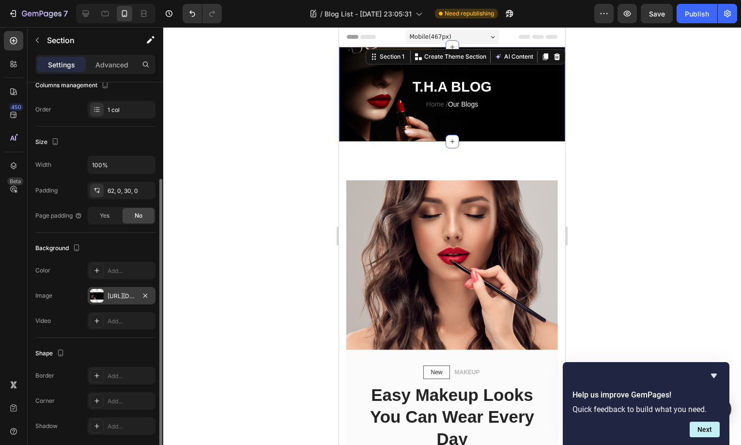
click at [121, 287] on div "[URL][DOMAIN_NAME]" at bounding box center [122, 295] width 68 height 17
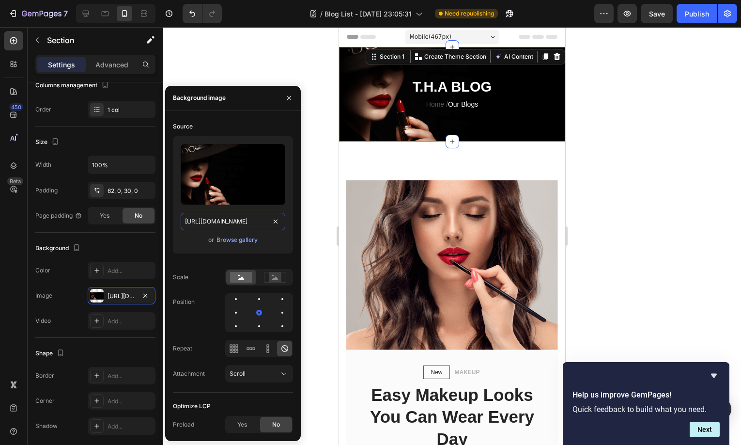
click at [231, 221] on input "[URL][DOMAIN_NAME]" at bounding box center [233, 221] width 105 height 17
